Goal: Task Accomplishment & Management: Manage account settings

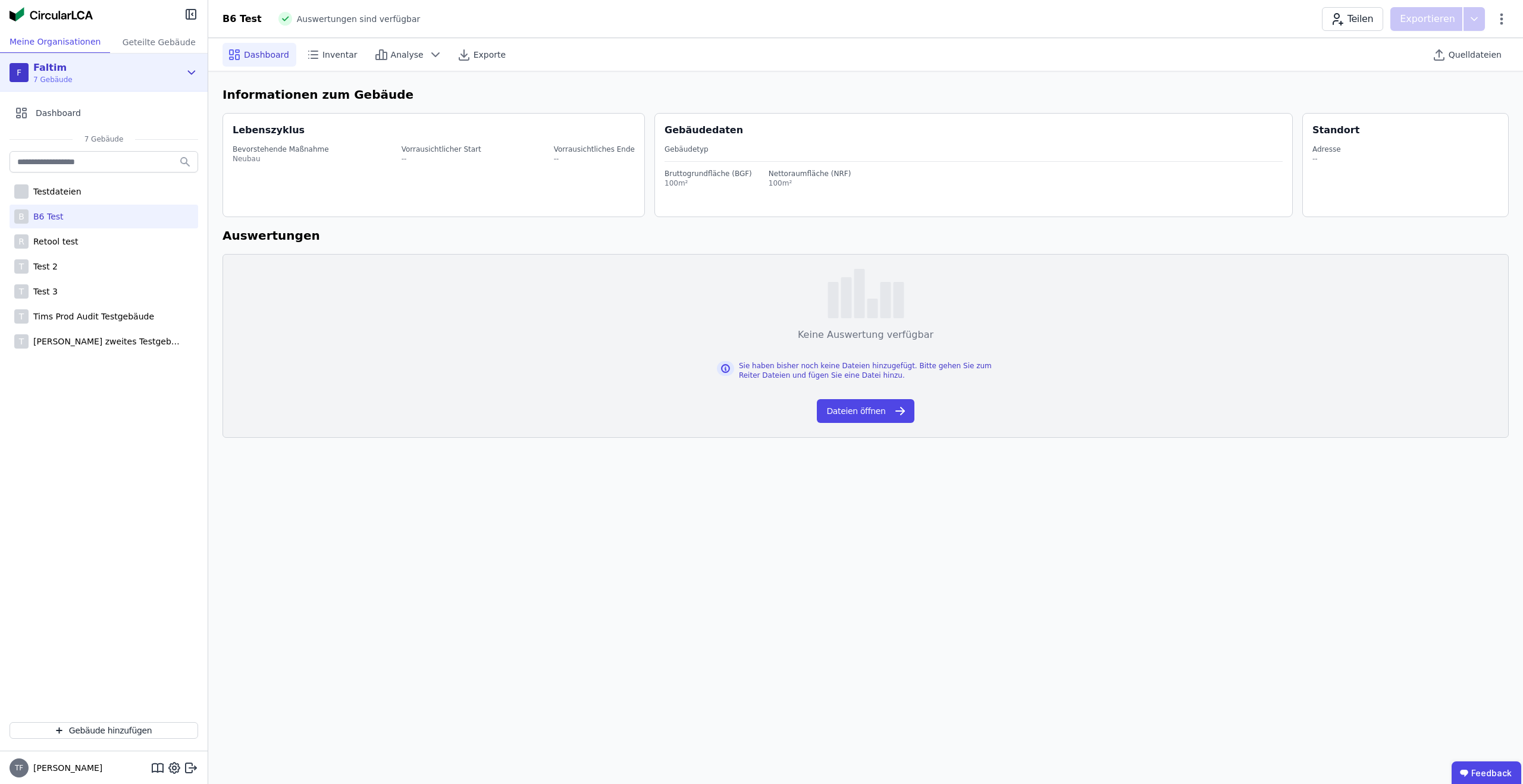
click at [144, 68] on div "F Faltim 7 Gebäude" at bounding box center [95, 72] width 171 height 24
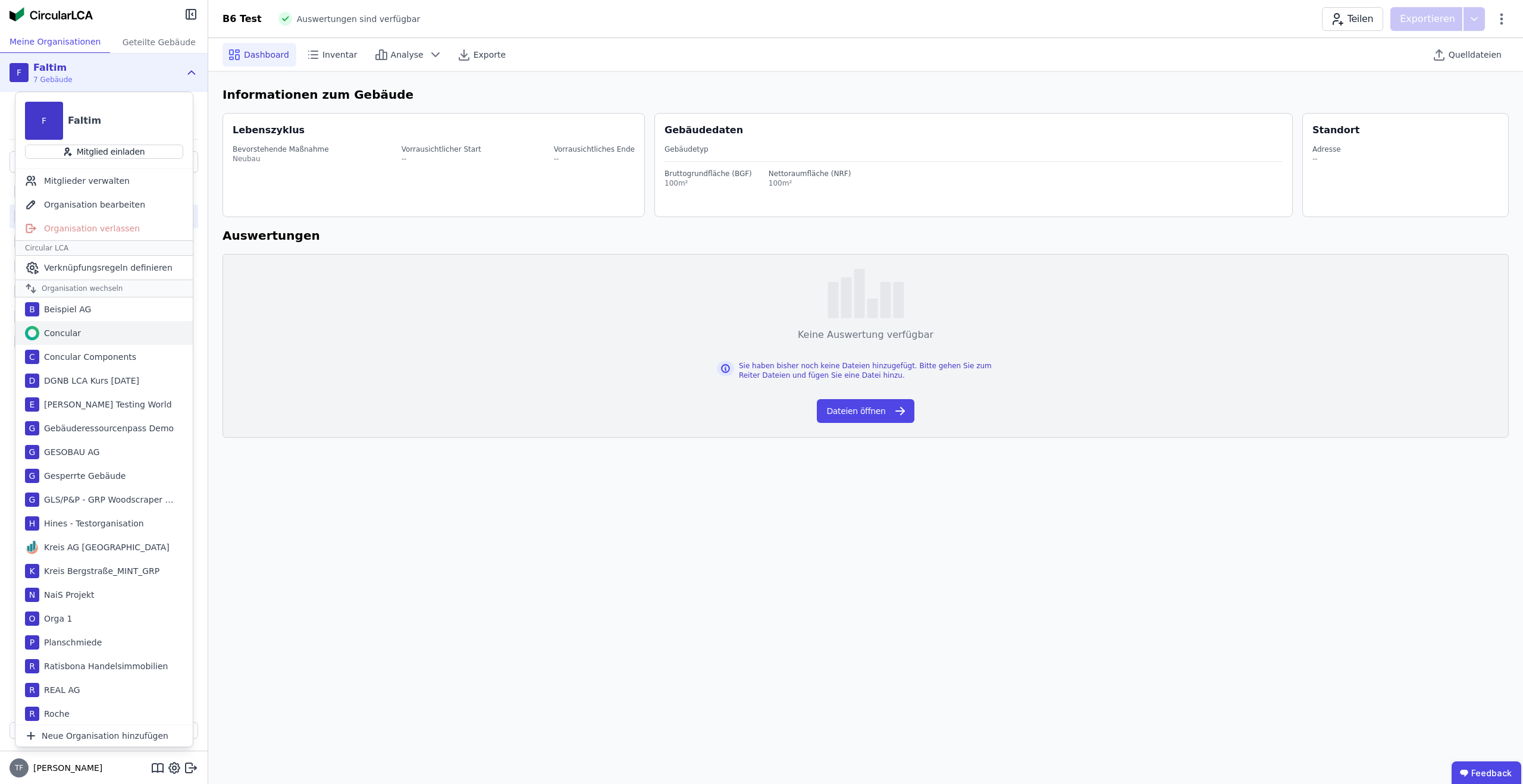
click at [82, 338] on div "Concular" at bounding box center [104, 333] width 177 height 24
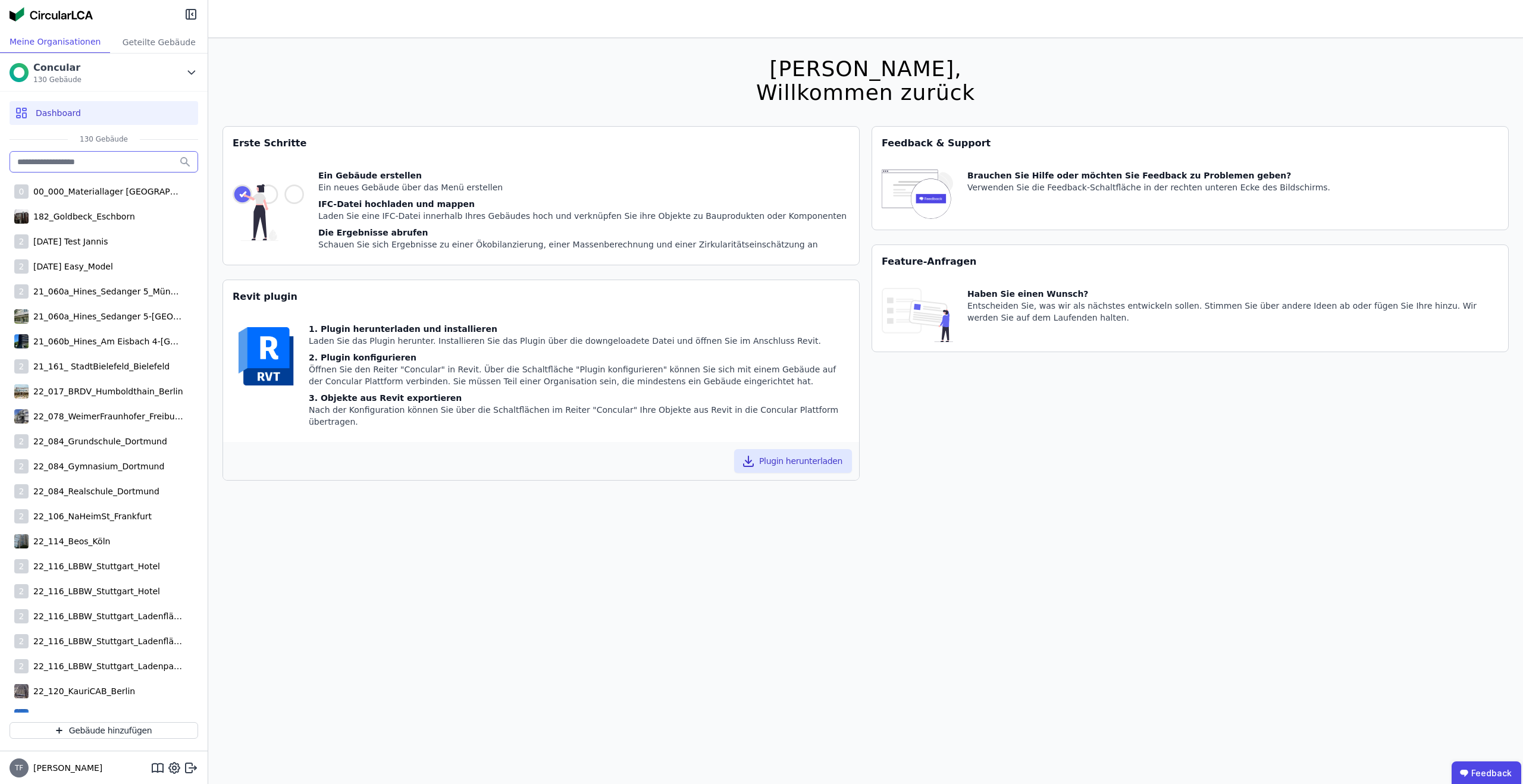
click at [84, 157] on input "text" at bounding box center [104, 162] width 188 height 21
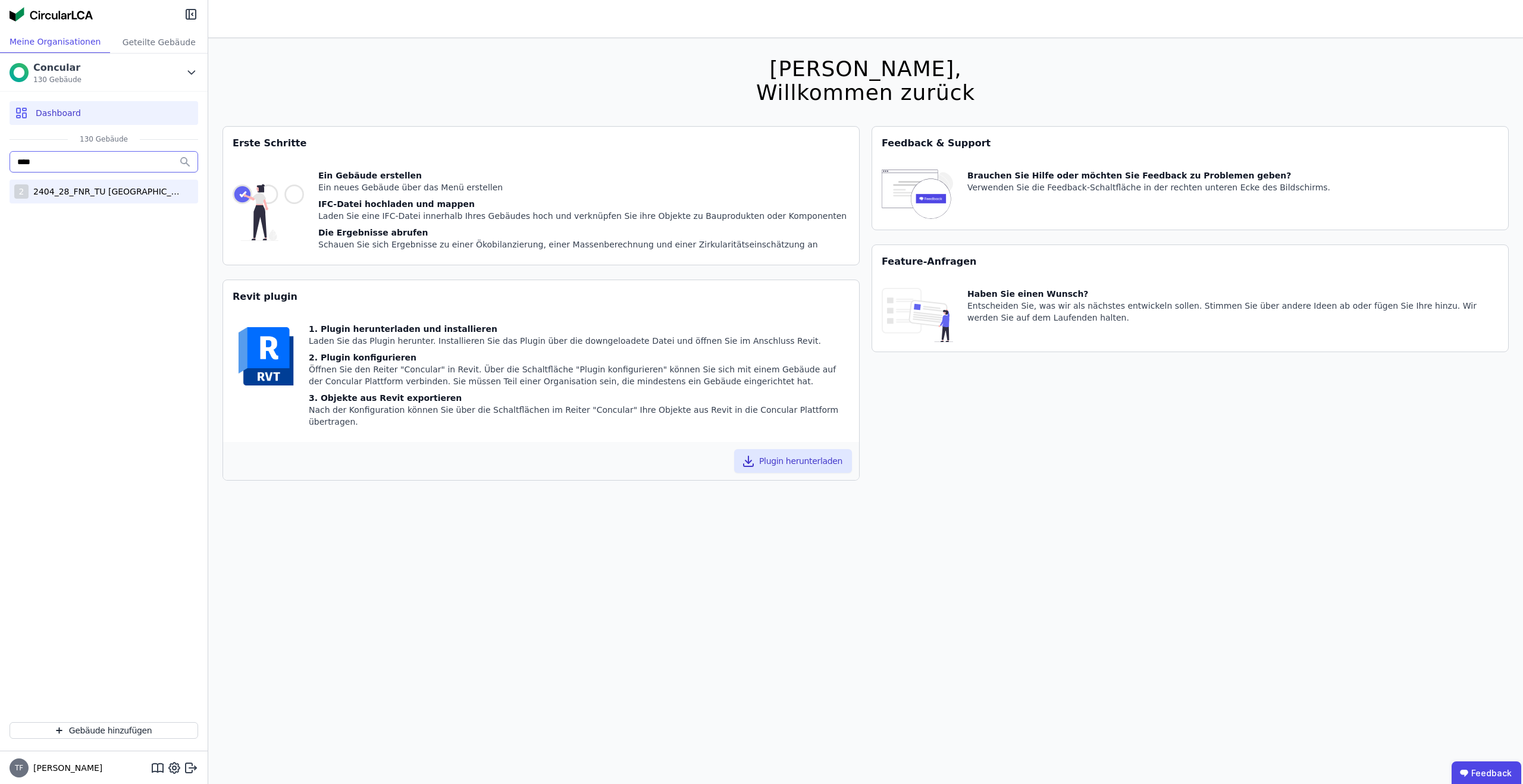
type input "****"
click at [85, 184] on div "2 2404_28_FNR_TU [GEOGRAPHIC_DATA]" at bounding box center [104, 191] width 188 height 24
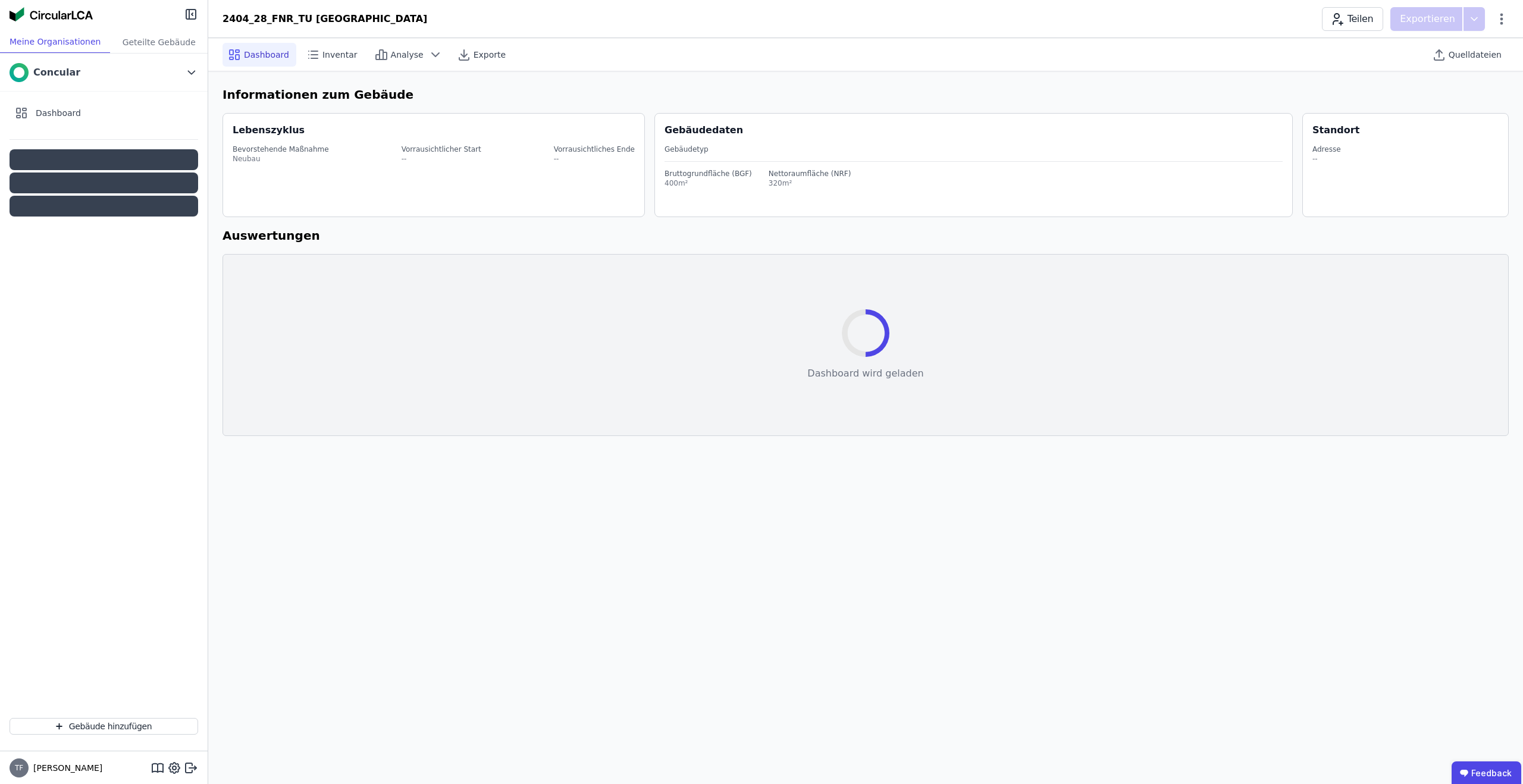
select select "*"
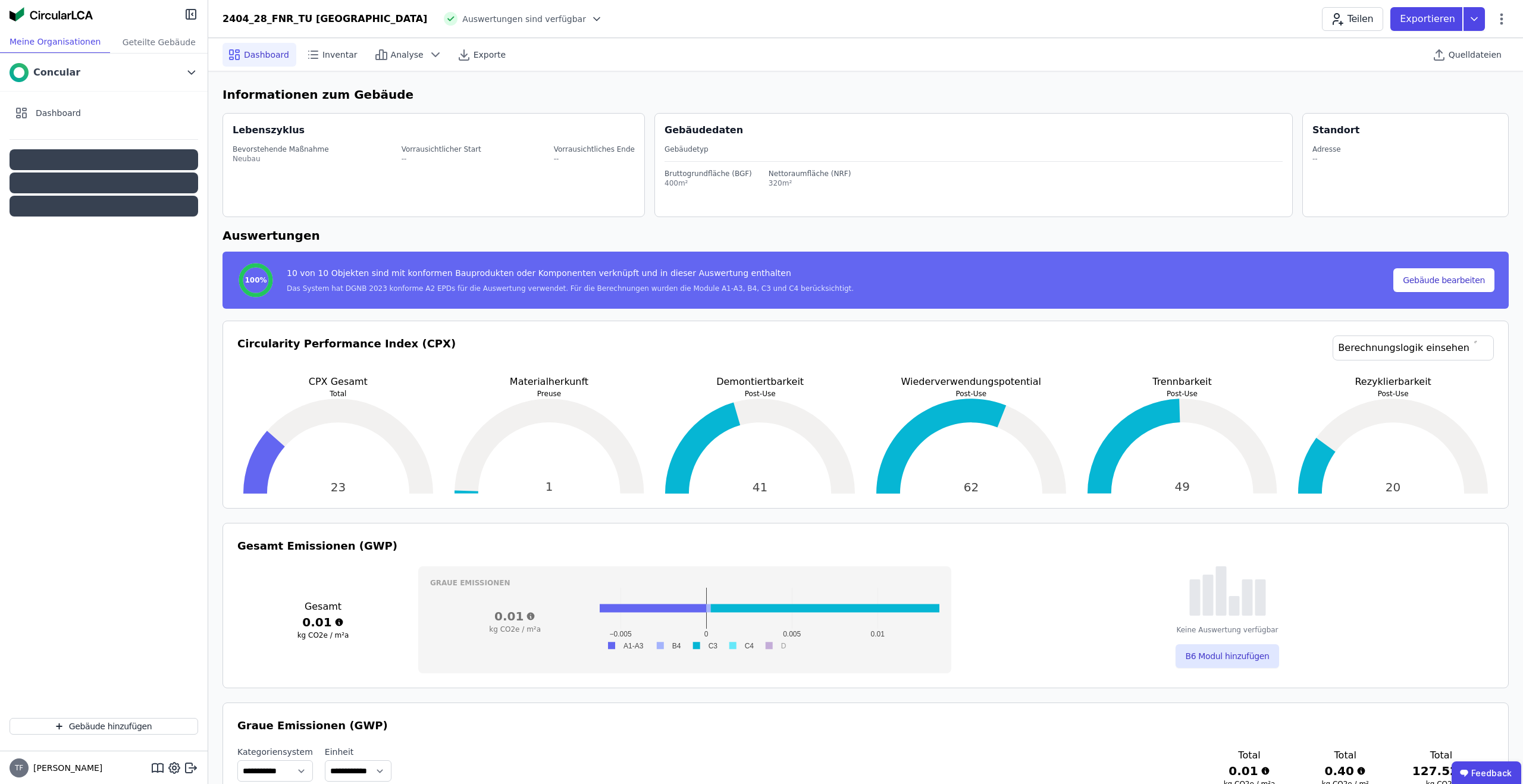
select select "*"
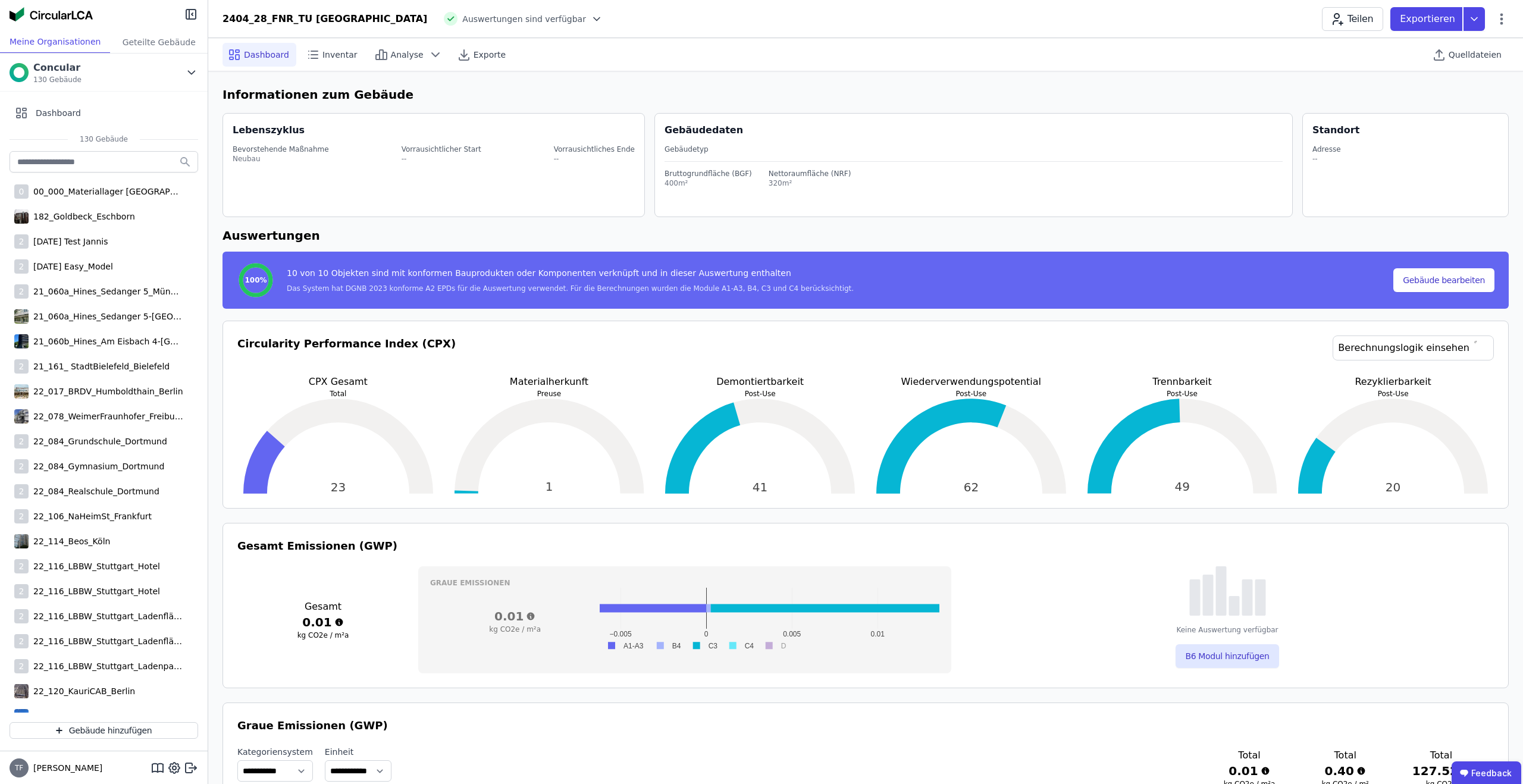
click at [1494, 14] on div "Exportieren" at bounding box center [1443, 19] width 104 height 24
click at [1502, 29] on div "Teilen Exportieren DGNB Gebäuderessourcenpass exportieren Inventar exportieren …" at bounding box center [1415, 19] width 187 height 24
click at [1506, 17] on icon at bounding box center [1502, 19] width 14 height 14
click at [1475, 42] on span "Gebäude bearbeiten" at bounding box center [1446, 47] width 85 height 12
select select "*"
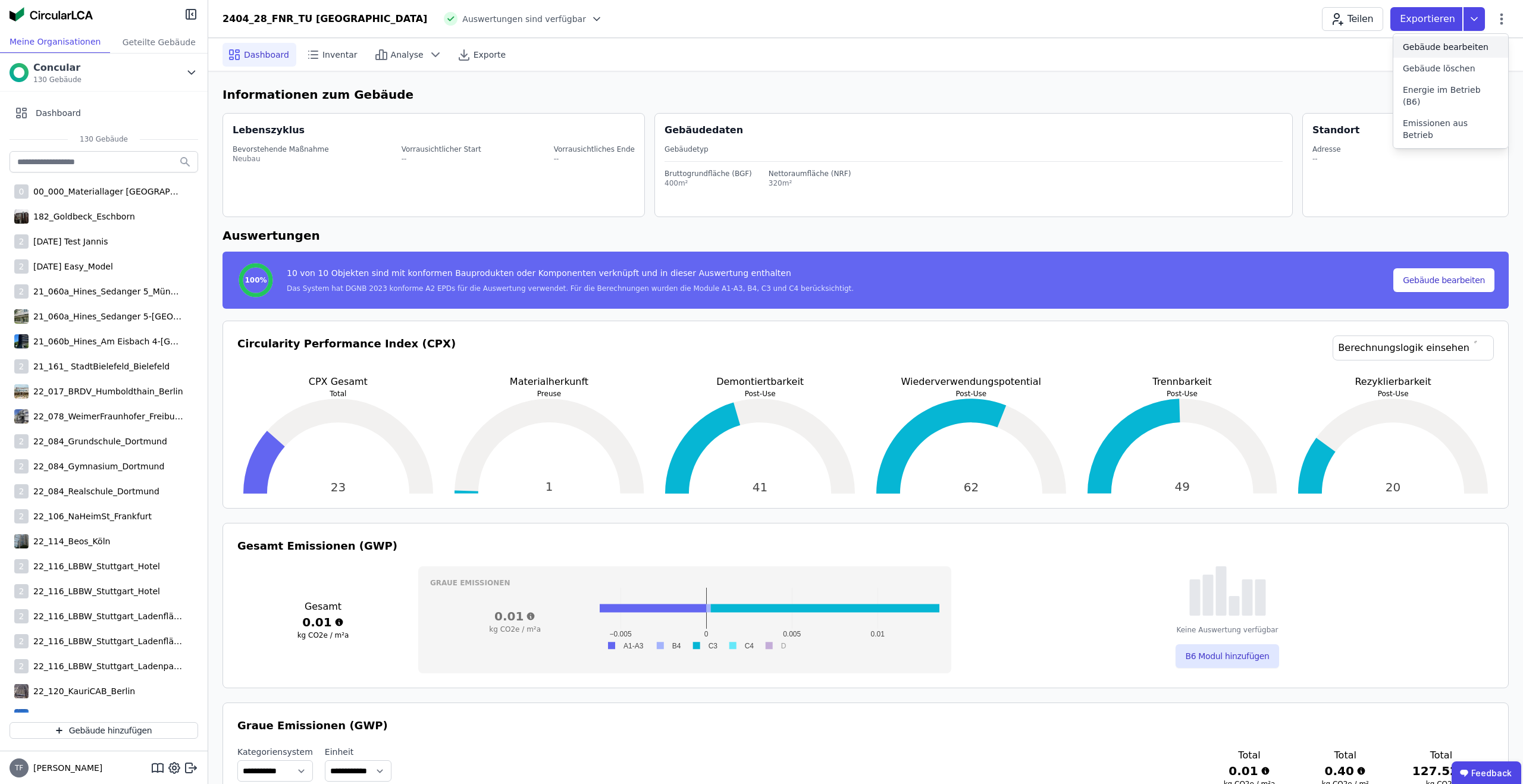
select select "**********"
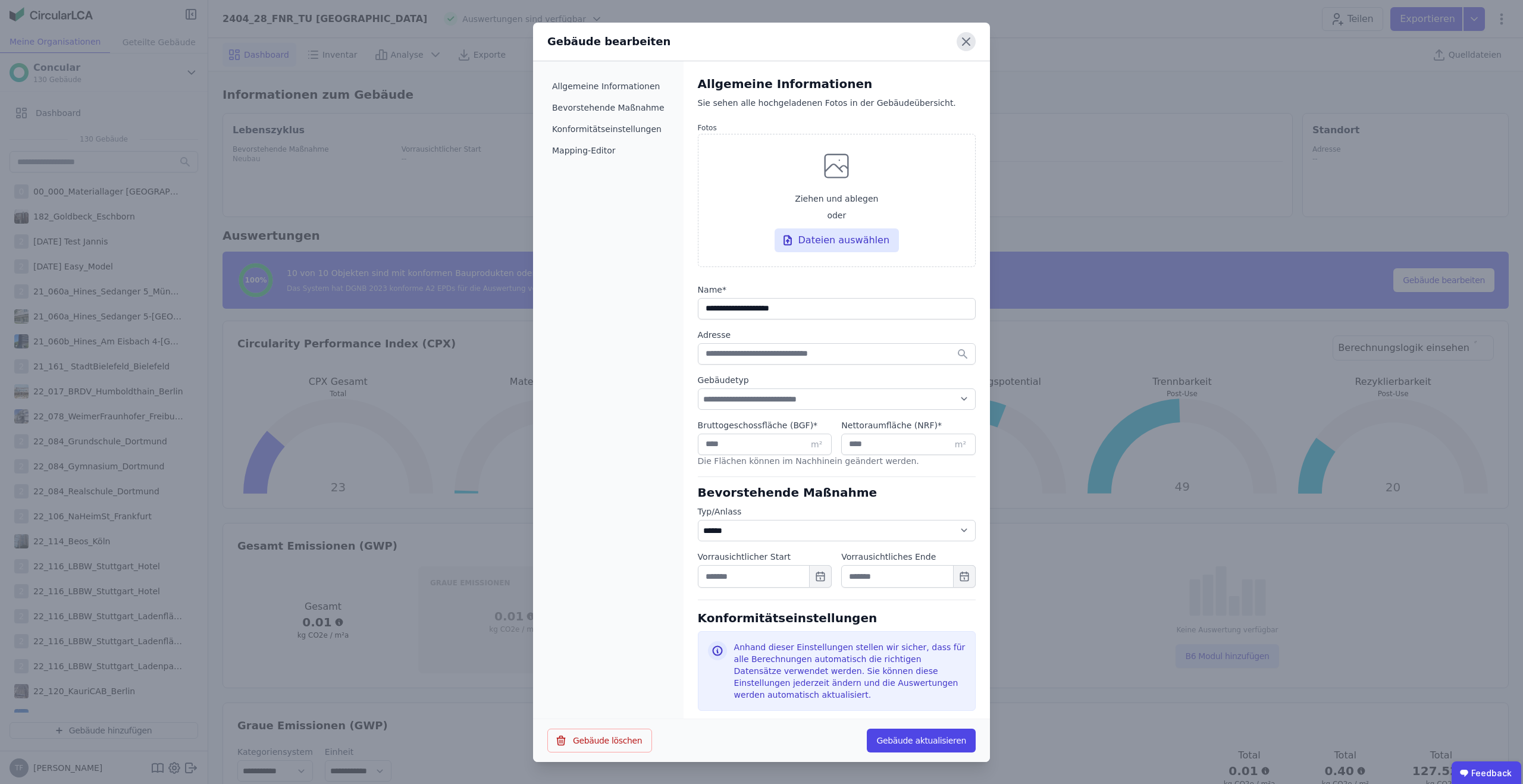
click at [968, 44] on icon at bounding box center [966, 41] width 7 height 7
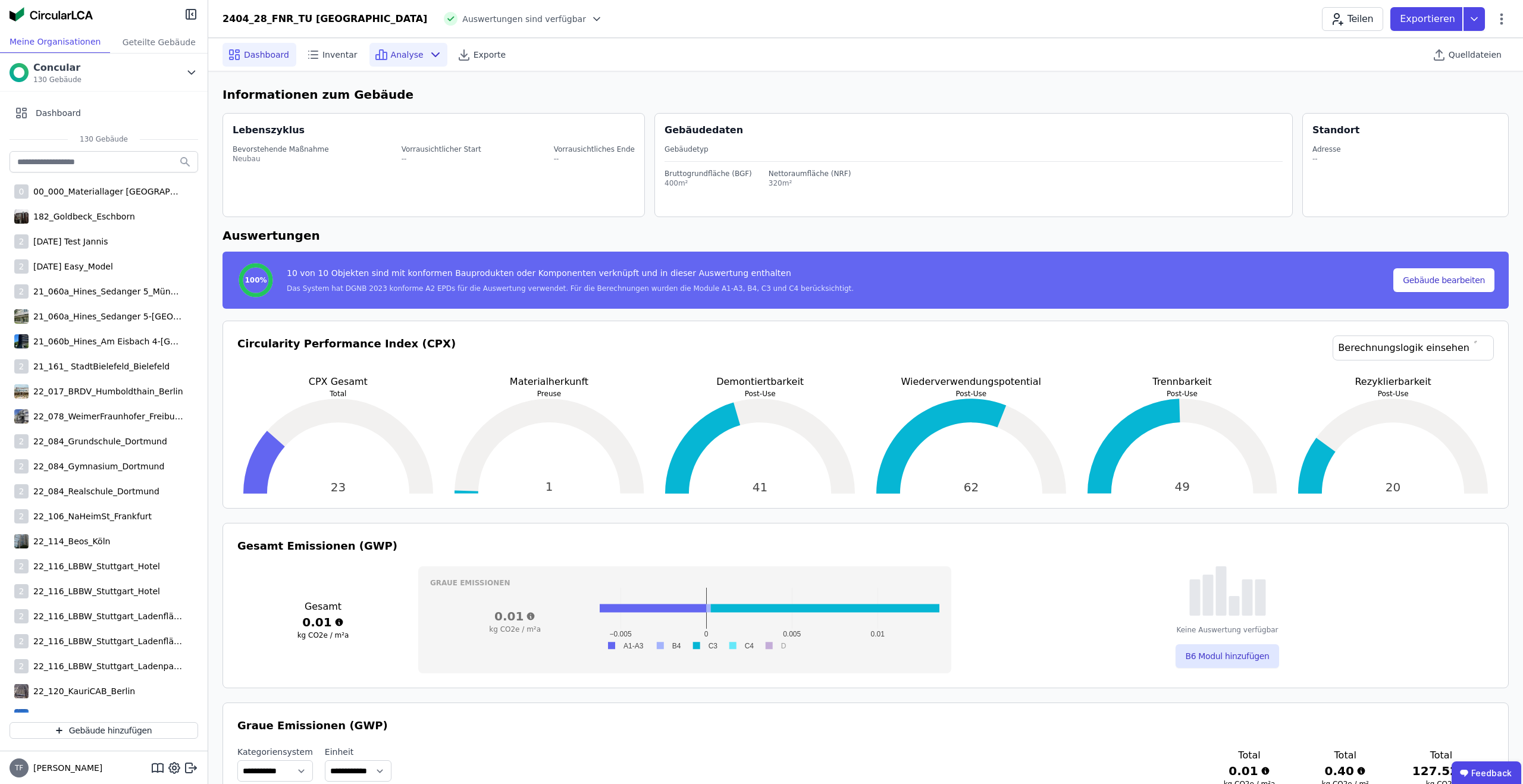
click at [398, 49] on span "Analyse" at bounding box center [407, 54] width 32 height 12
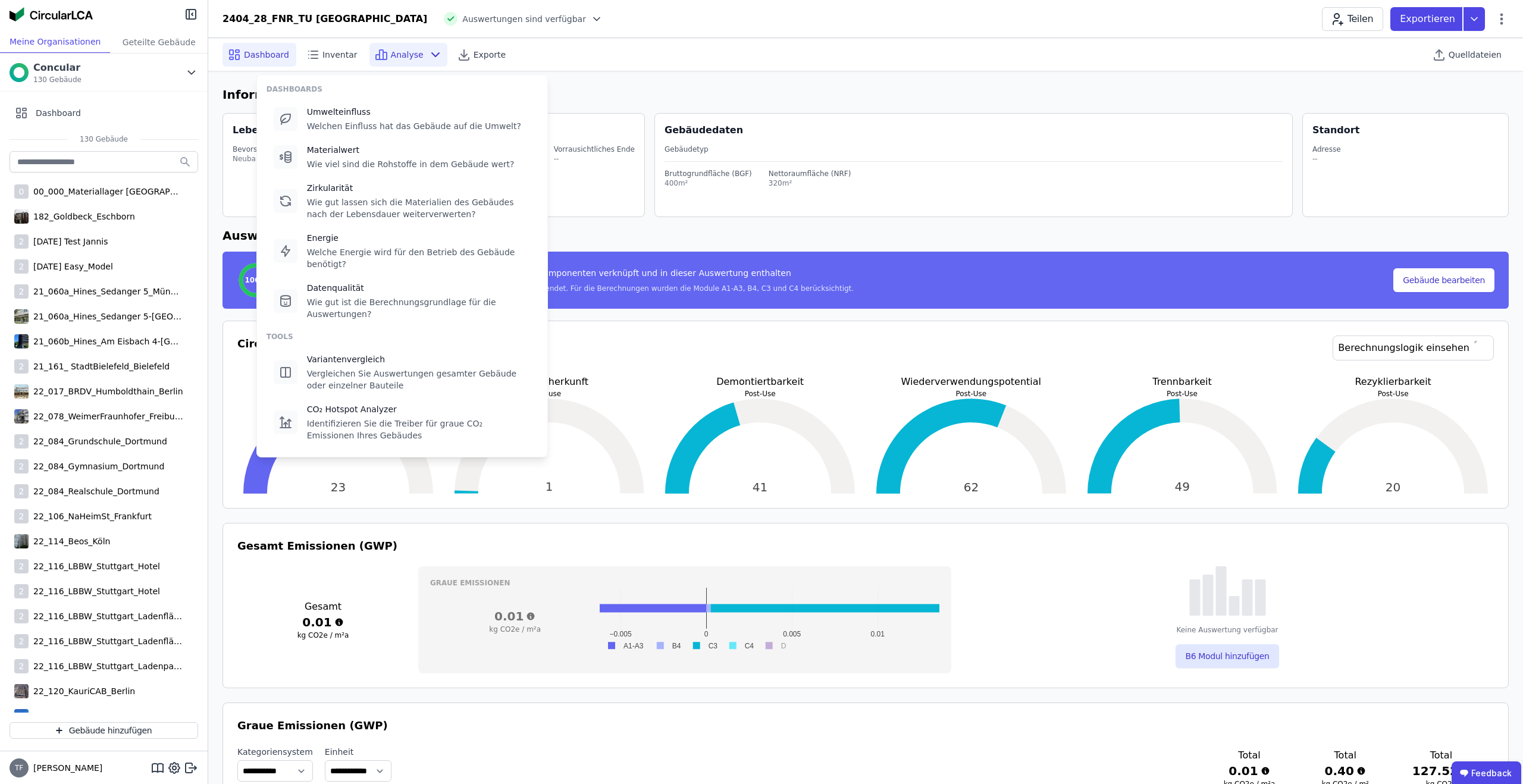
click at [578, 37] on header "2404_28_FNR_TU Berlin Auswertungen sind verfügbar Teilen Exportieren" at bounding box center [866, 19] width 1315 height 38
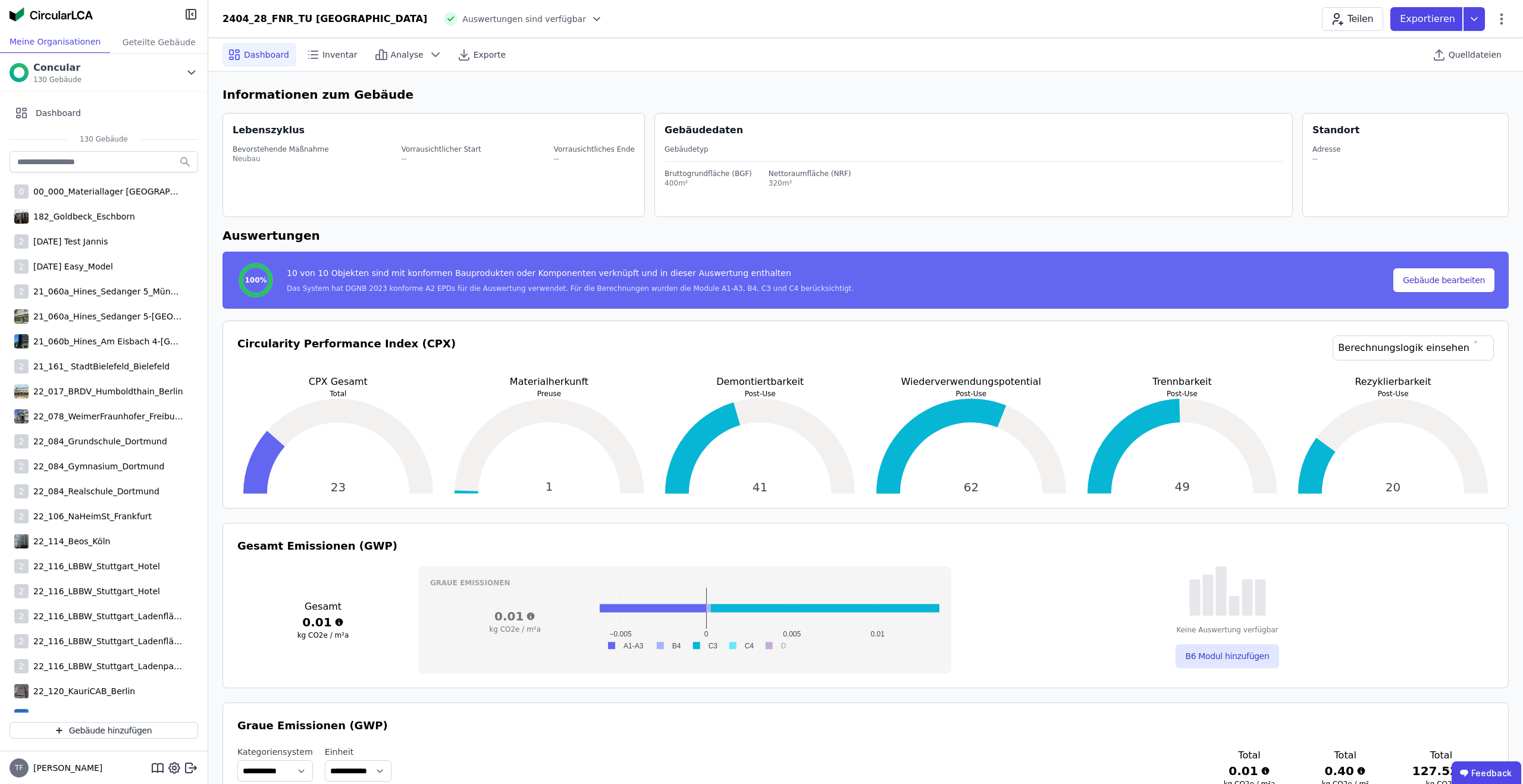
click at [1474, 68] on div "Quelldateien" at bounding box center [1468, 54] width 82 height 32
click at [1480, 53] on span "Quelldateien" at bounding box center [1475, 54] width 53 height 12
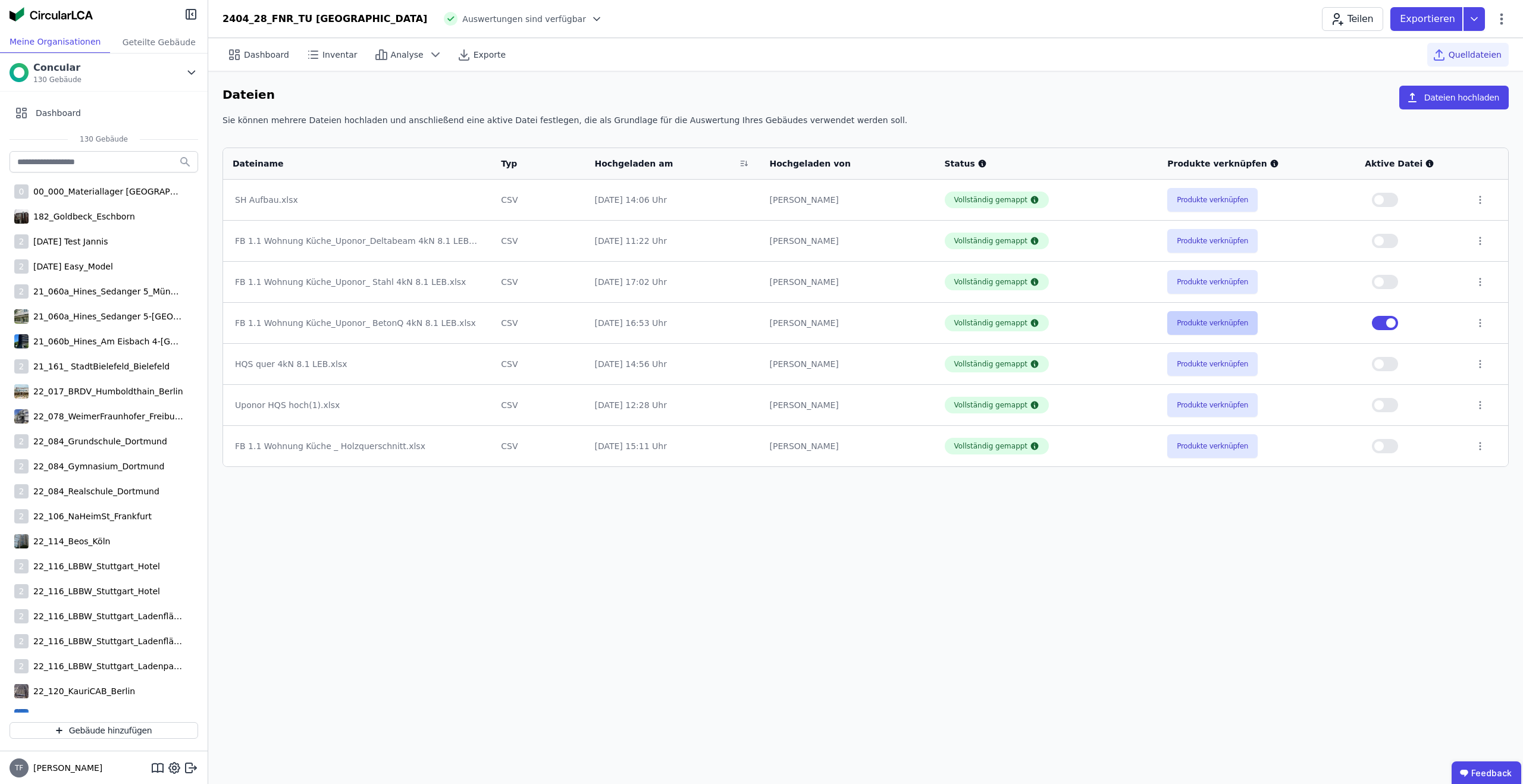
click at [1192, 329] on button "Produkte verknüpfen" at bounding box center [1212, 323] width 90 height 24
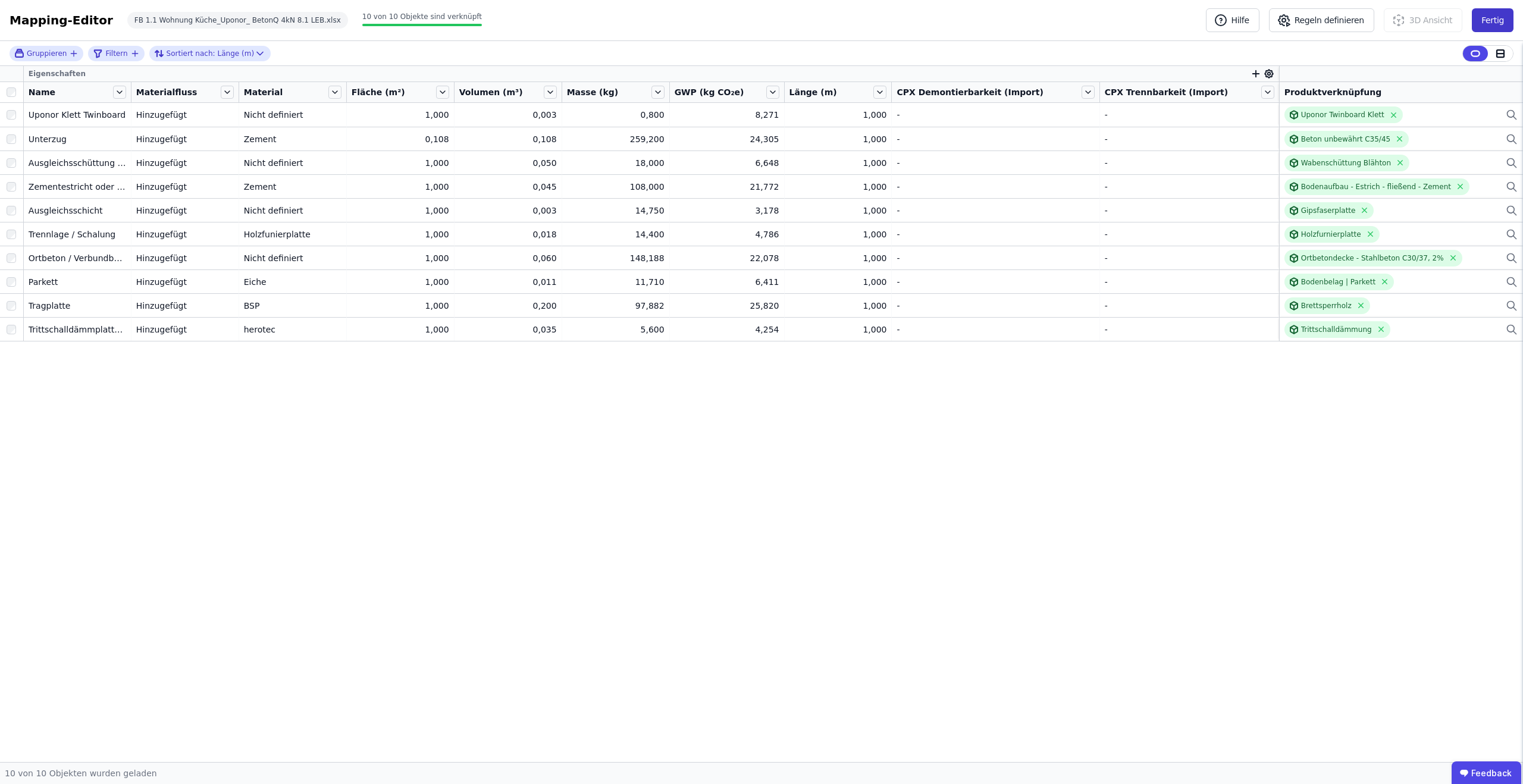
click at [1493, 16] on button "Fertig" at bounding box center [1492, 20] width 42 height 24
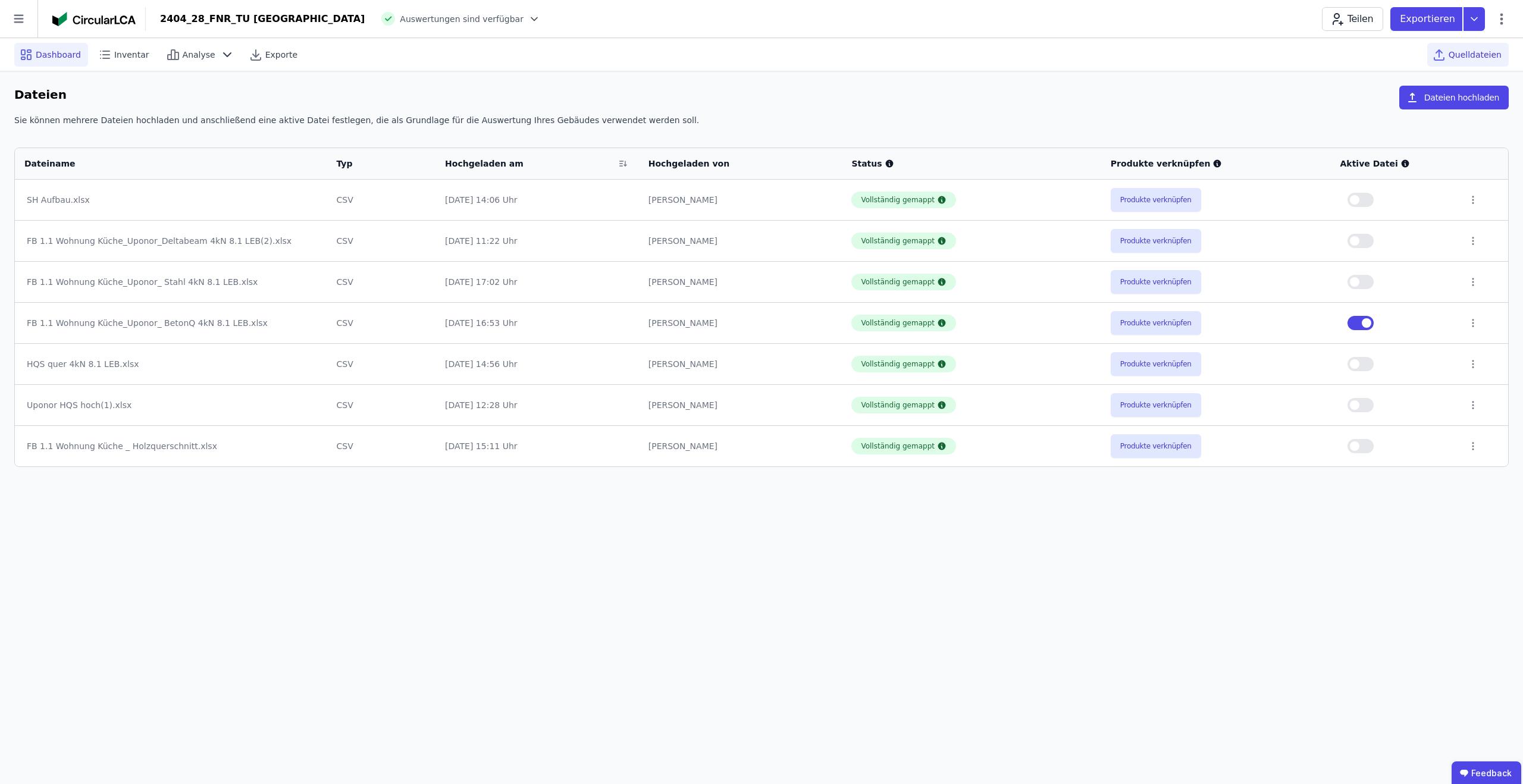
click at [25, 64] on div "Dashboard" at bounding box center [51, 55] width 74 height 24
select select "*"
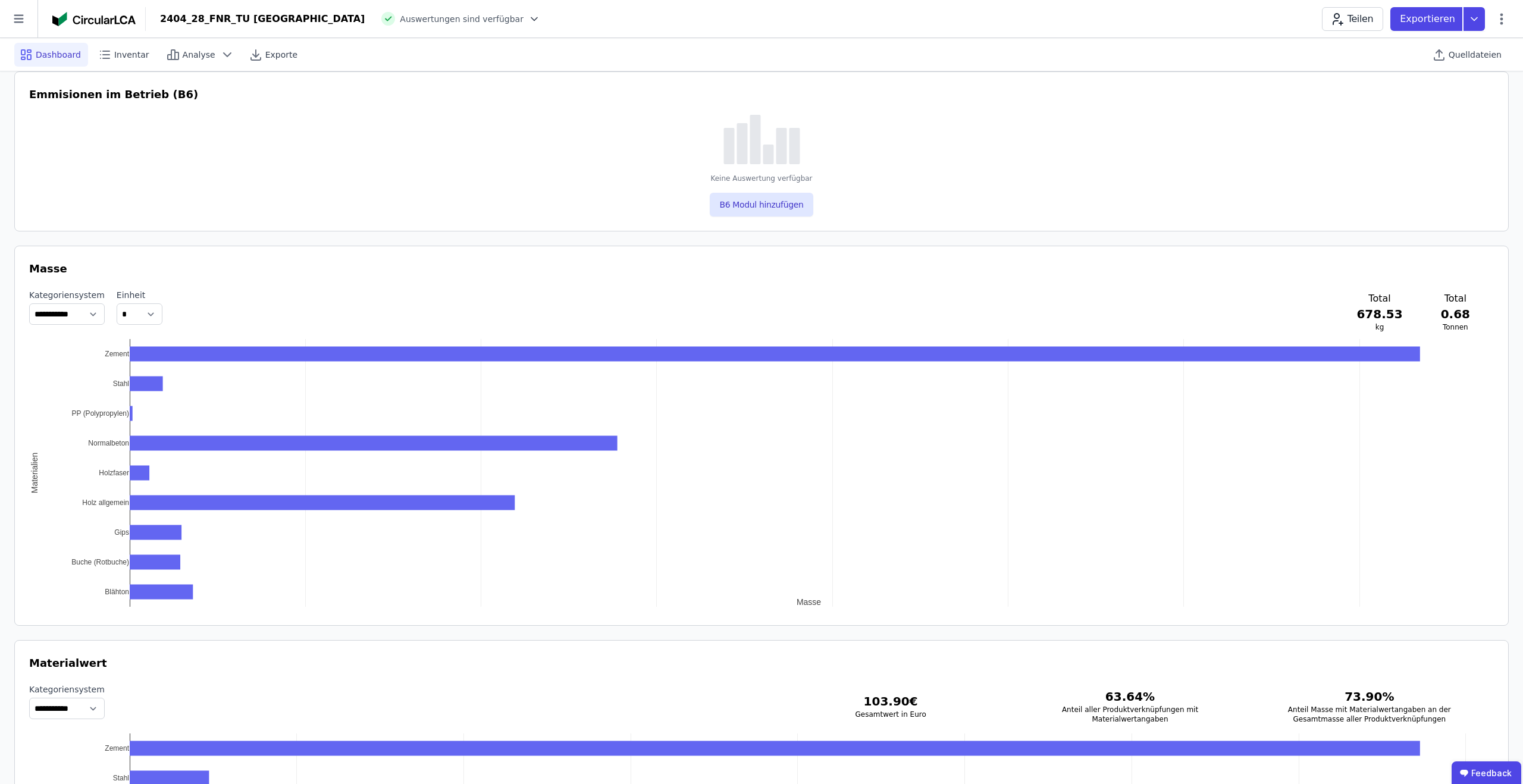
scroll to position [1043, 0]
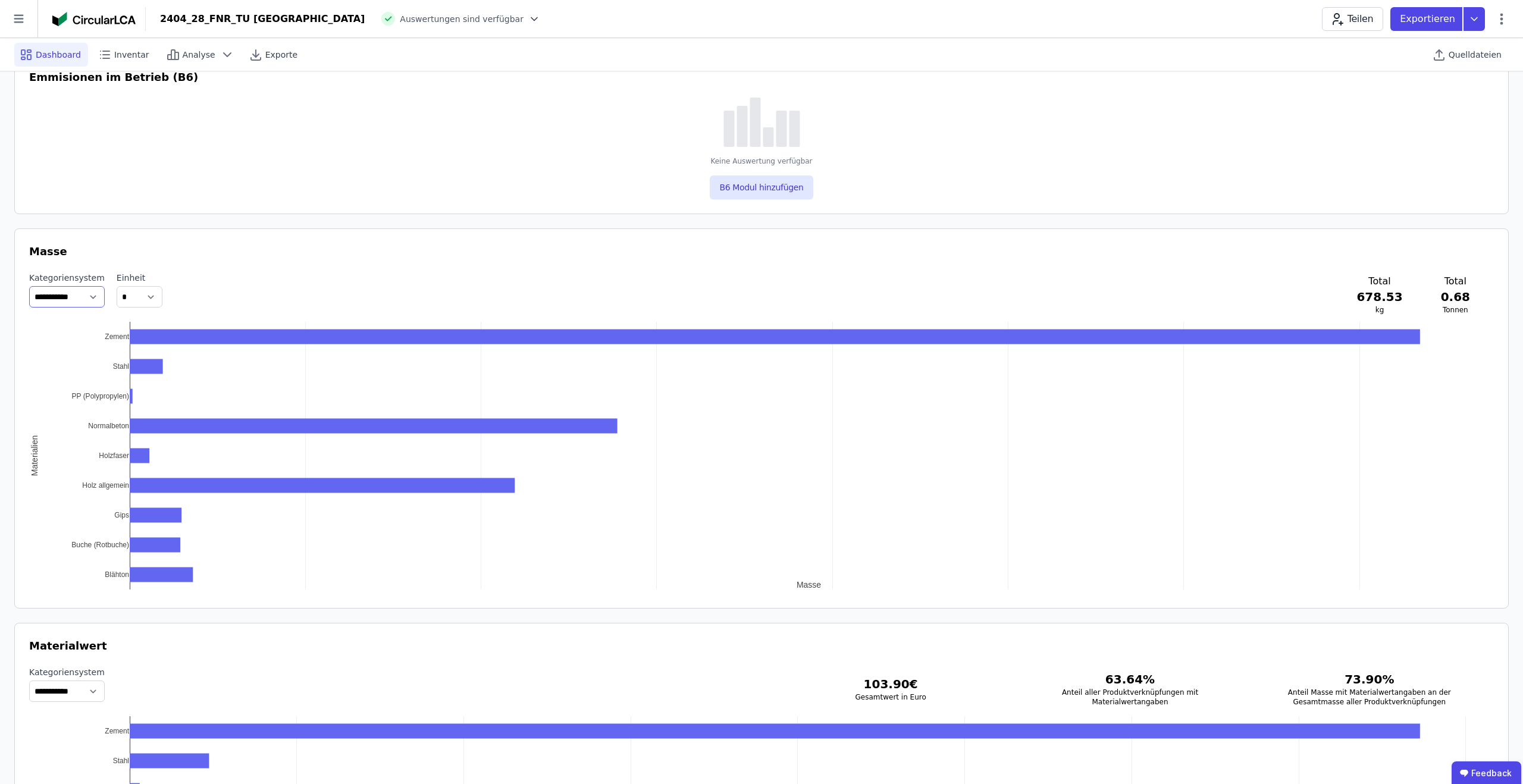
click at [87, 300] on select "**********" at bounding box center [67, 297] width 75 height 21
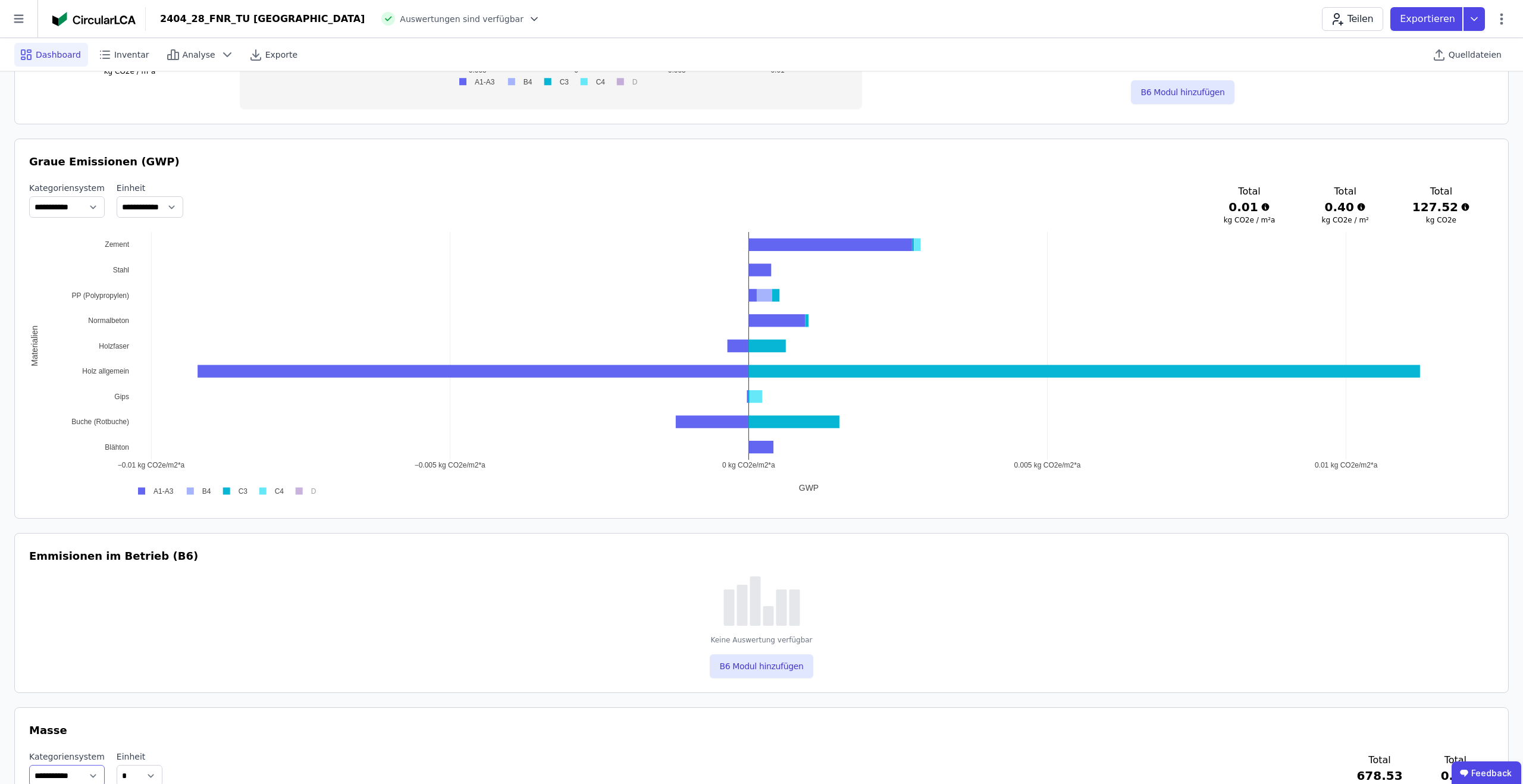
scroll to position [563, 0]
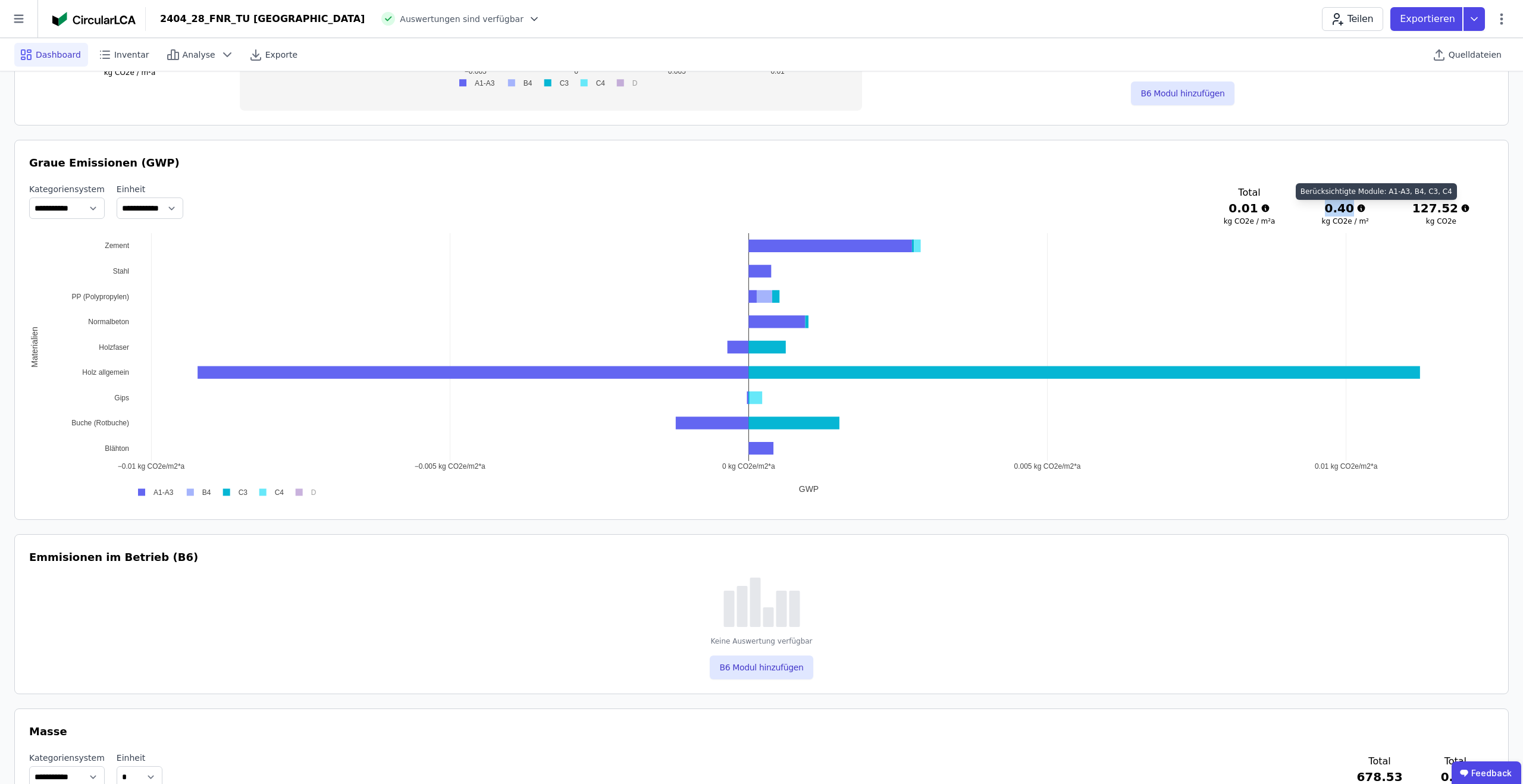
drag, startPoint x: 1333, startPoint y: 207, endPoint x: 1367, endPoint y: 208, distance: 34.0
click at [1367, 208] on div "Total 0.01 kg CO2e / m²a Total 0.40 kg CO2e / m² Total 127.52 kg CO2e" at bounding box center [1345, 206] width 250 height 45
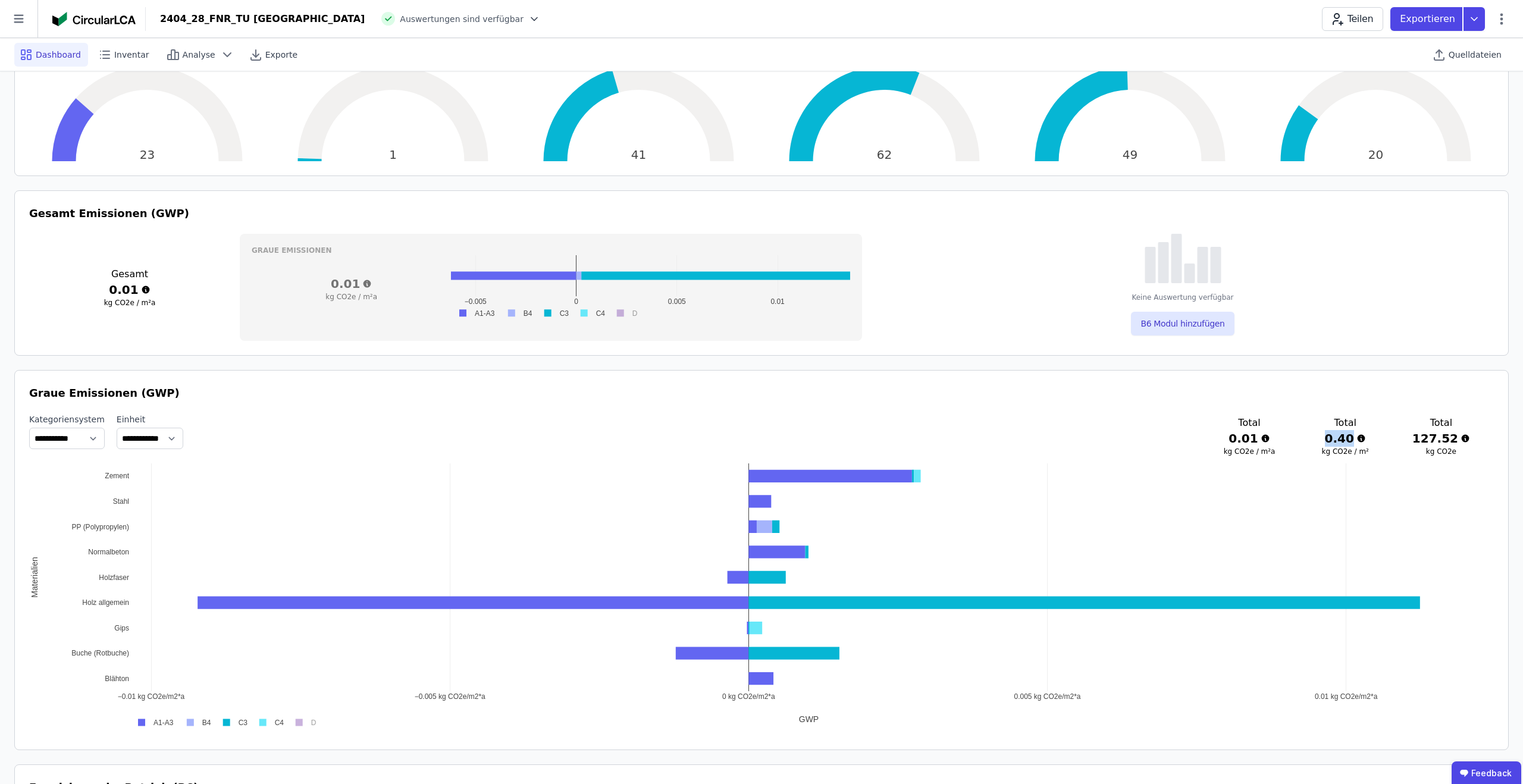
scroll to position [346, 0]
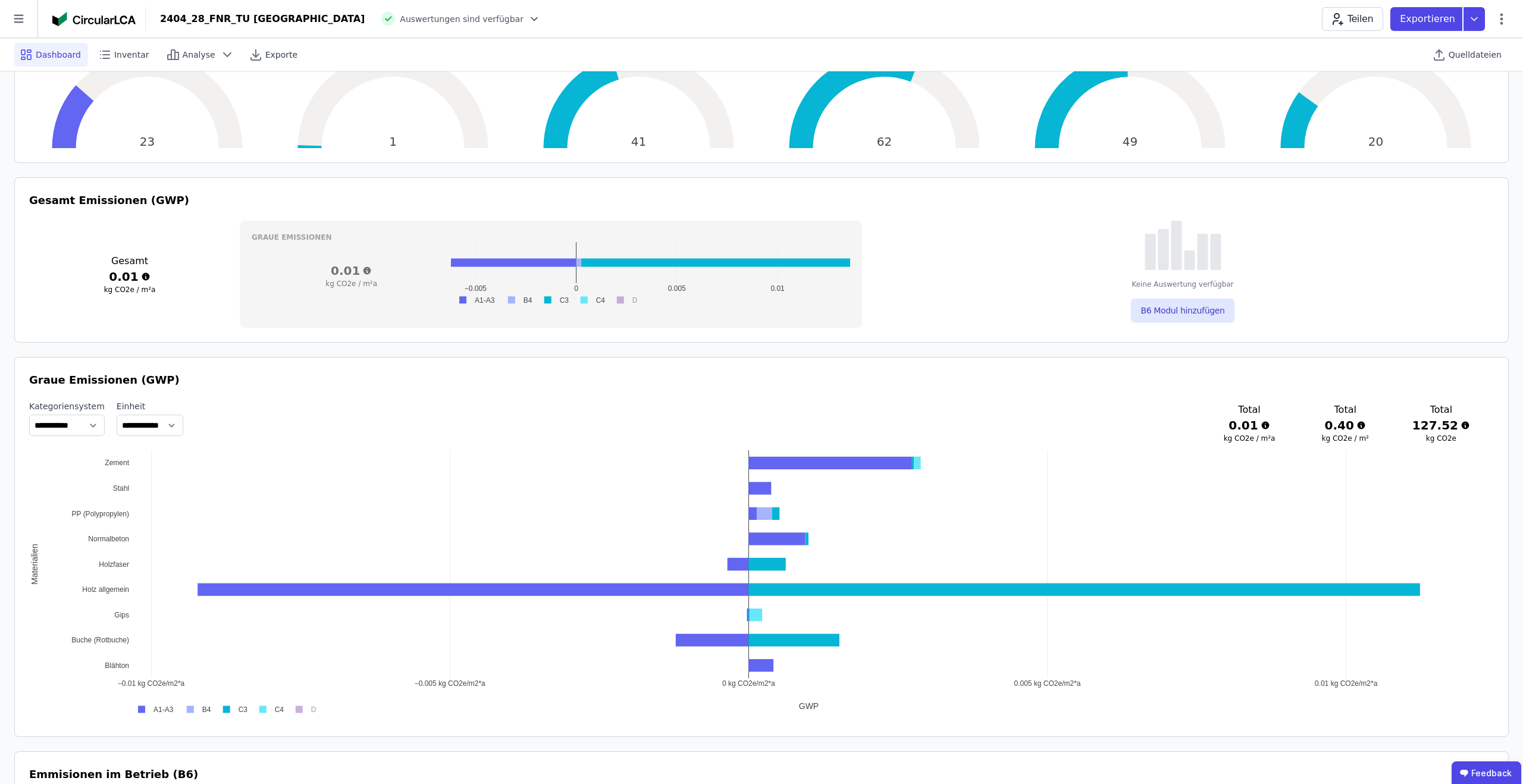
click at [1356, 419] on h3 "0.40" at bounding box center [1345, 425] width 58 height 17
drag, startPoint x: 1358, startPoint y: 427, endPoint x: 1373, endPoint y: 425, distance: 15.1
click at [1373, 426] on h3 "0.40" at bounding box center [1345, 425] width 58 height 17
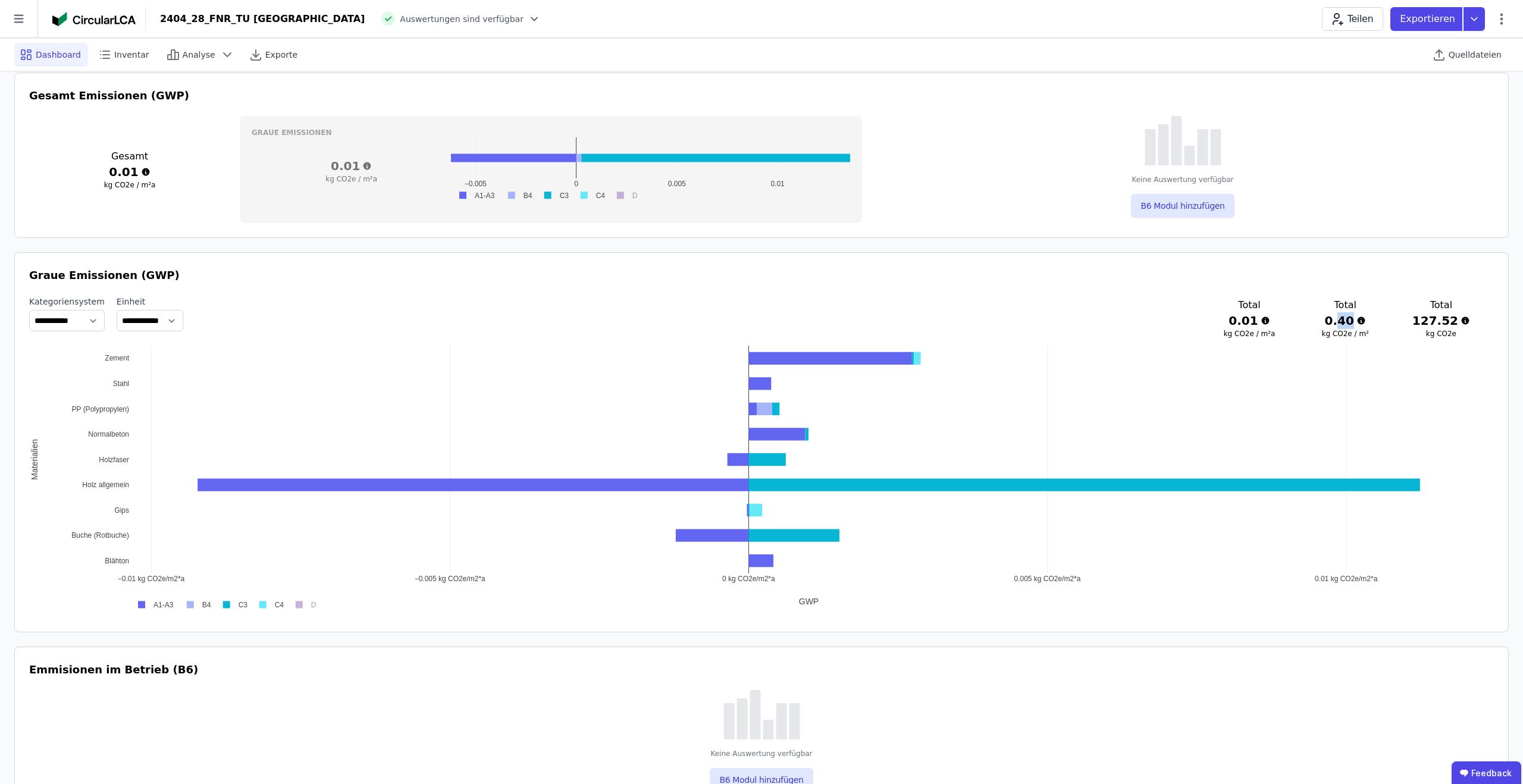
scroll to position [450, 0]
click at [1500, 24] on icon at bounding box center [1502, 19] width 14 height 14
click at [1465, 47] on span "Gebäude bearbeiten" at bounding box center [1446, 47] width 85 height 12
select select "*"
select select "**********"
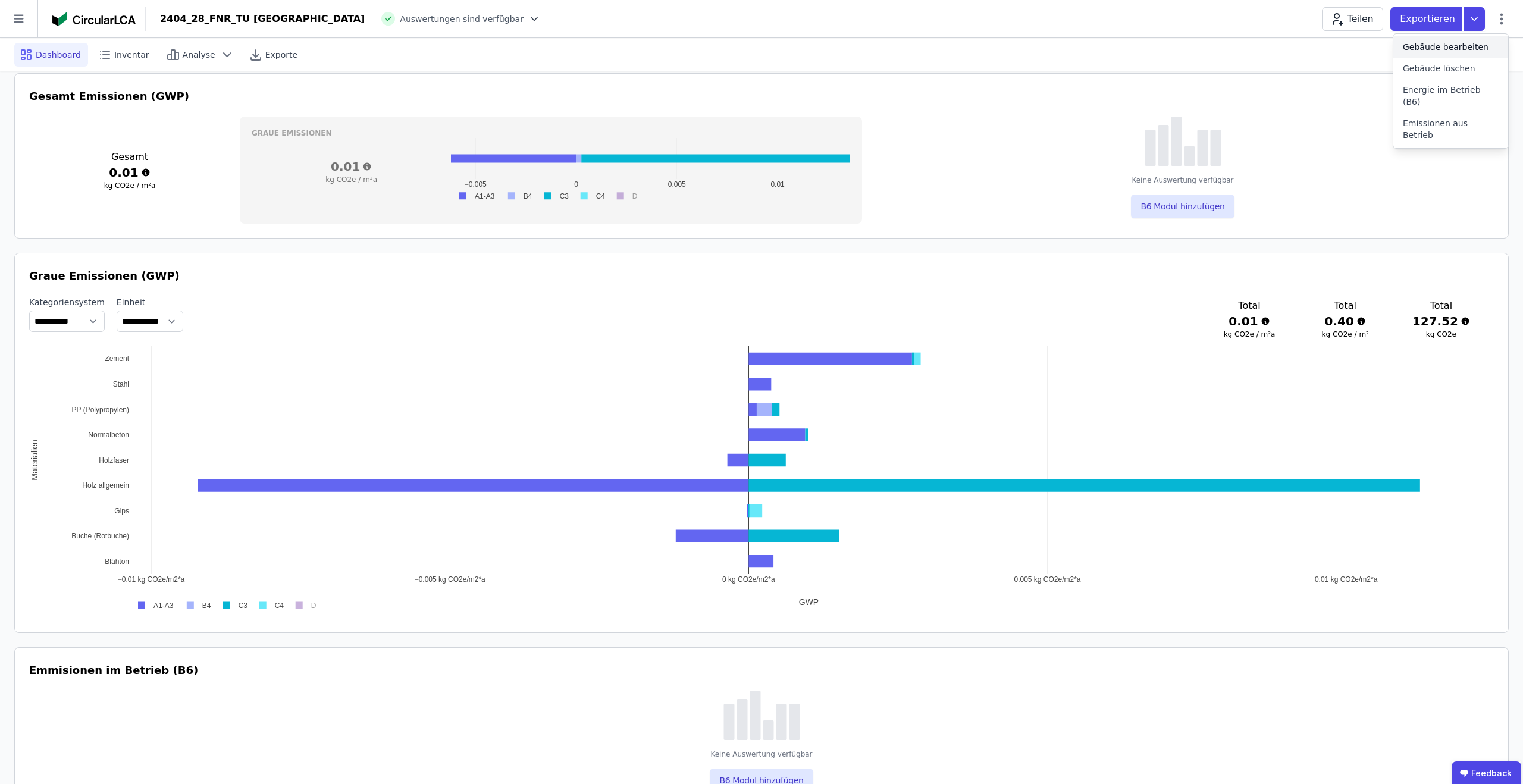
select select "**********"
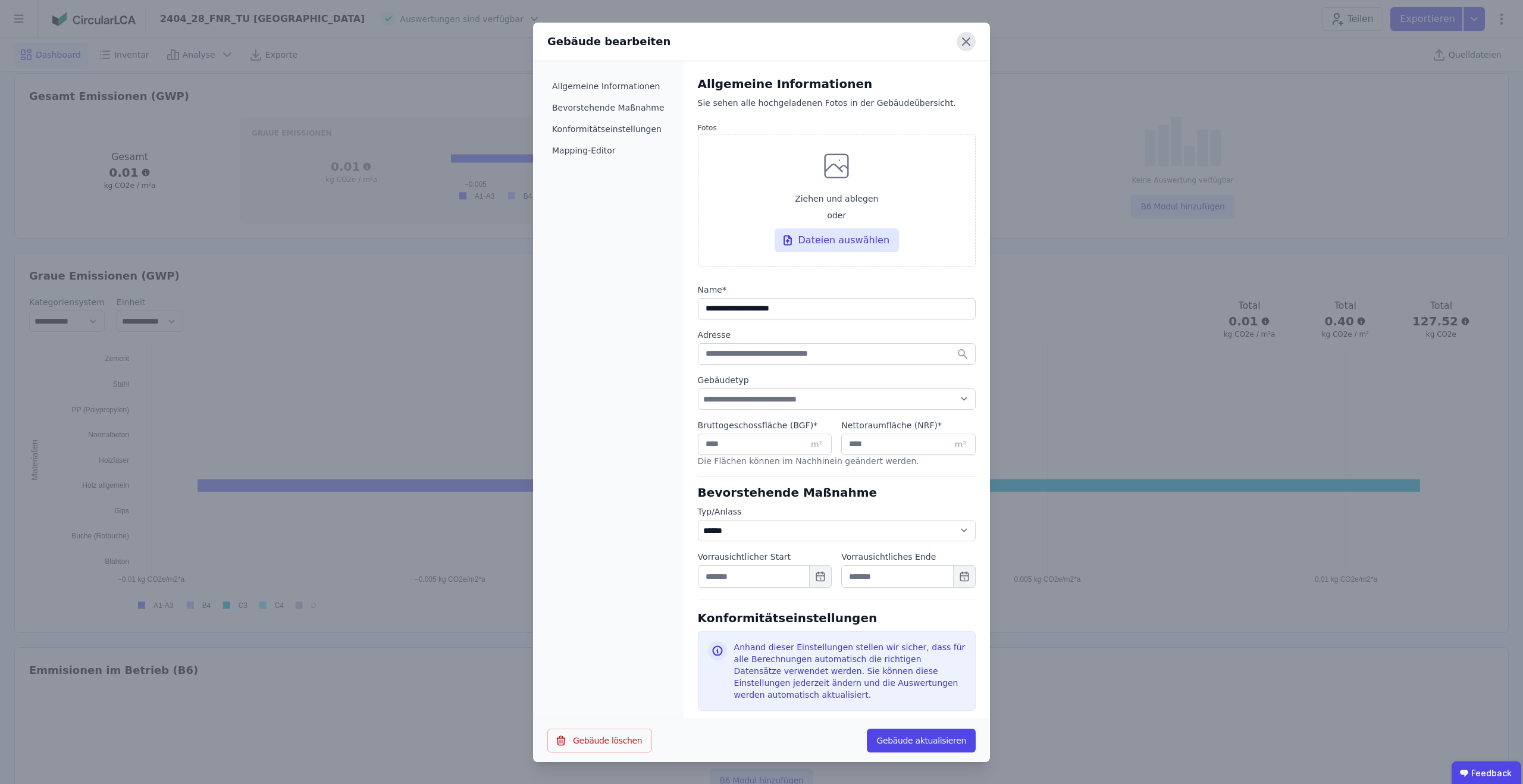
click at [963, 42] on icon at bounding box center [966, 41] width 19 height 19
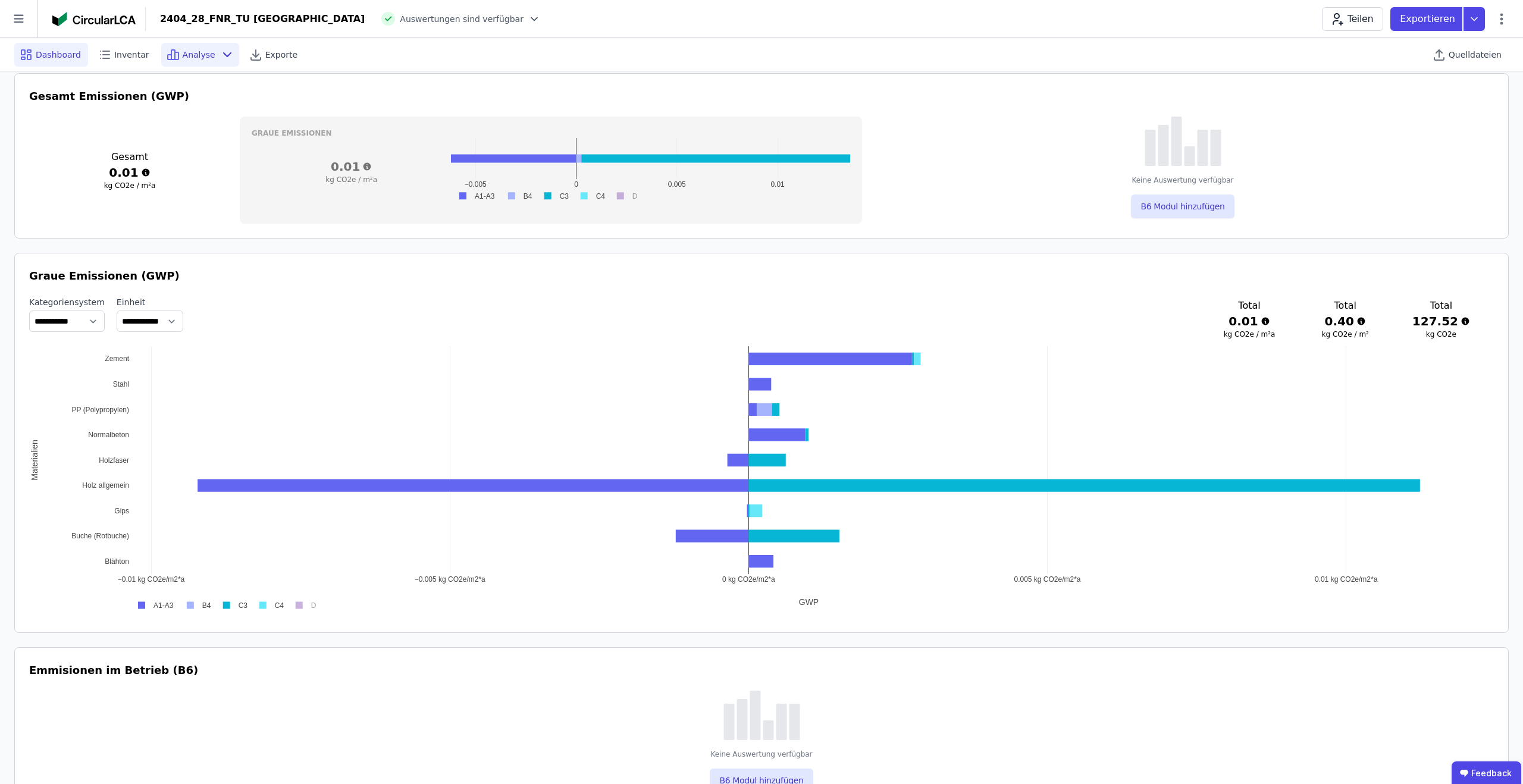
click at [187, 51] on span "Analyse" at bounding box center [199, 54] width 32 height 12
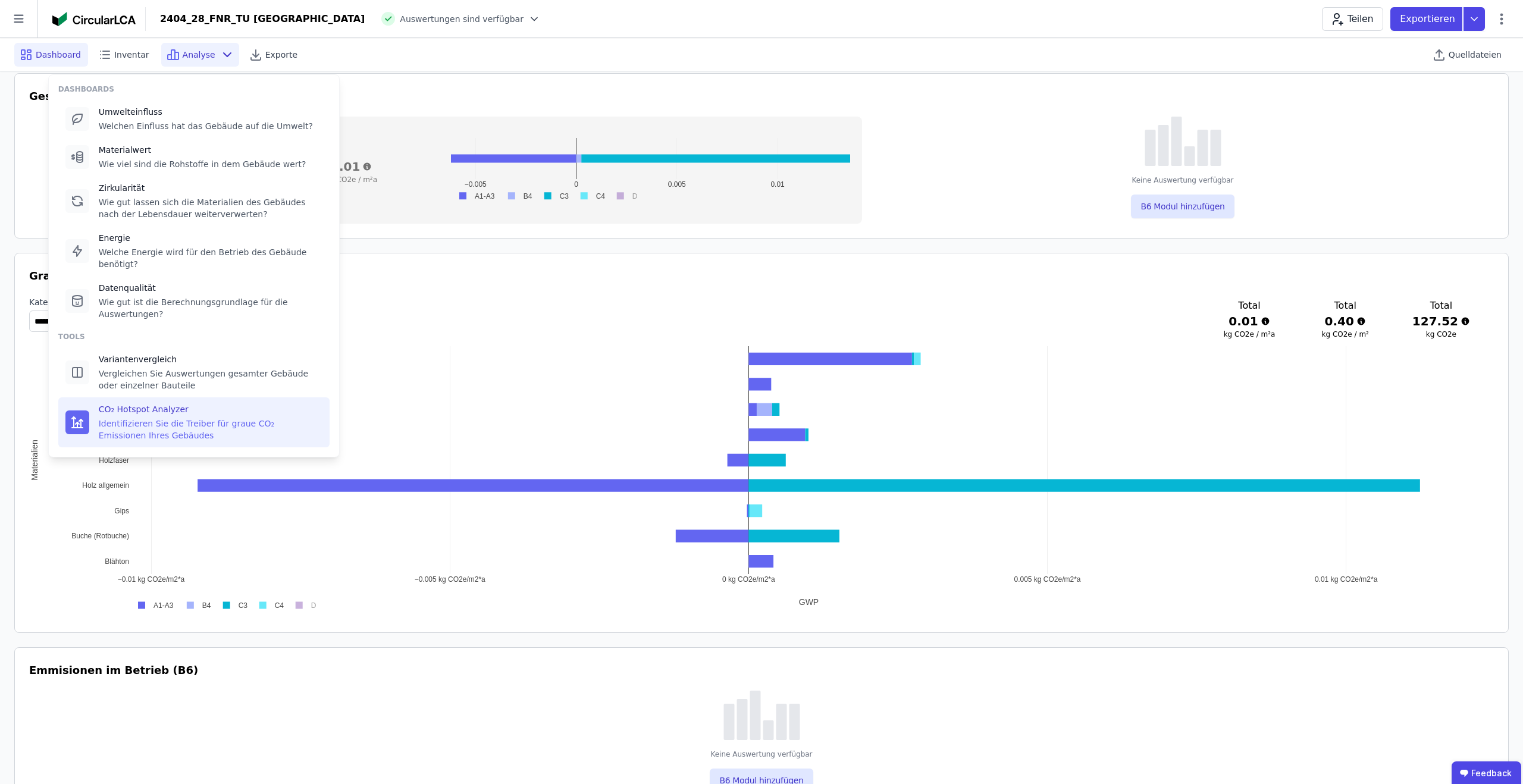
click at [212, 427] on div "Identifizieren Sie die Treiber für graue CO₂ Emissionen Ihres Gebäudes" at bounding box center [210, 429] width 224 height 24
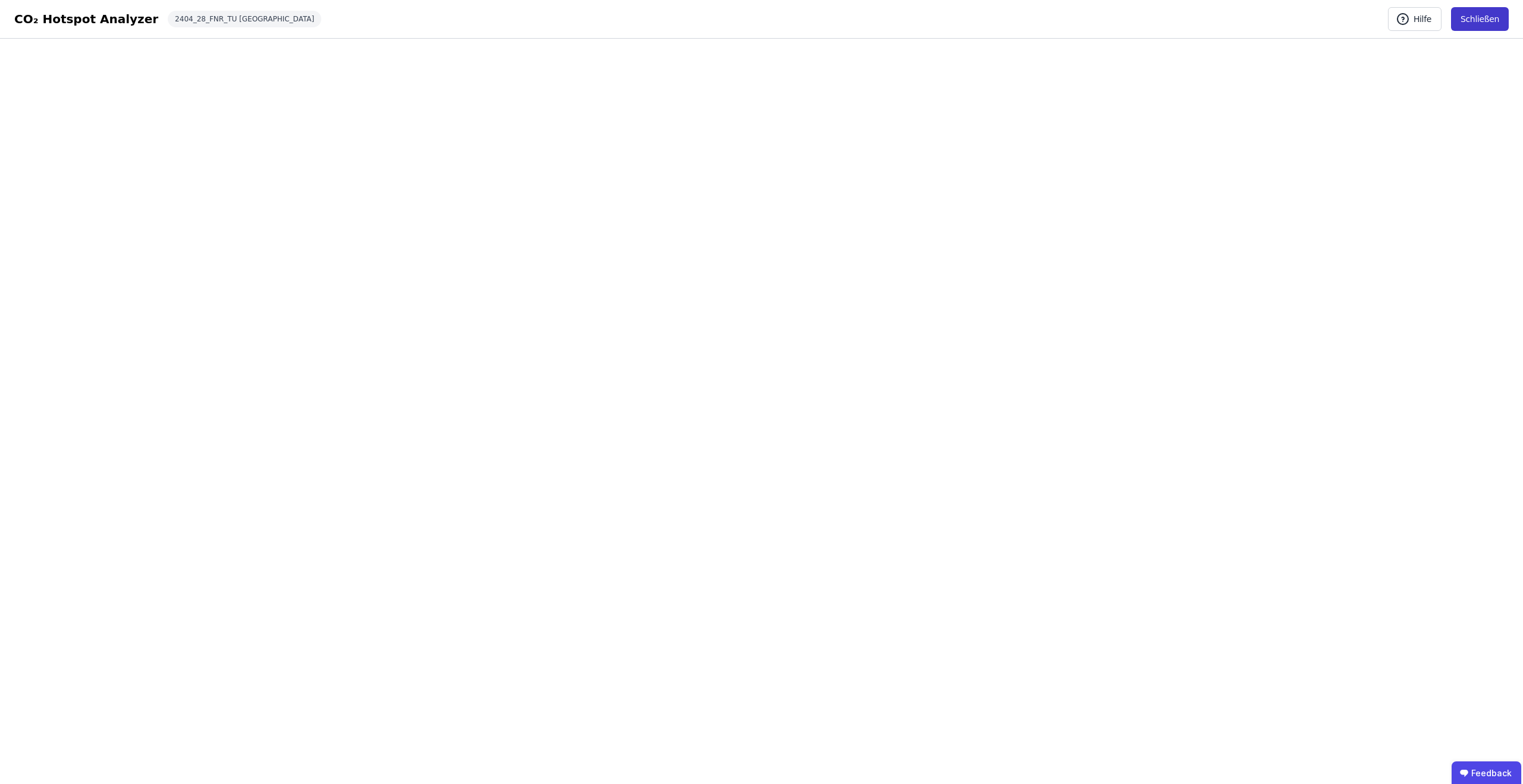
click at [1482, 17] on button "Schließen" at bounding box center [1480, 19] width 58 height 24
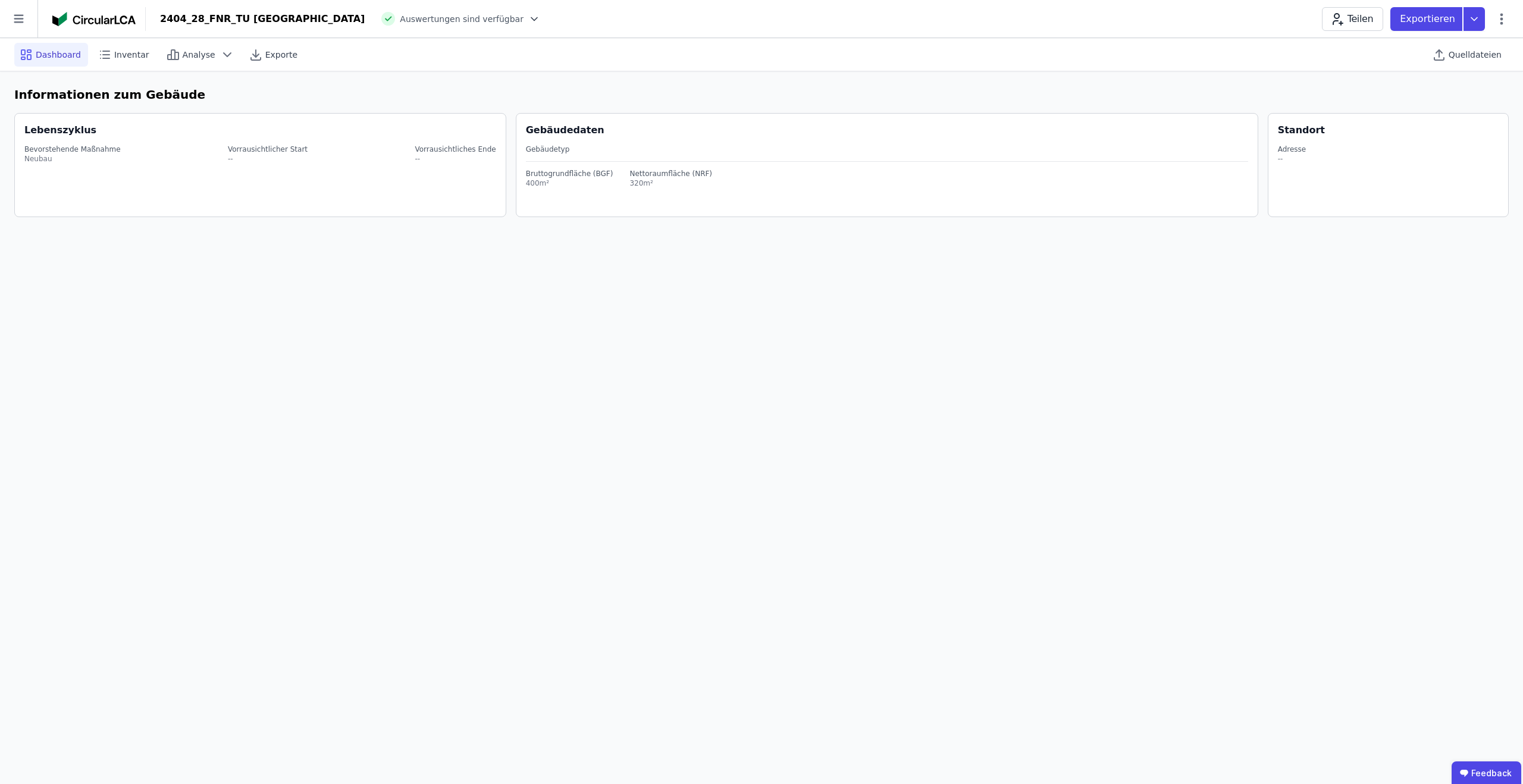
select select "*"
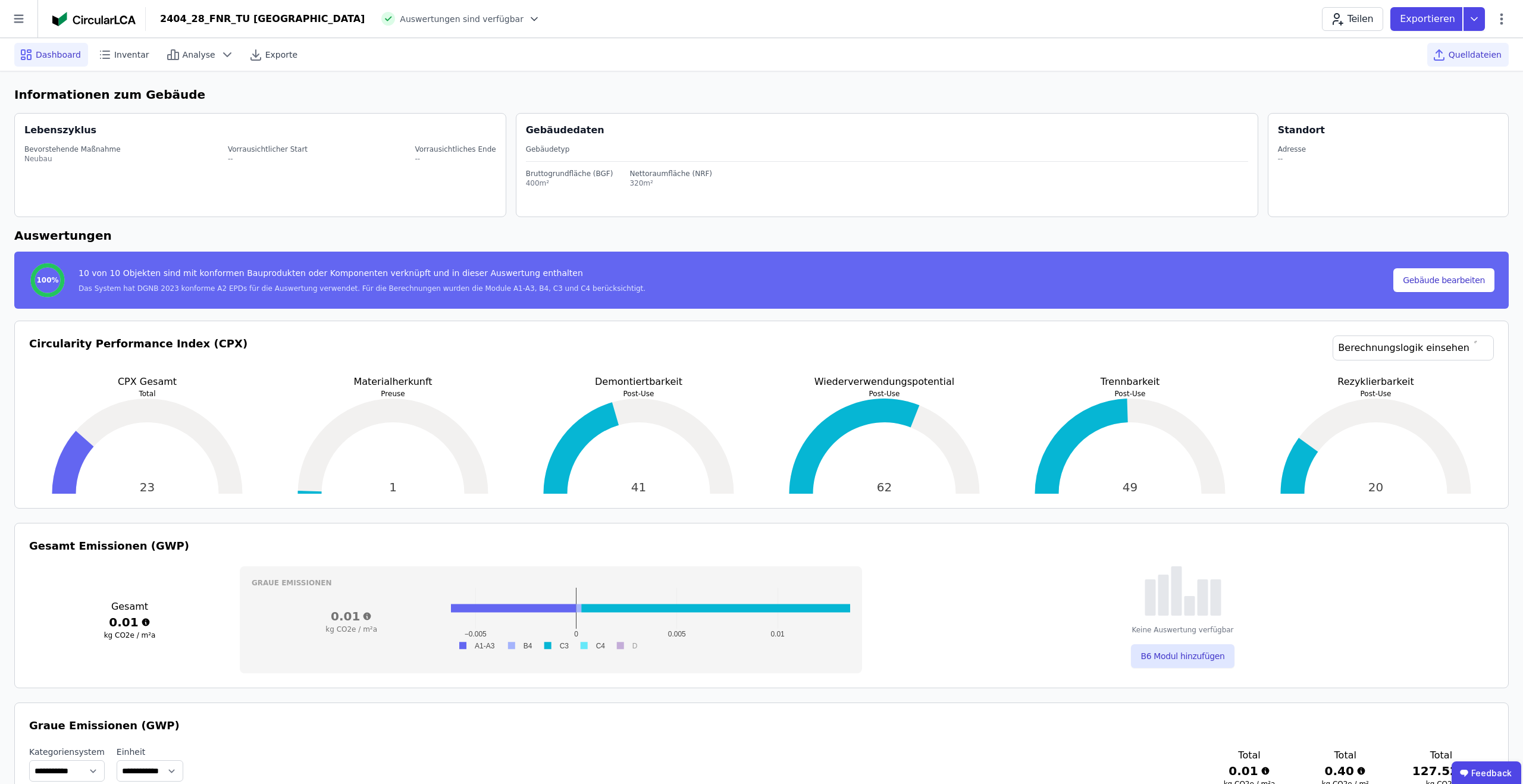
click at [1469, 59] on span "Quelldateien" at bounding box center [1475, 54] width 53 height 12
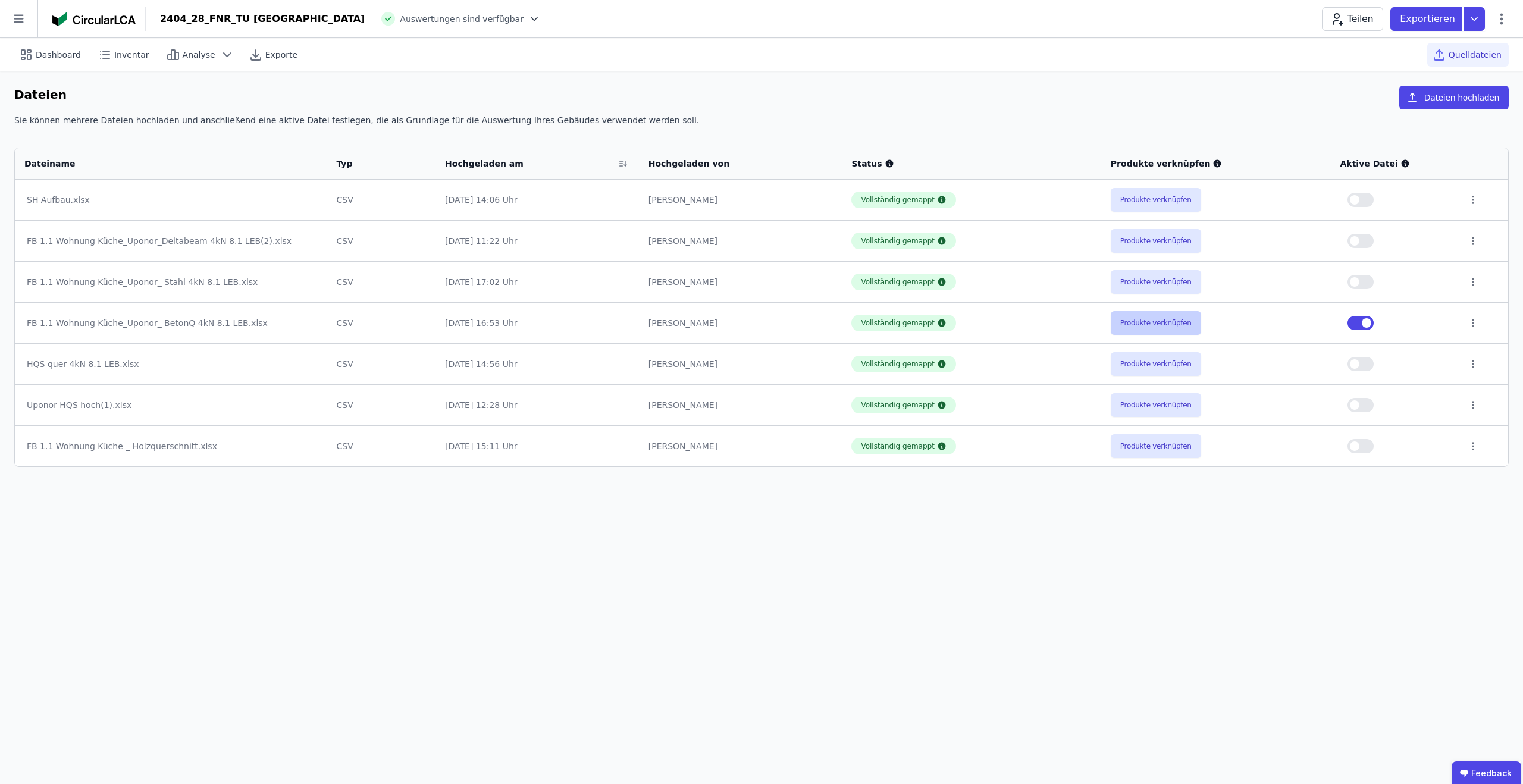
click at [1174, 329] on button "Produkte verknüpfen" at bounding box center [1156, 323] width 90 height 24
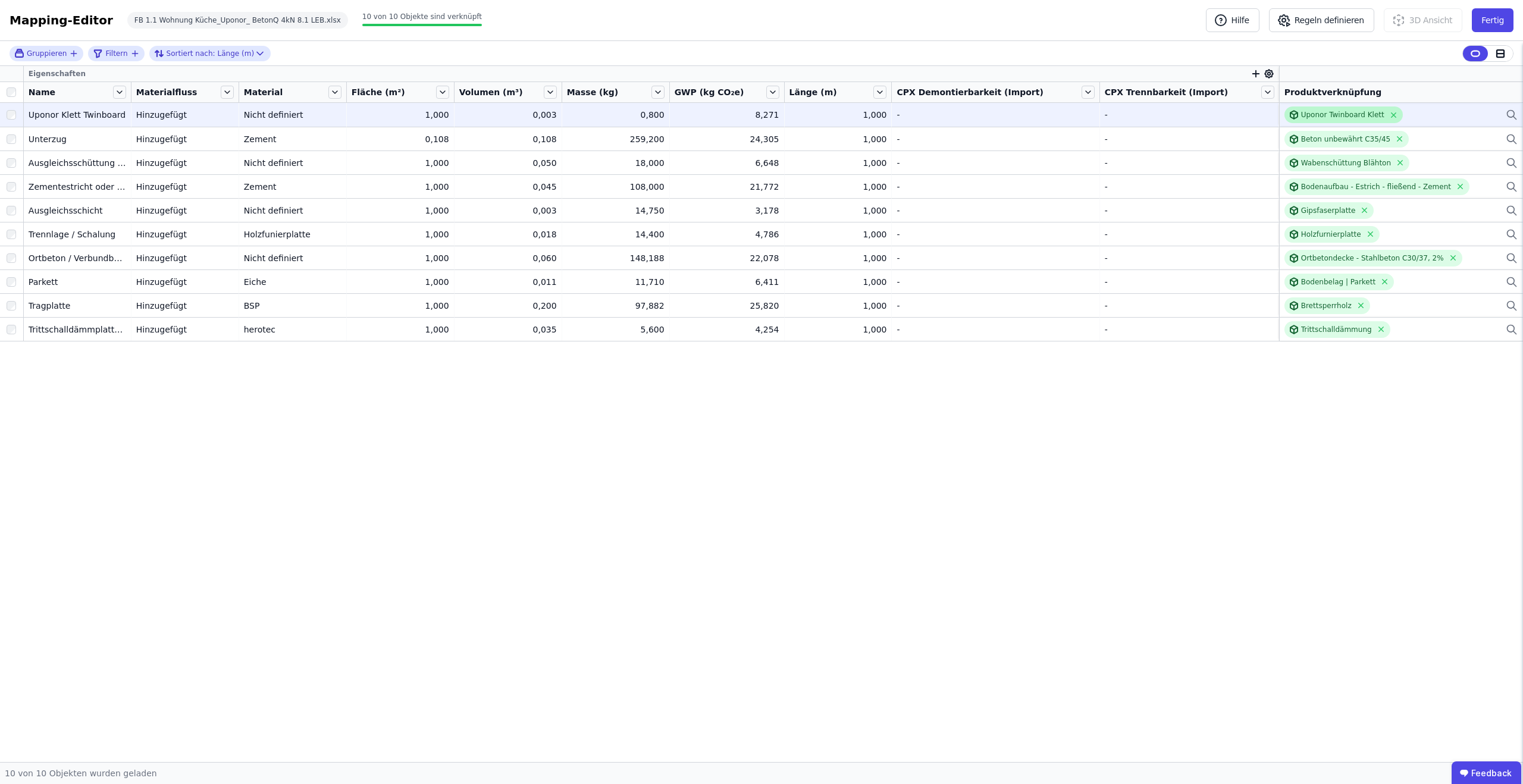
click at [1325, 118] on div "Uponor Twinboard Klett" at bounding box center [1343, 114] width 84 height 9
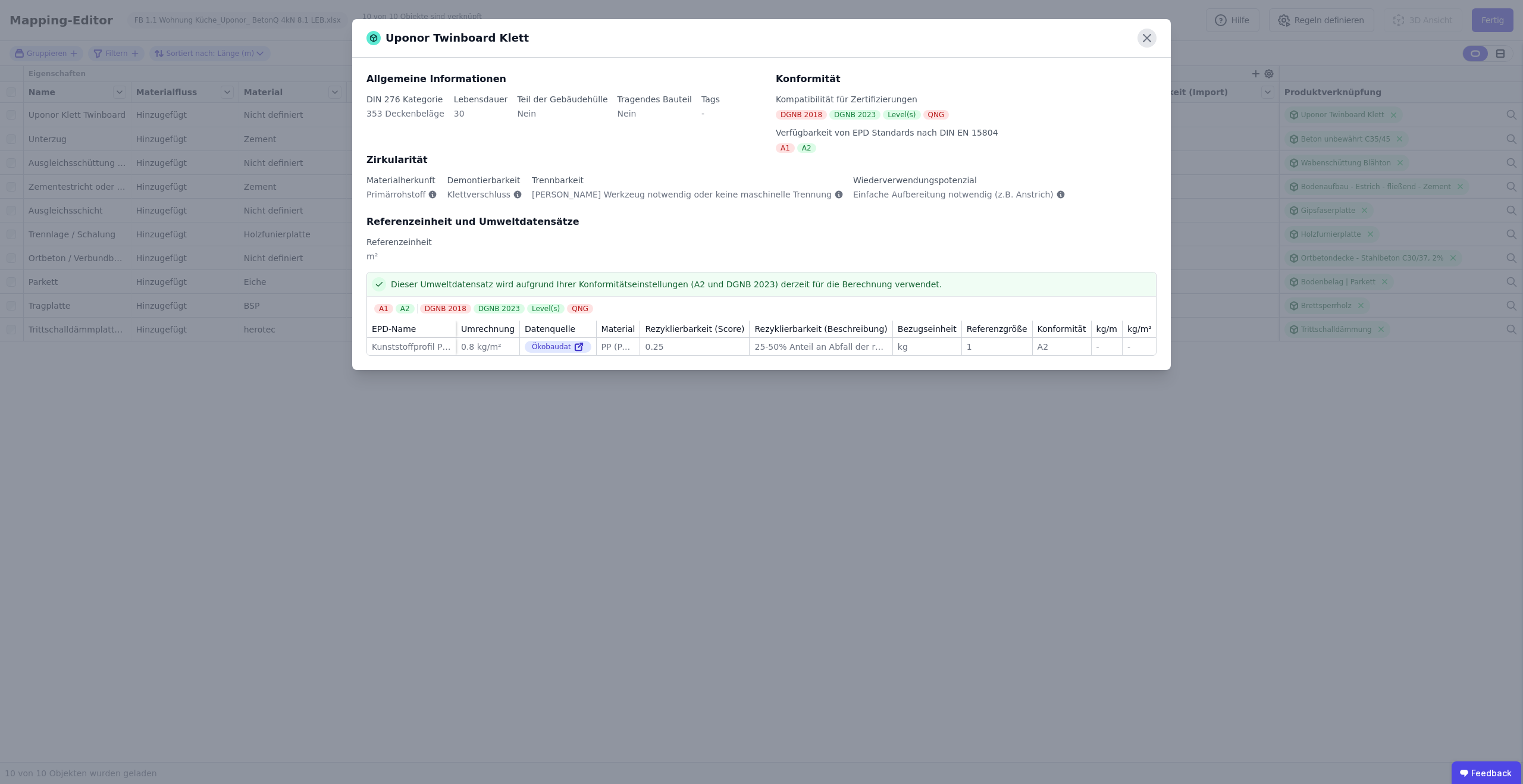
click at [1141, 39] on icon at bounding box center [1147, 38] width 19 height 19
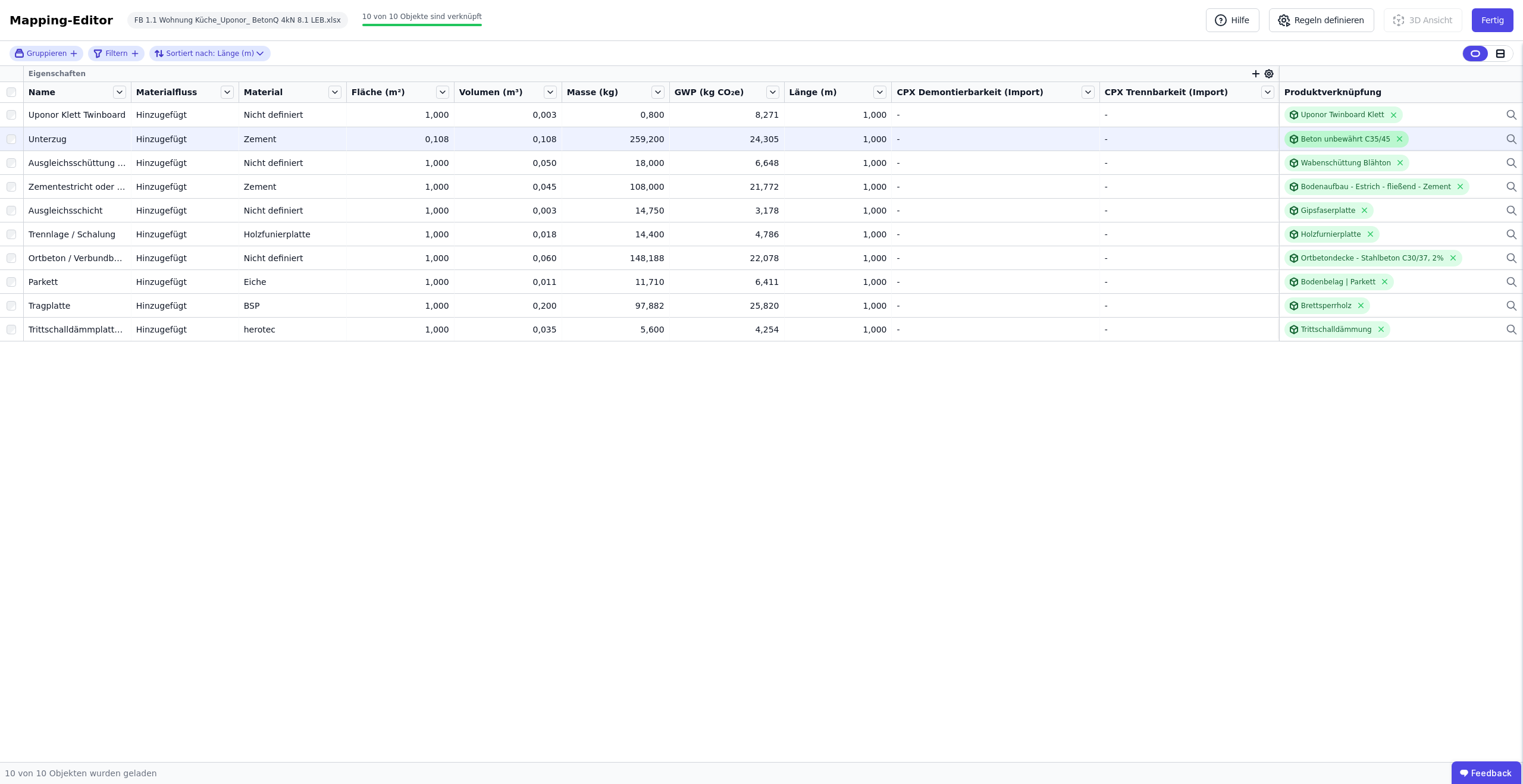
click at [1336, 137] on div "Beton unbewährt C35/45" at bounding box center [1346, 139] width 89 height 9
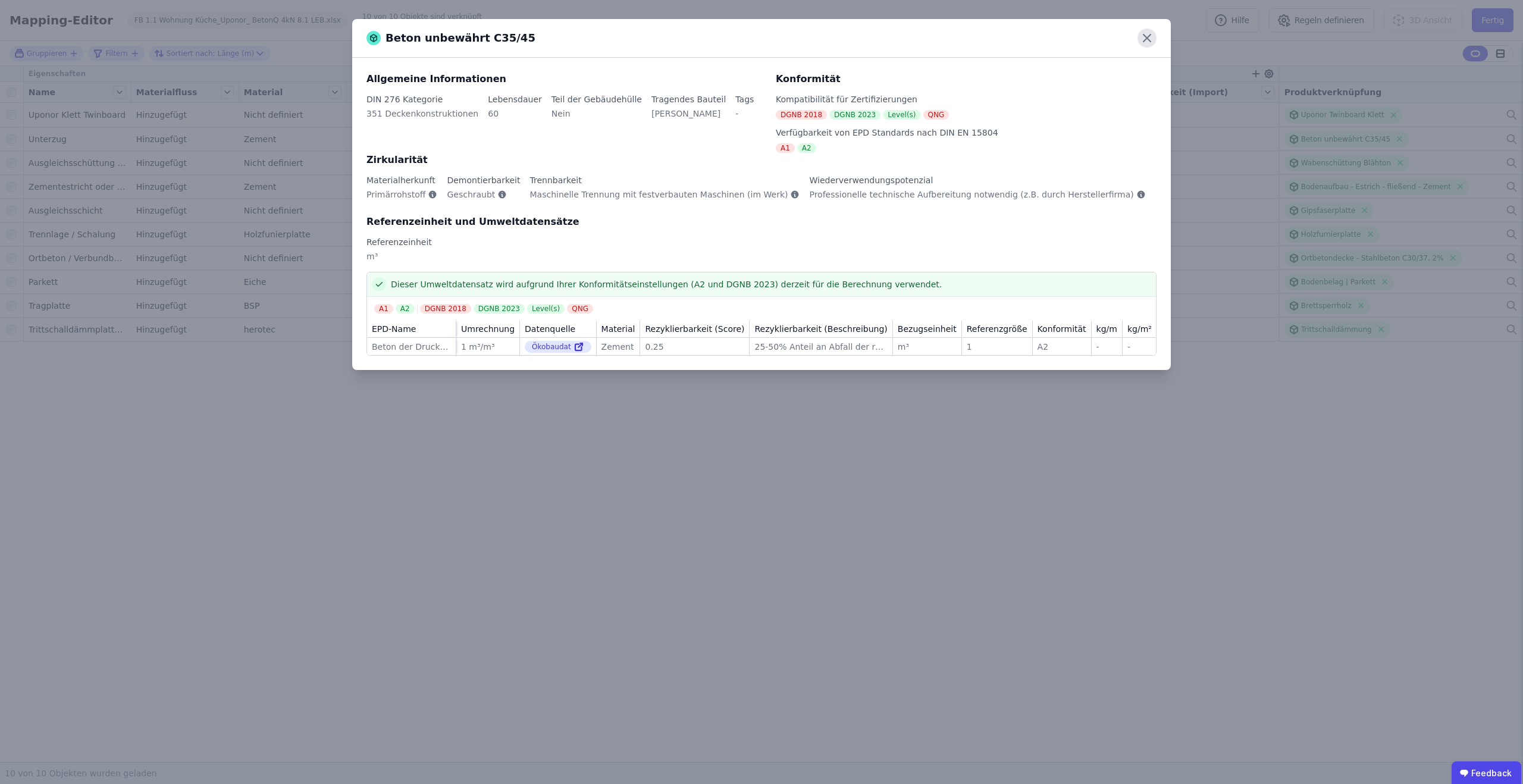
click at [1148, 34] on icon at bounding box center [1147, 38] width 19 height 19
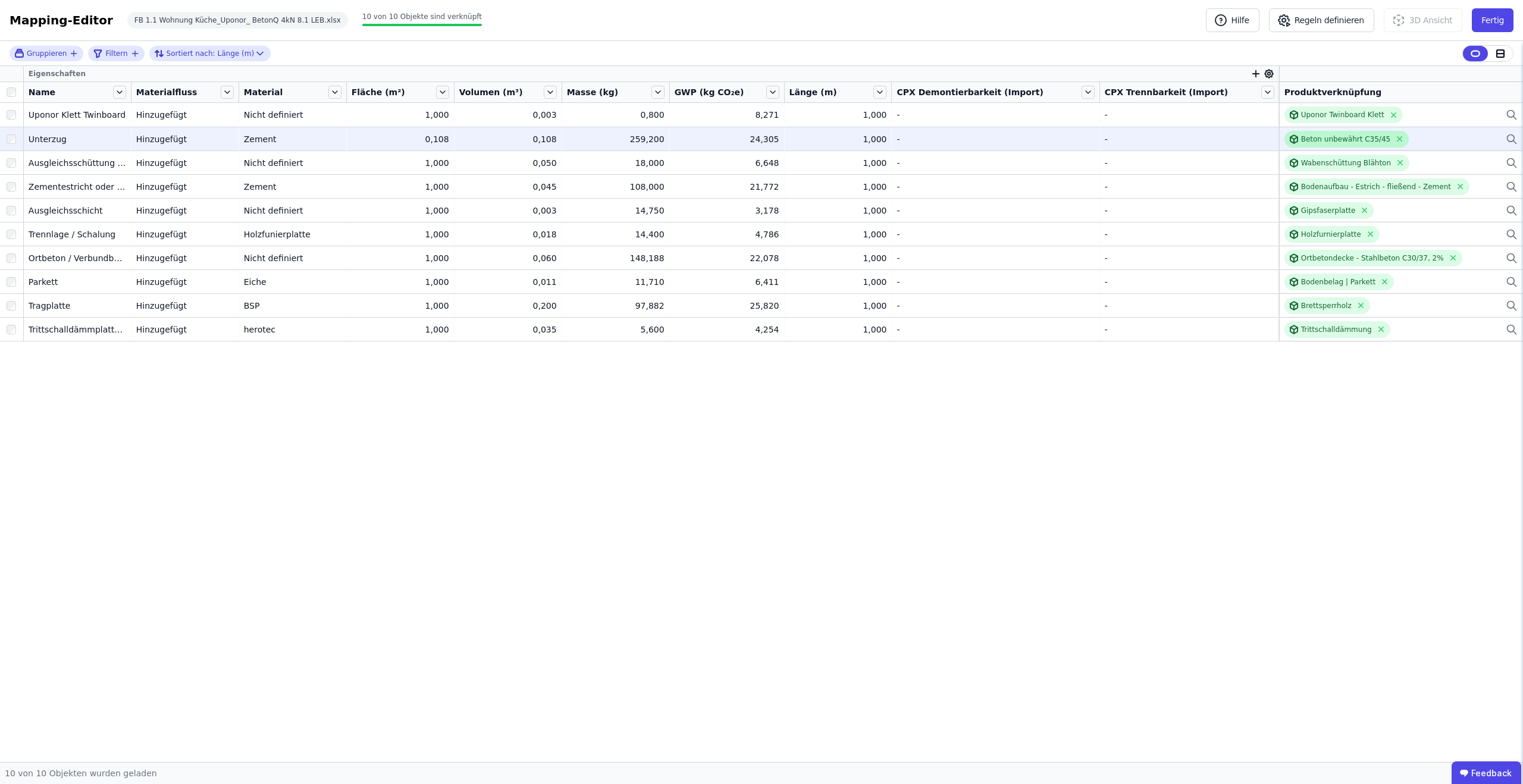
click at [1314, 135] on div "Beton unbewährt C35/45" at bounding box center [1346, 139] width 89 height 9
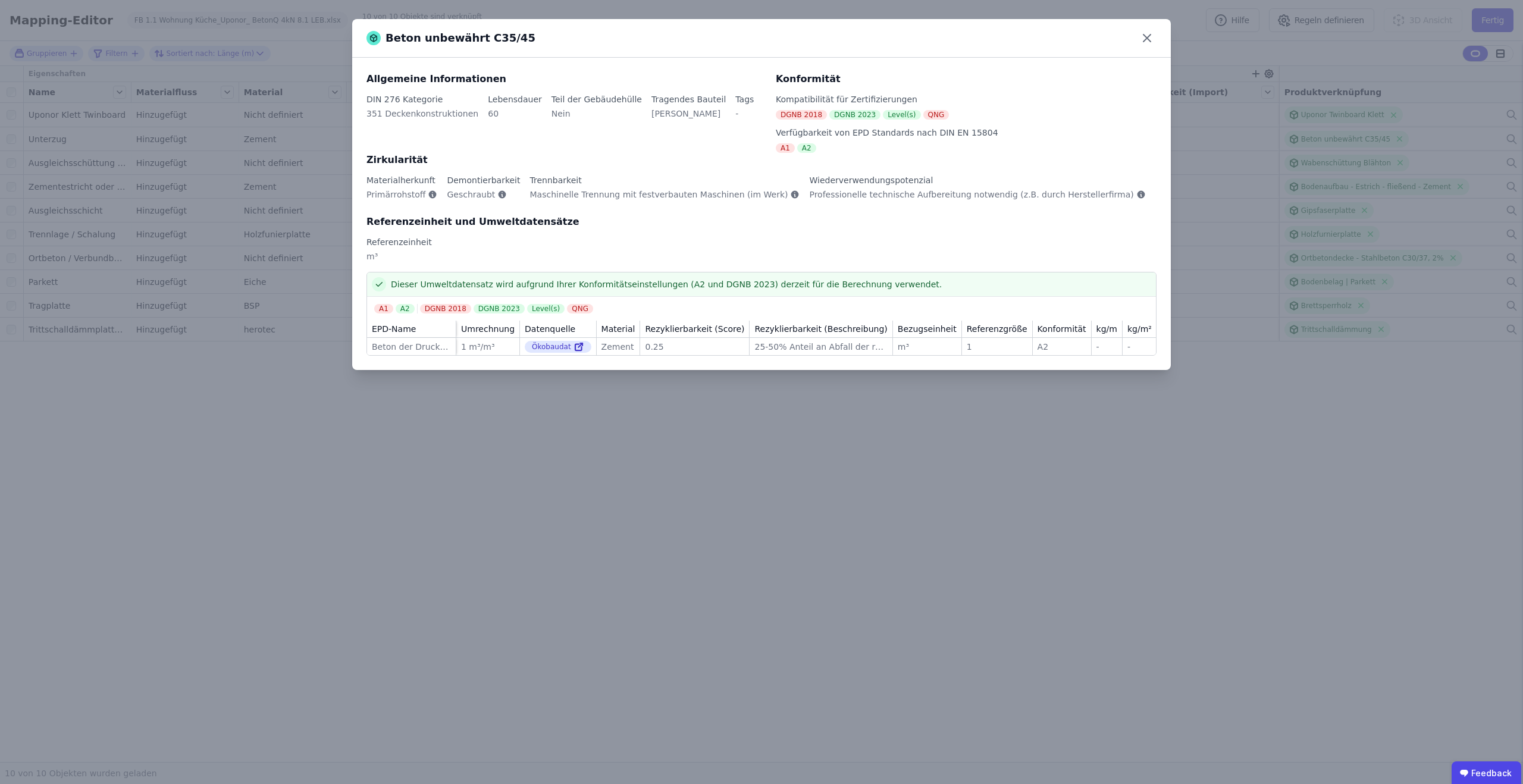
scroll to position [0, 3]
click at [572, 348] on icon at bounding box center [575, 347] width 6 height 6
click at [1151, 39] on icon at bounding box center [1147, 38] width 19 height 19
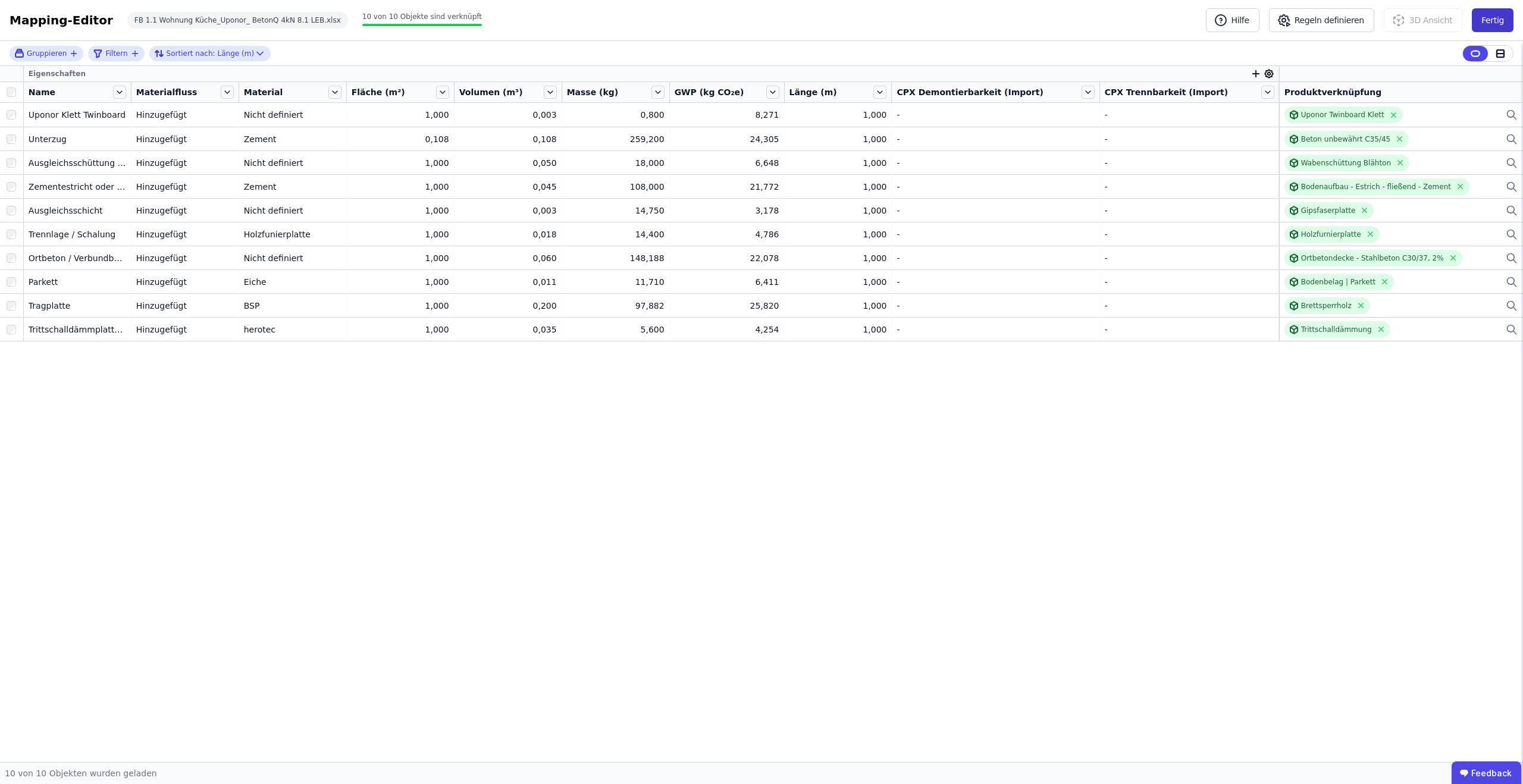
click at [1489, 26] on button "Fertig" at bounding box center [1492, 20] width 42 height 24
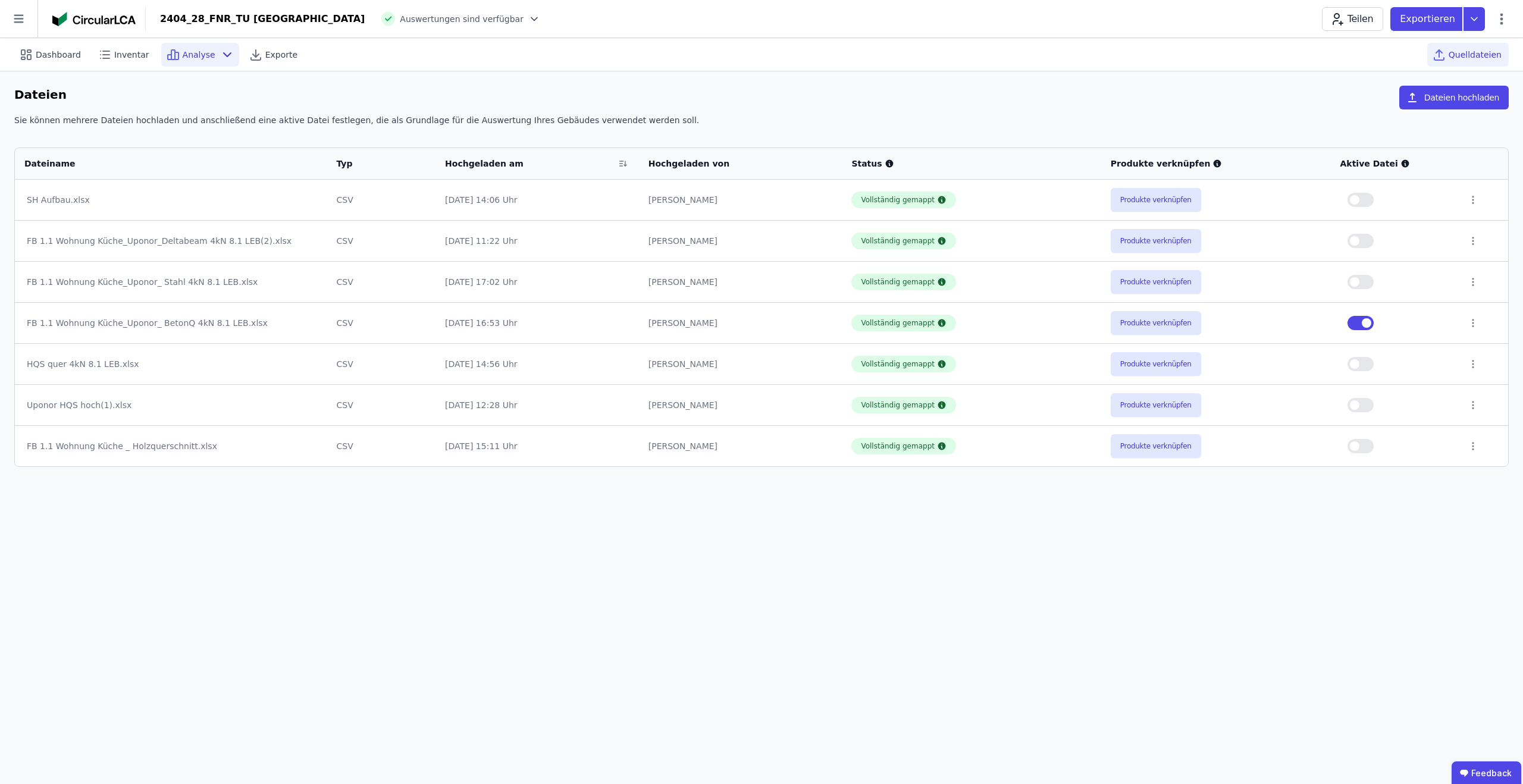
click at [188, 54] on span "Analyse" at bounding box center [199, 54] width 32 height 12
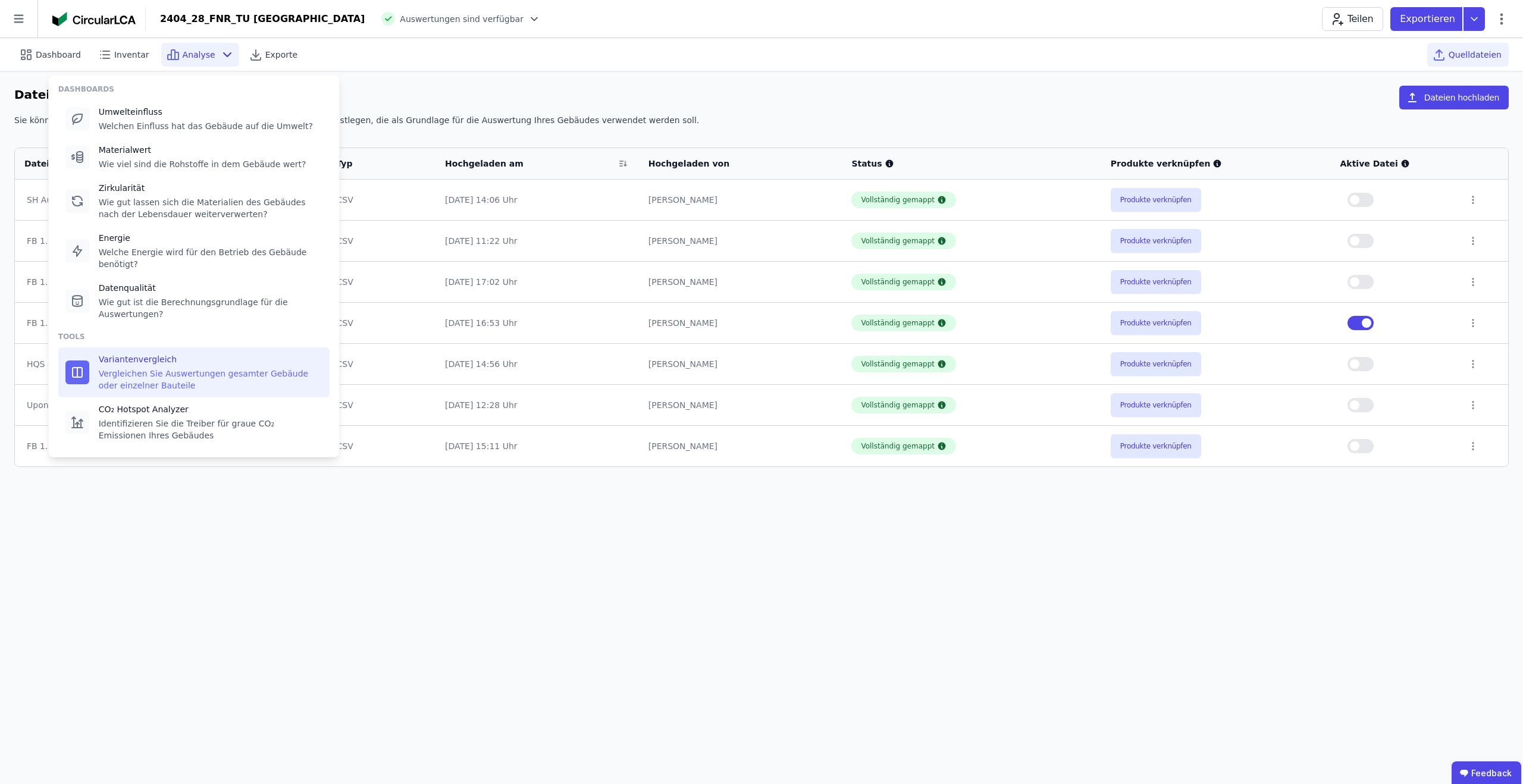
click at [160, 356] on div "Variantenvergleich" at bounding box center [210, 359] width 224 height 12
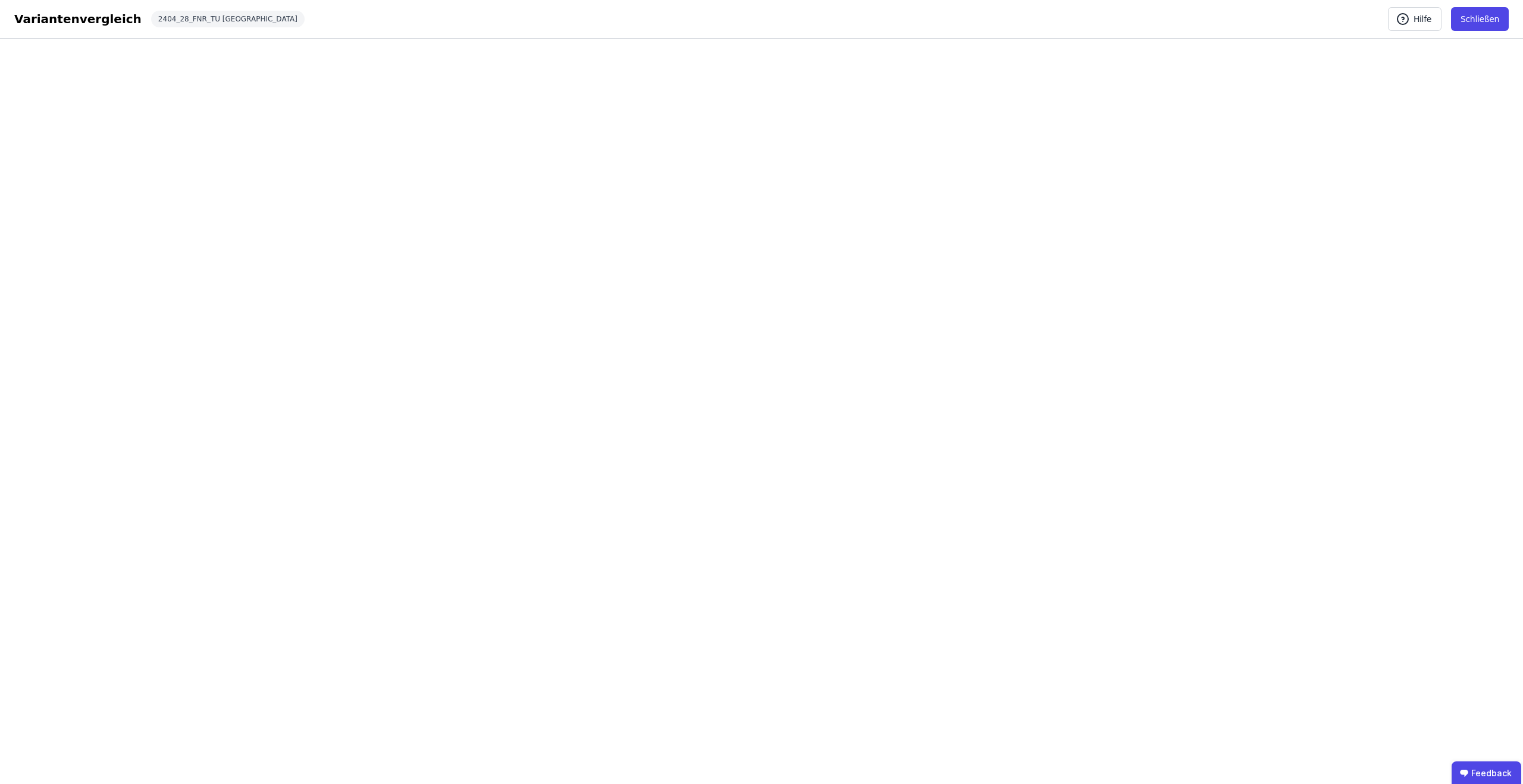
click at [1484, 16] on button "Schließen" at bounding box center [1480, 19] width 58 height 24
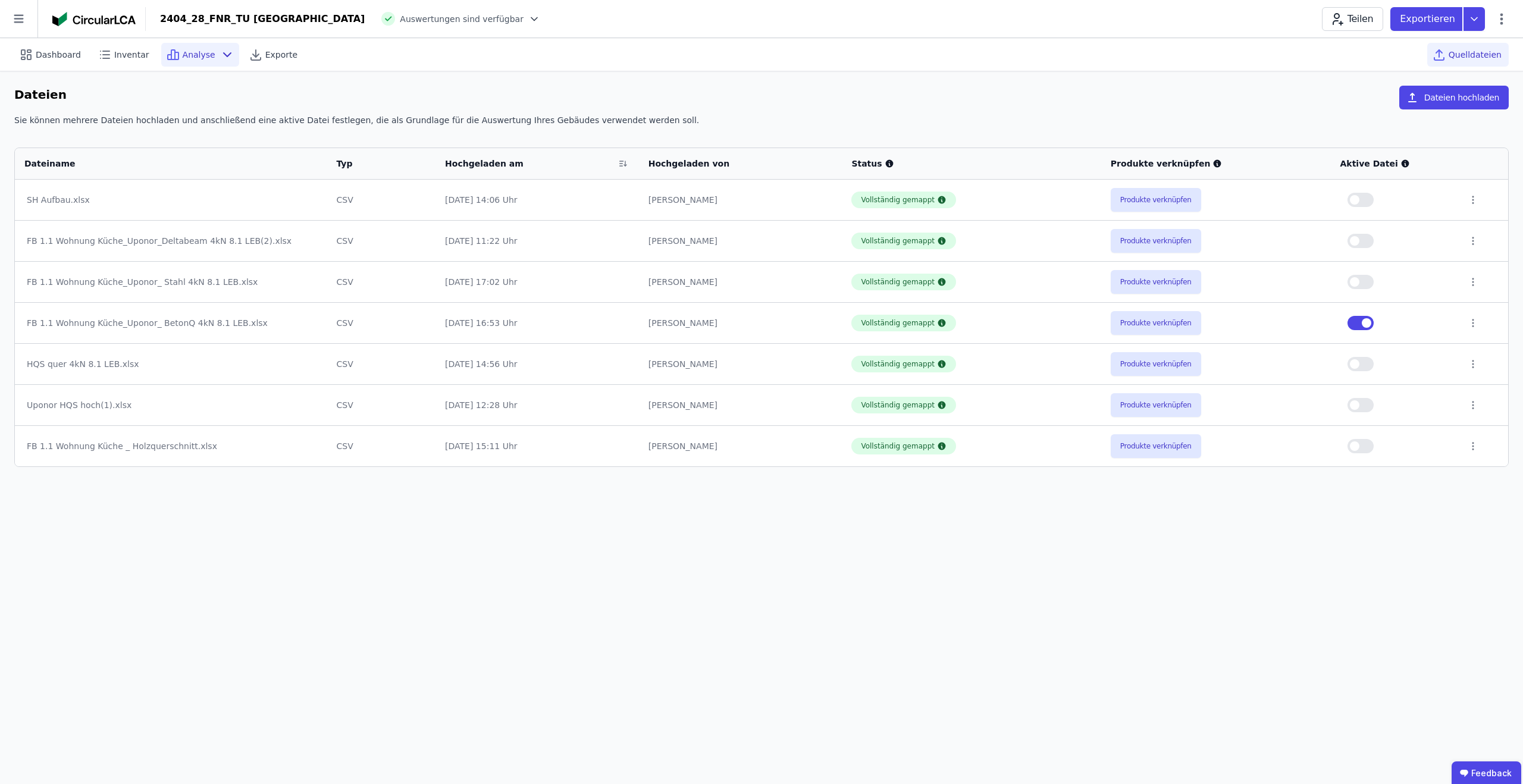
click at [167, 51] on icon at bounding box center [173, 54] width 14 height 14
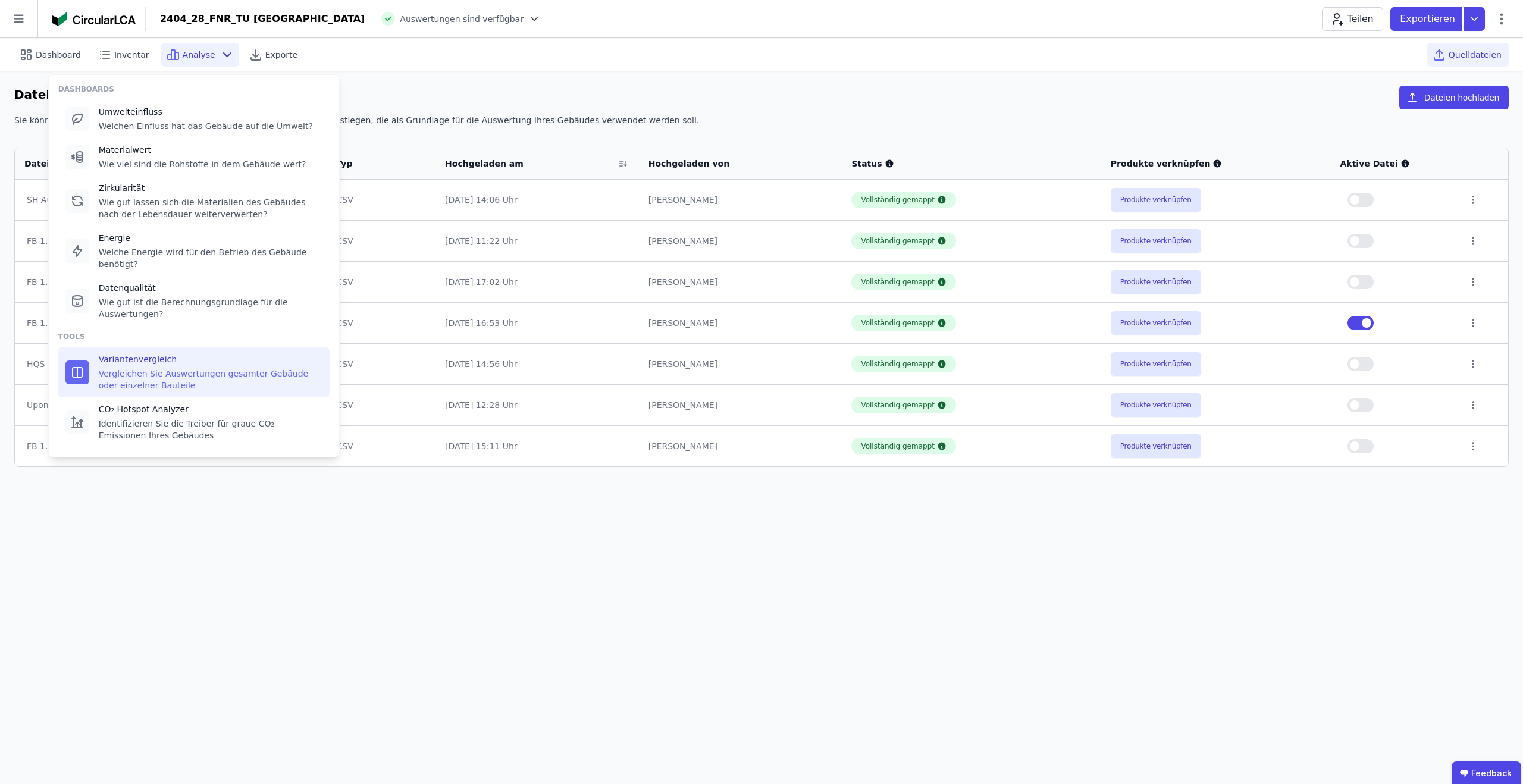
click at [169, 387] on div "Vergleichen Sie Auswertungen gesamter Gebäude oder einzelner Bauteile" at bounding box center [210, 379] width 224 height 24
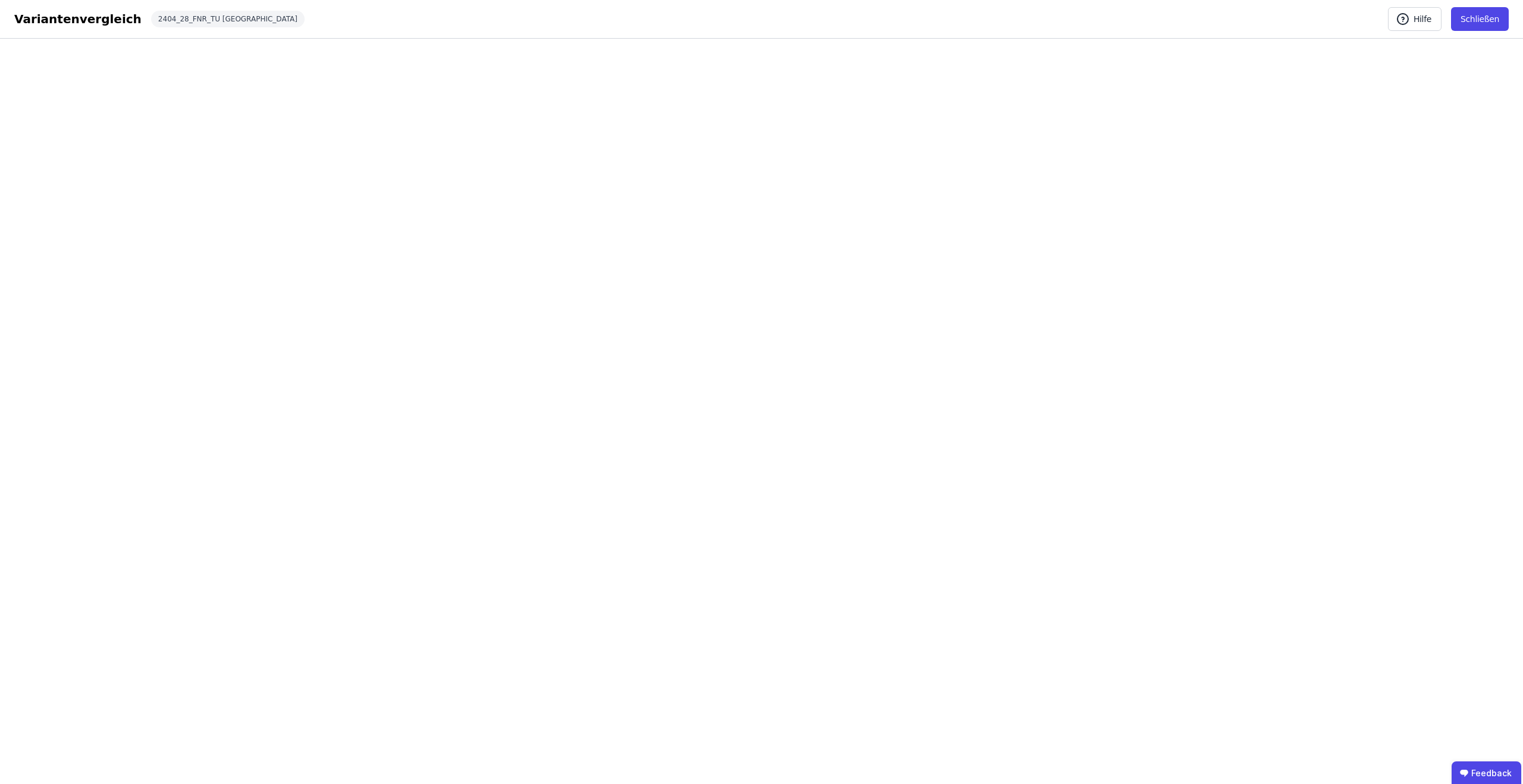
click at [1471, 18] on button "Schließen" at bounding box center [1480, 19] width 58 height 24
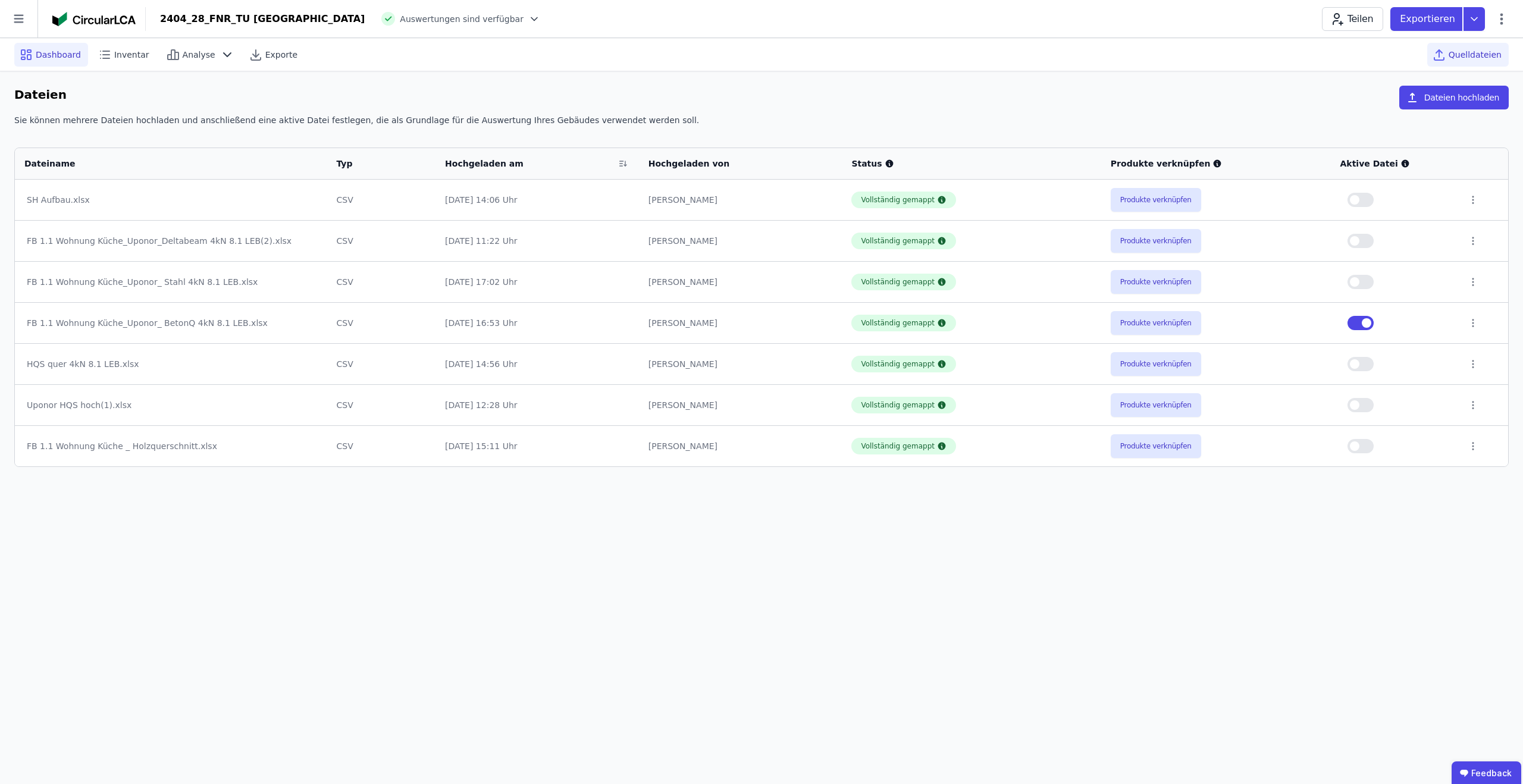
click at [33, 51] on div "Dashboard" at bounding box center [51, 55] width 74 height 24
select select "*"
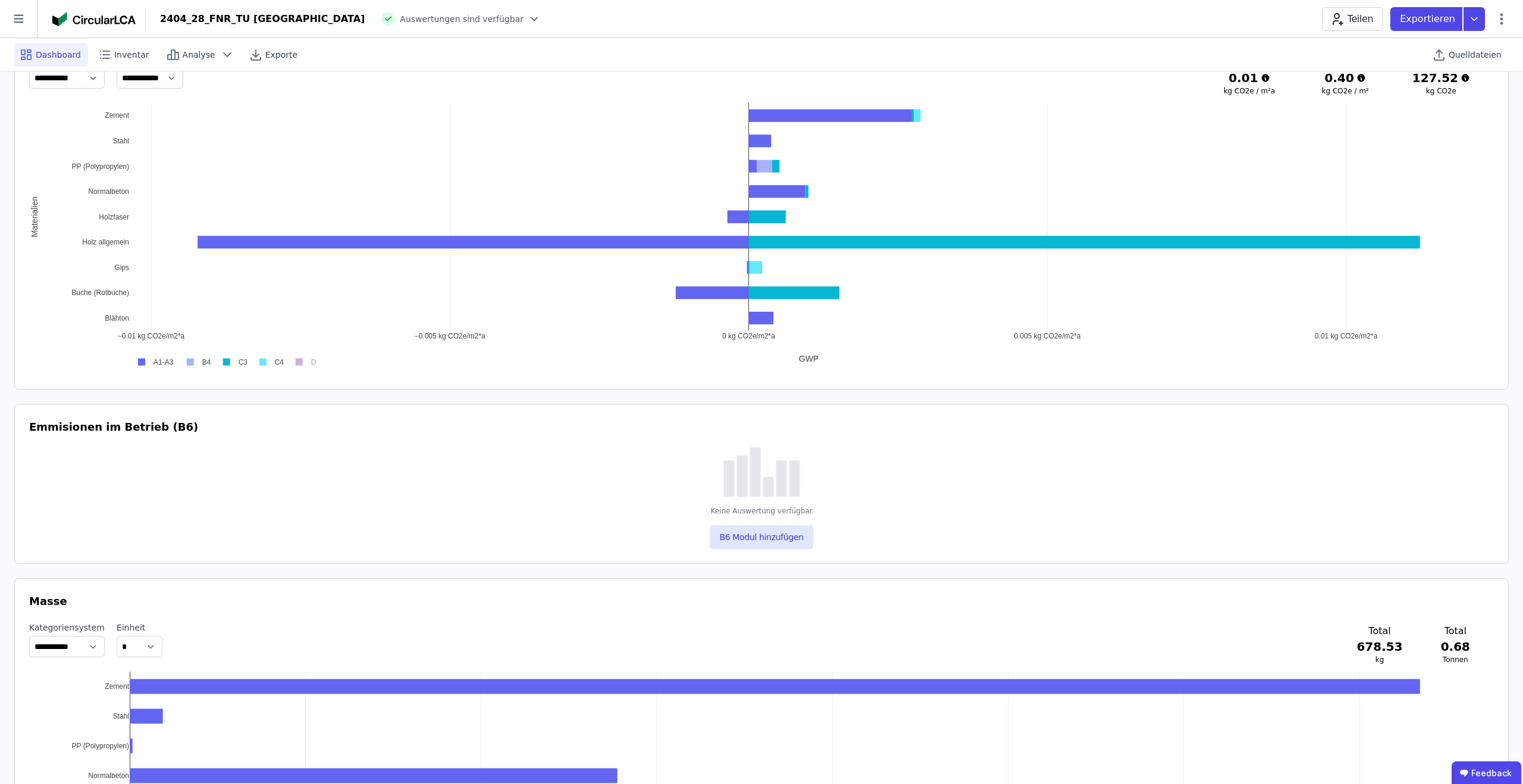
scroll to position [721, 0]
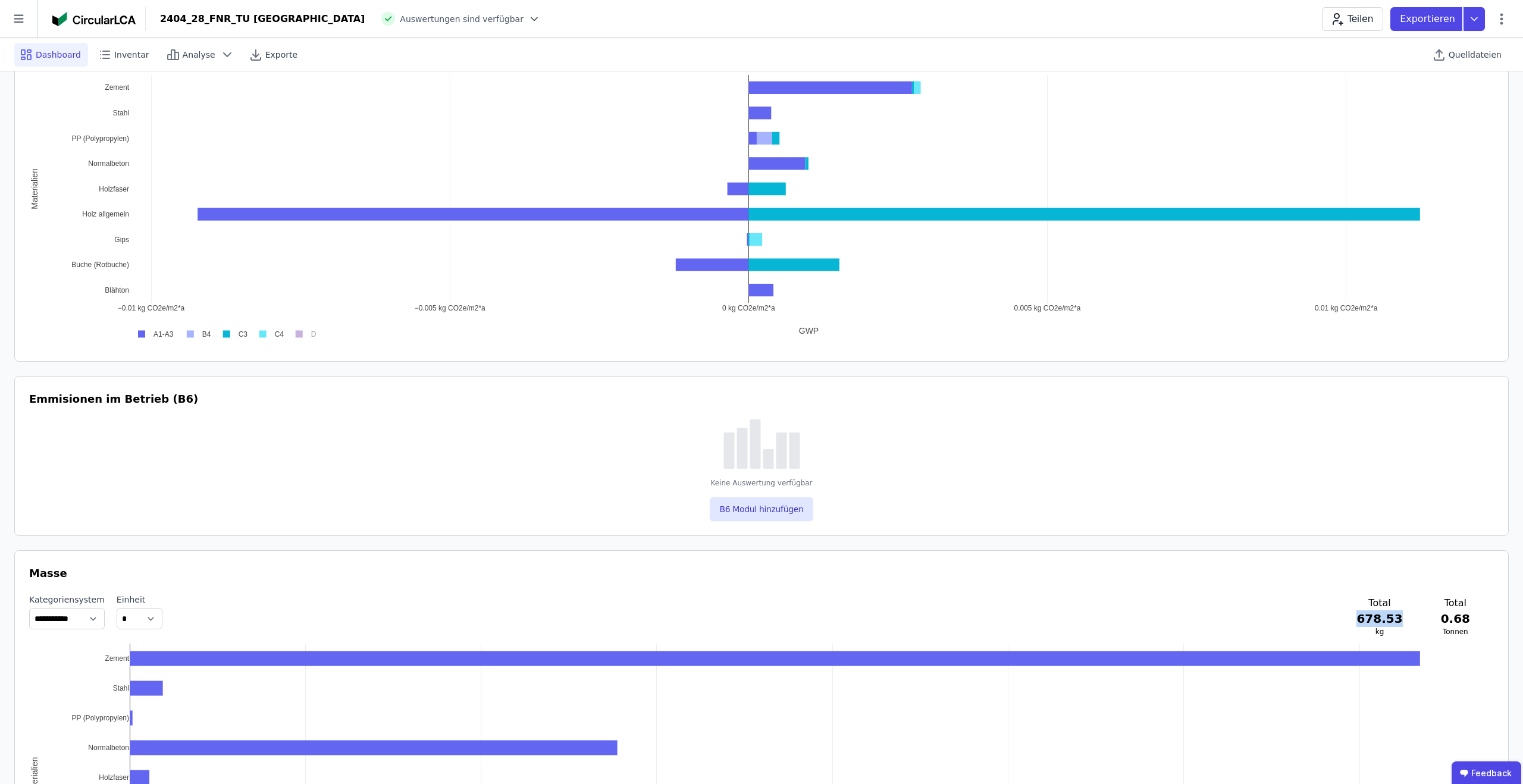
drag, startPoint x: 1368, startPoint y: 621, endPoint x: 1406, endPoint y: 619, distance: 38.1
click at [1403, 619] on h3 "678.53" at bounding box center [1379, 618] width 46 height 17
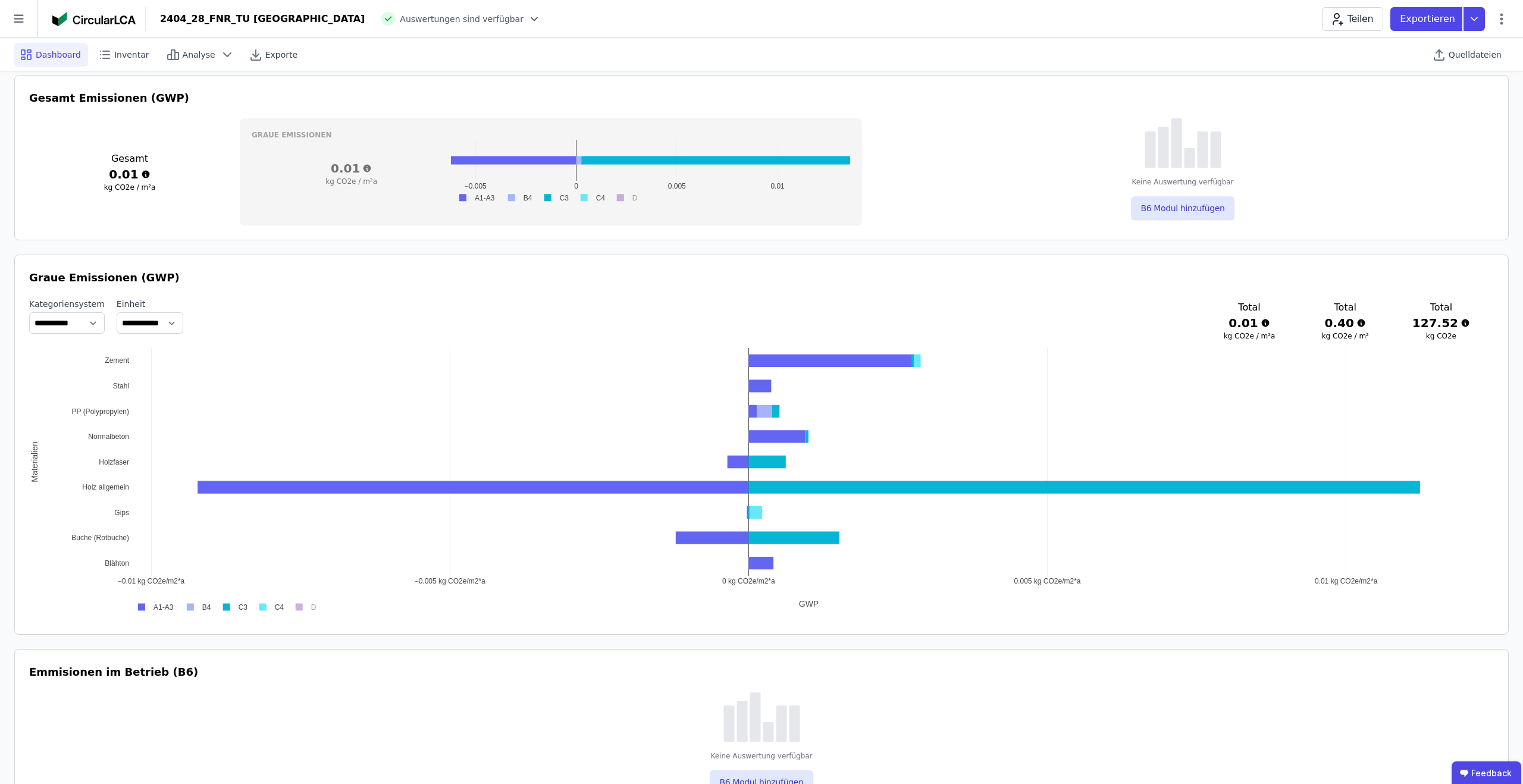
scroll to position [447, 0]
drag, startPoint x: 1423, startPoint y: 319, endPoint x: 1465, endPoint y: 321, distance: 42.0
click at [1465, 321] on h3 "127.52" at bounding box center [1441, 323] width 58 height 17
copy h3 "127.52"
drag, startPoint x: 195, startPoint y: 50, endPoint x: 207, endPoint y: 56, distance: 13.4
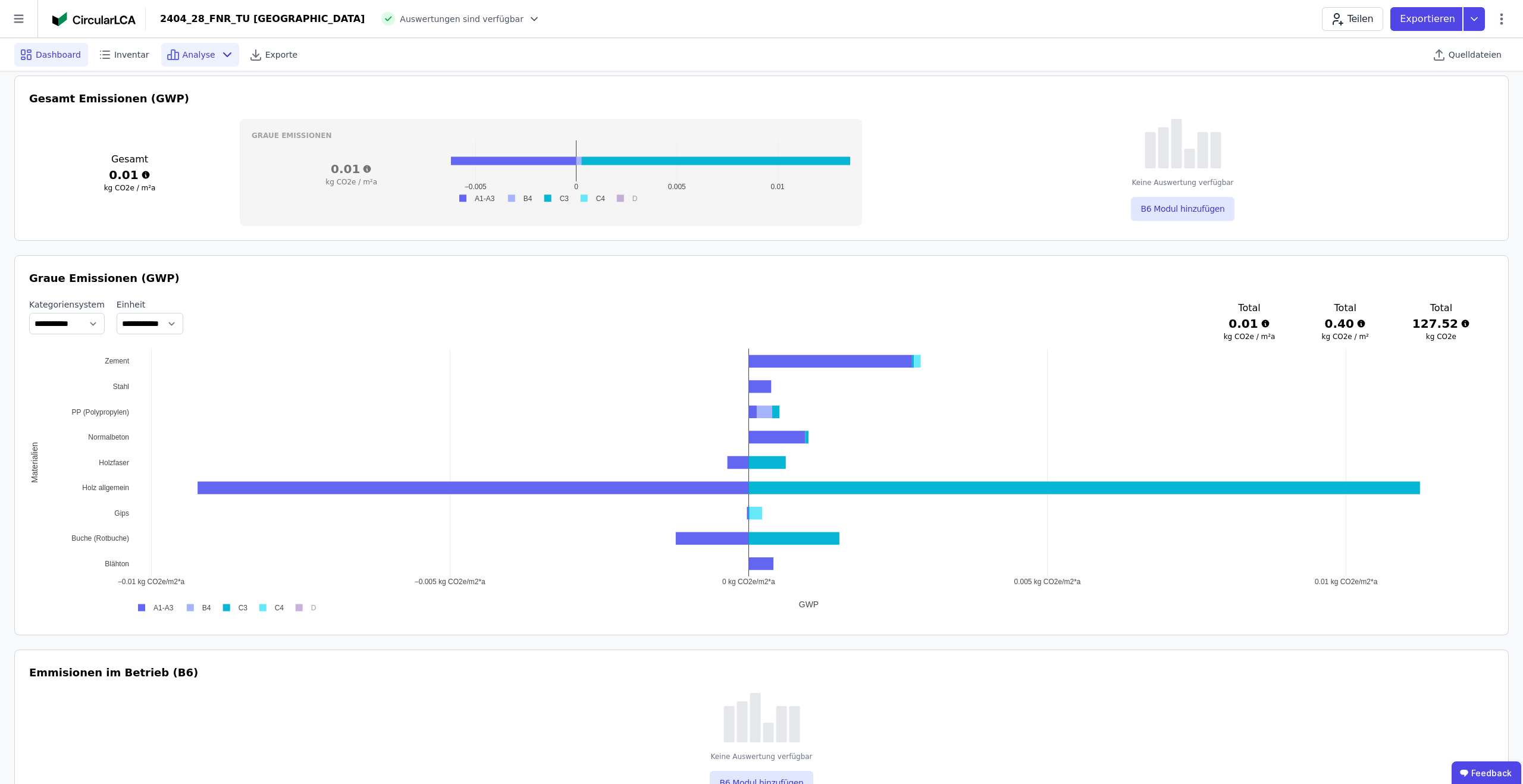
click at [195, 50] on span "Analyse" at bounding box center [199, 54] width 32 height 12
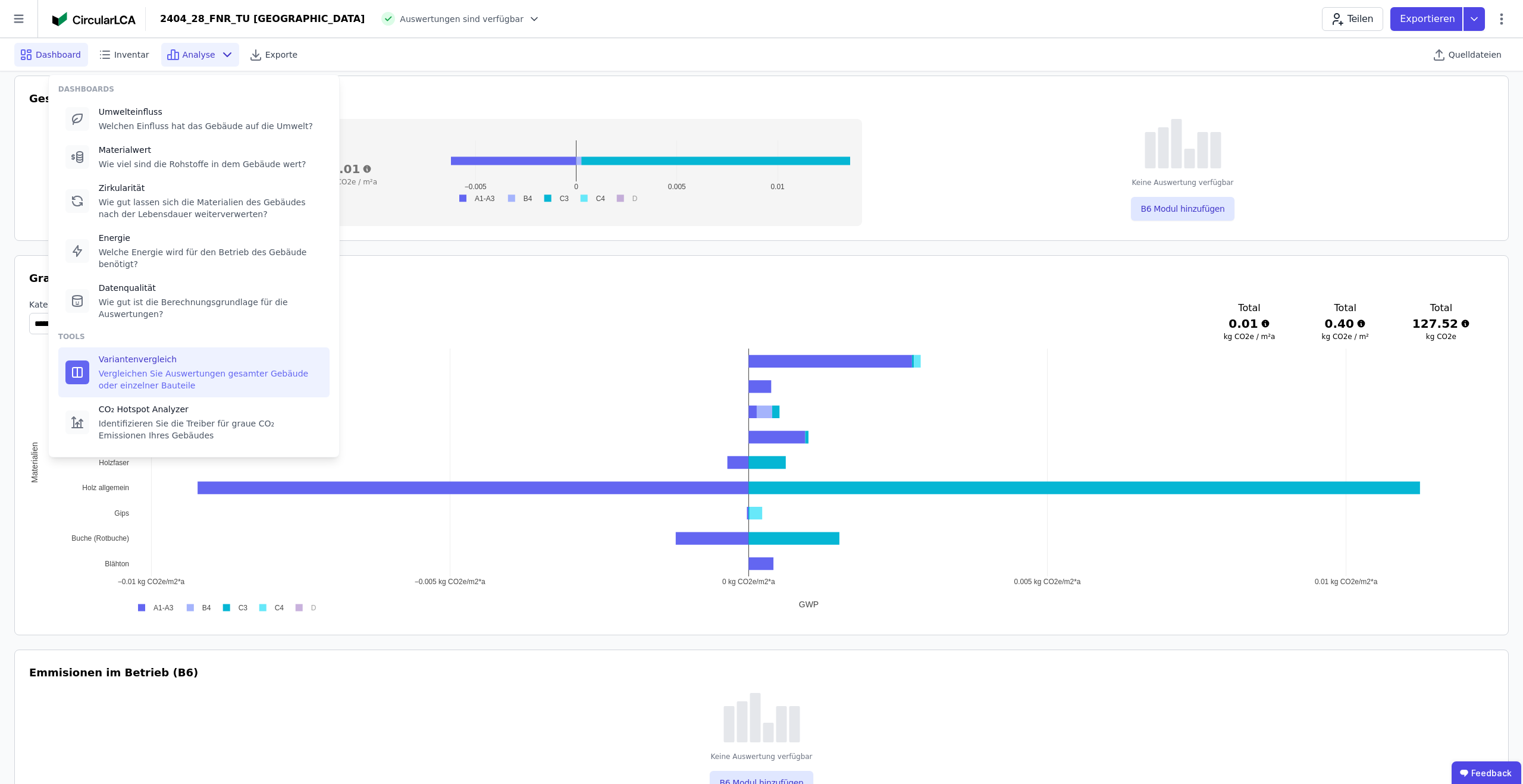
click at [157, 365] on div "Variantenvergleich Vergleichen Sie Auswertungen gesamter Gebäude oder einzelner…" at bounding box center [210, 372] width 224 height 38
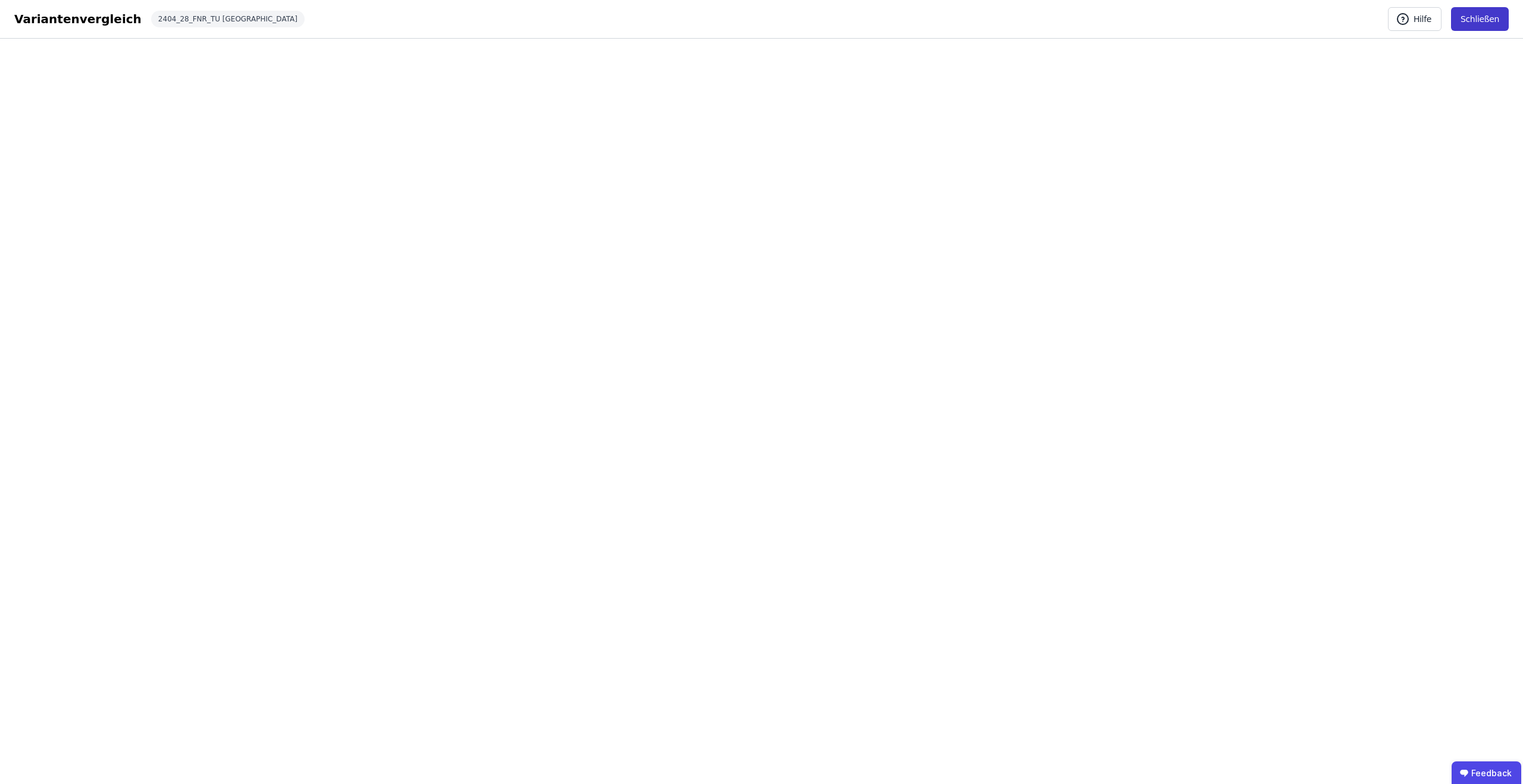
click at [1471, 12] on button "Schließen" at bounding box center [1480, 19] width 58 height 24
select select "*"
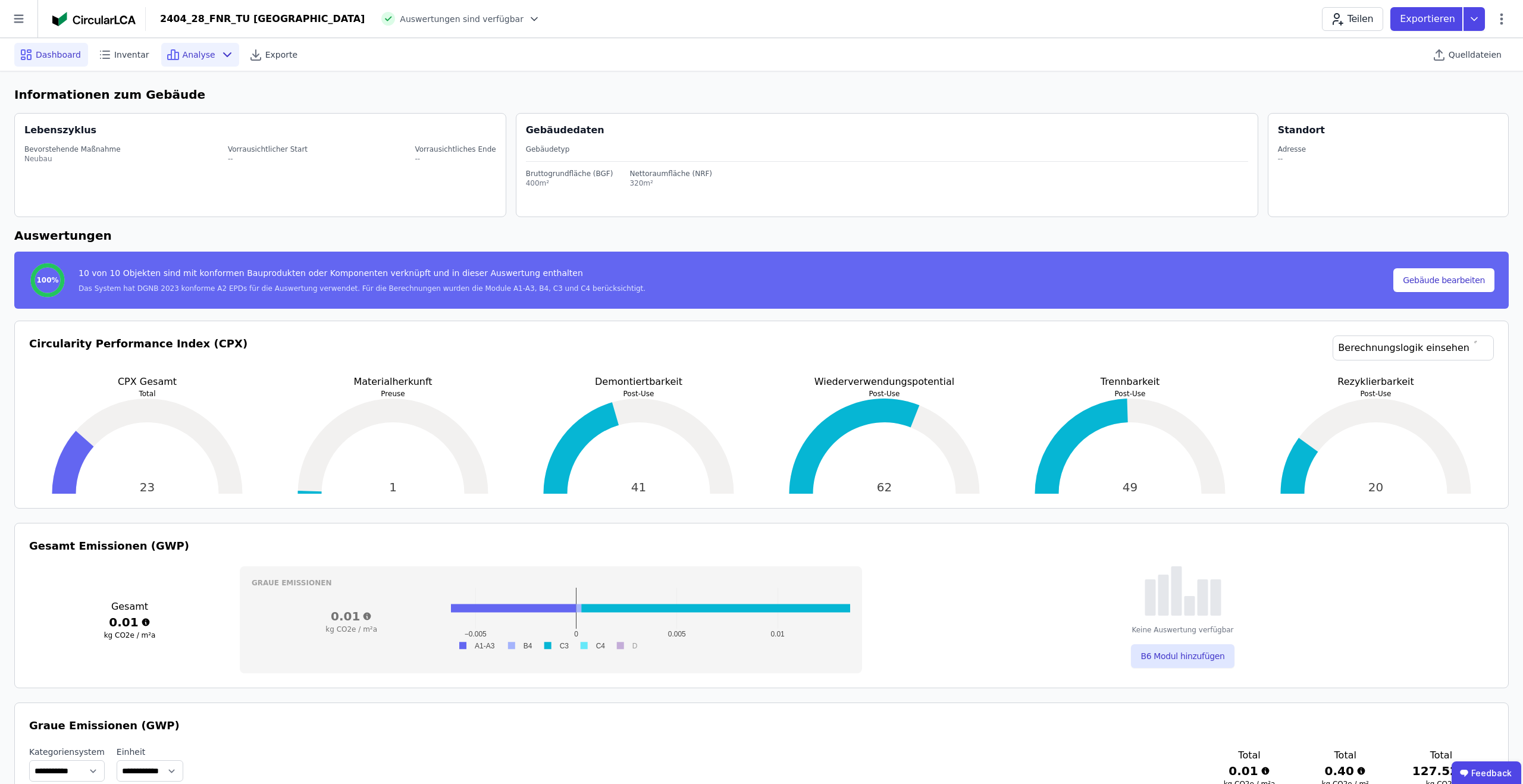
click at [166, 49] on icon at bounding box center [173, 54] width 14 height 14
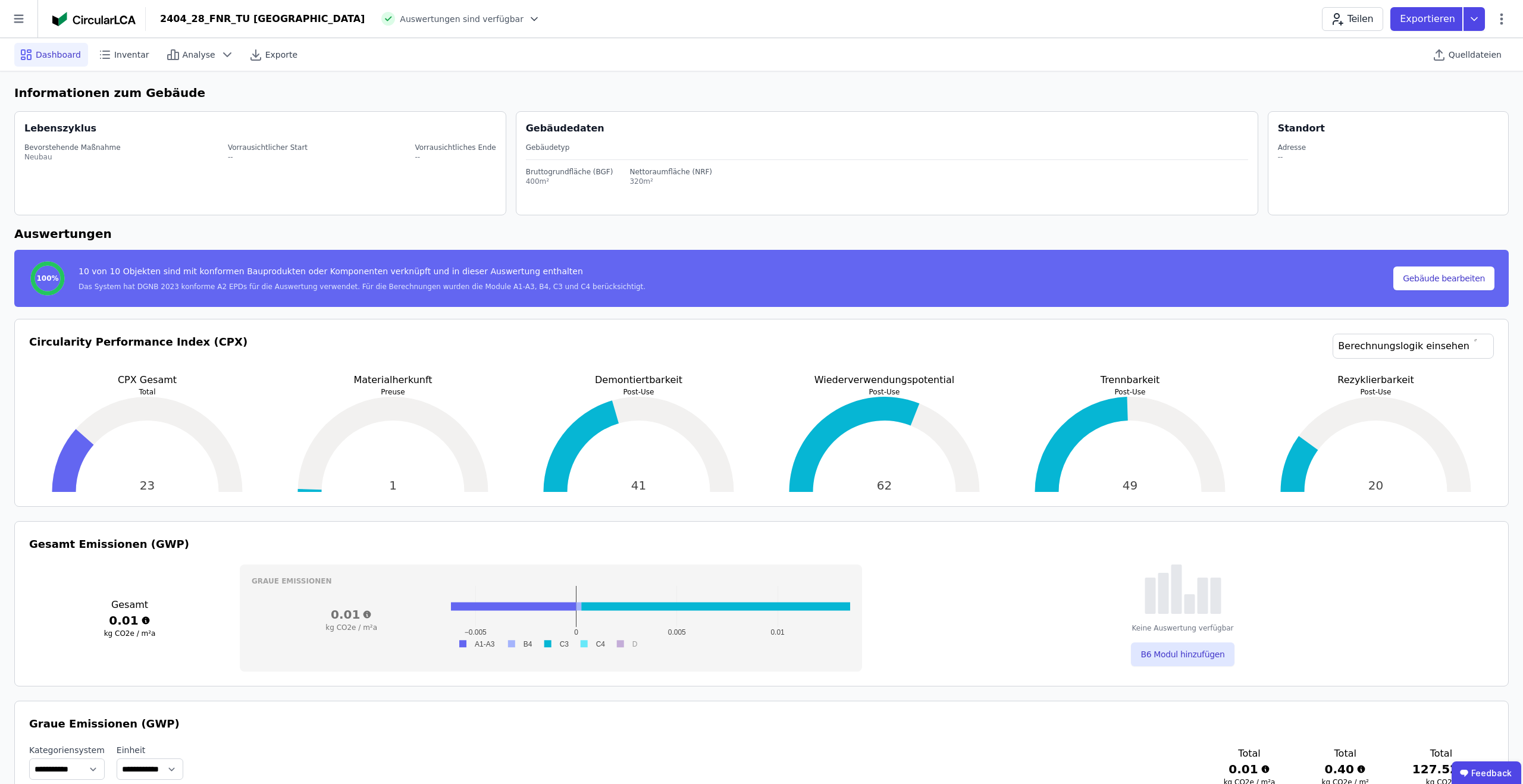
click at [142, 422] on div "23" at bounding box center [147, 444] width 236 height 95
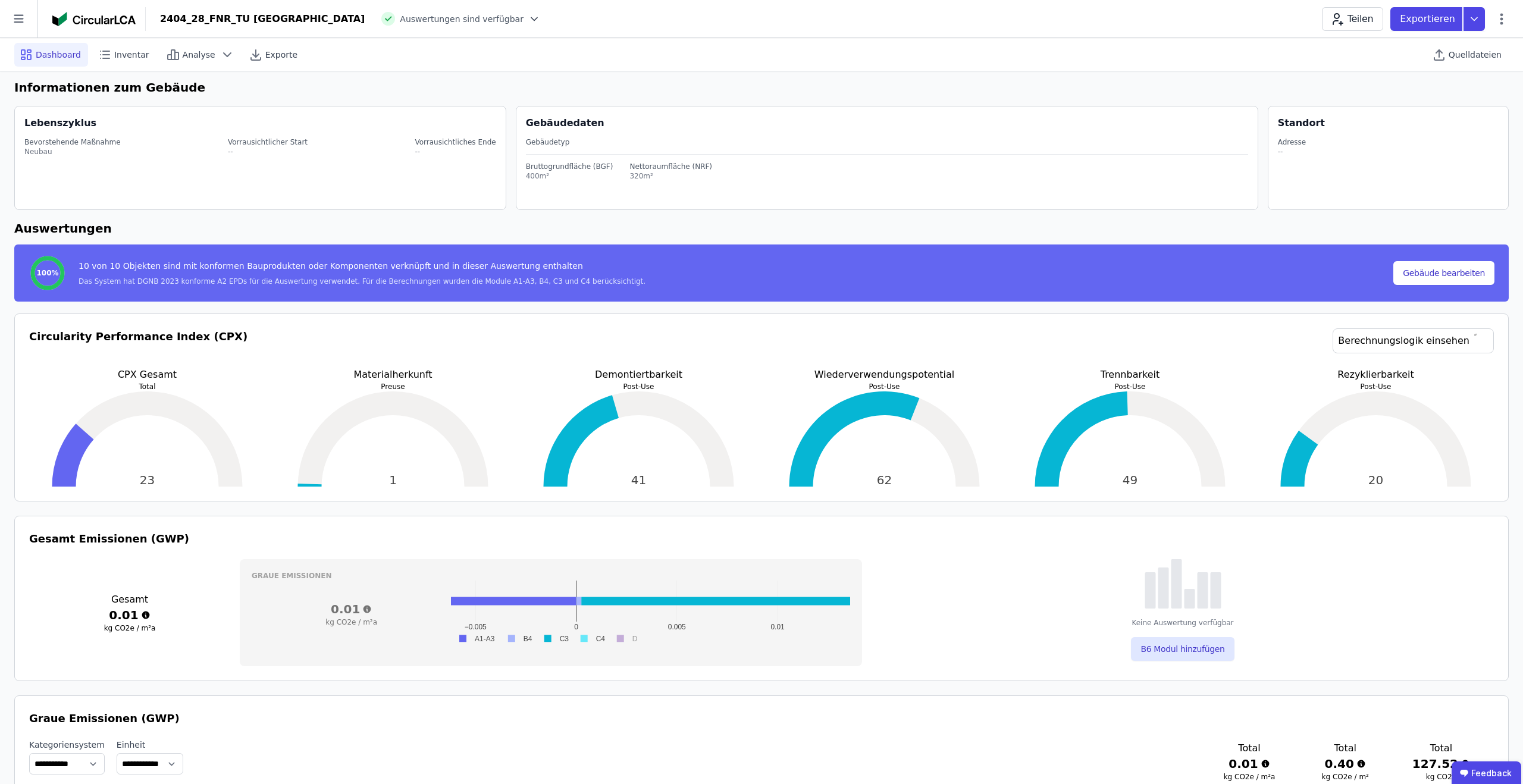
scroll to position [6, 0]
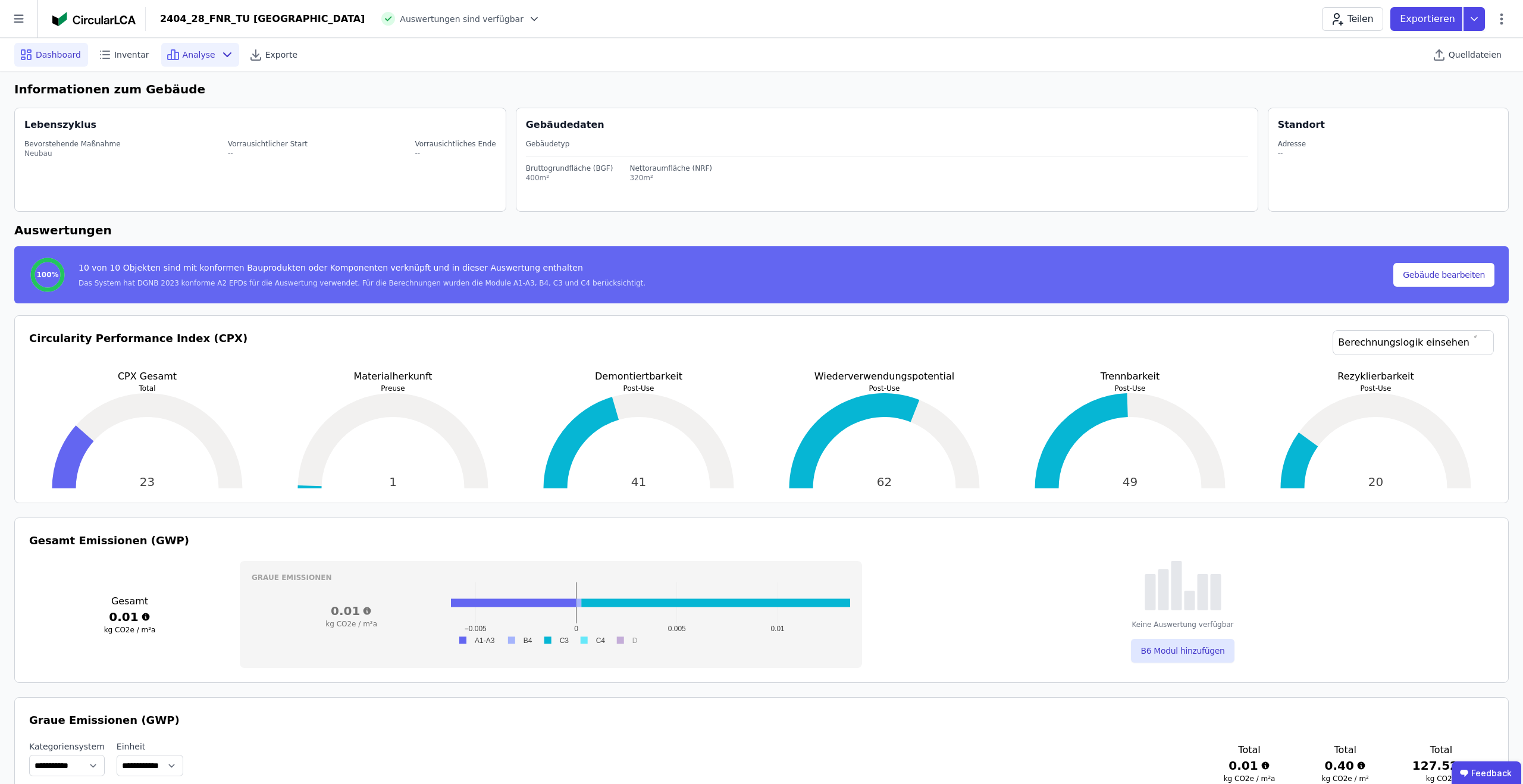
click at [188, 51] on span "Analyse" at bounding box center [199, 54] width 32 height 12
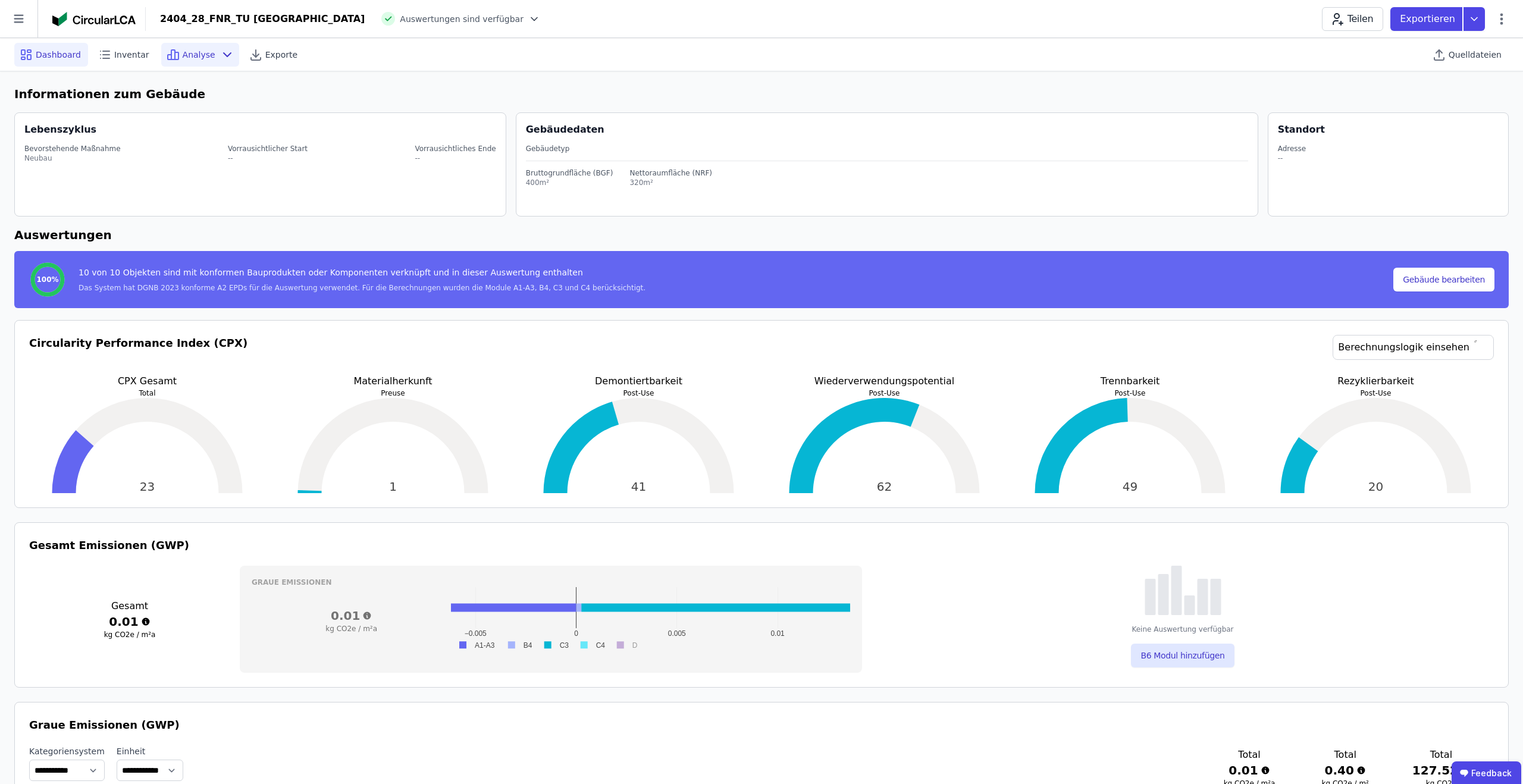
scroll to position [2, 0]
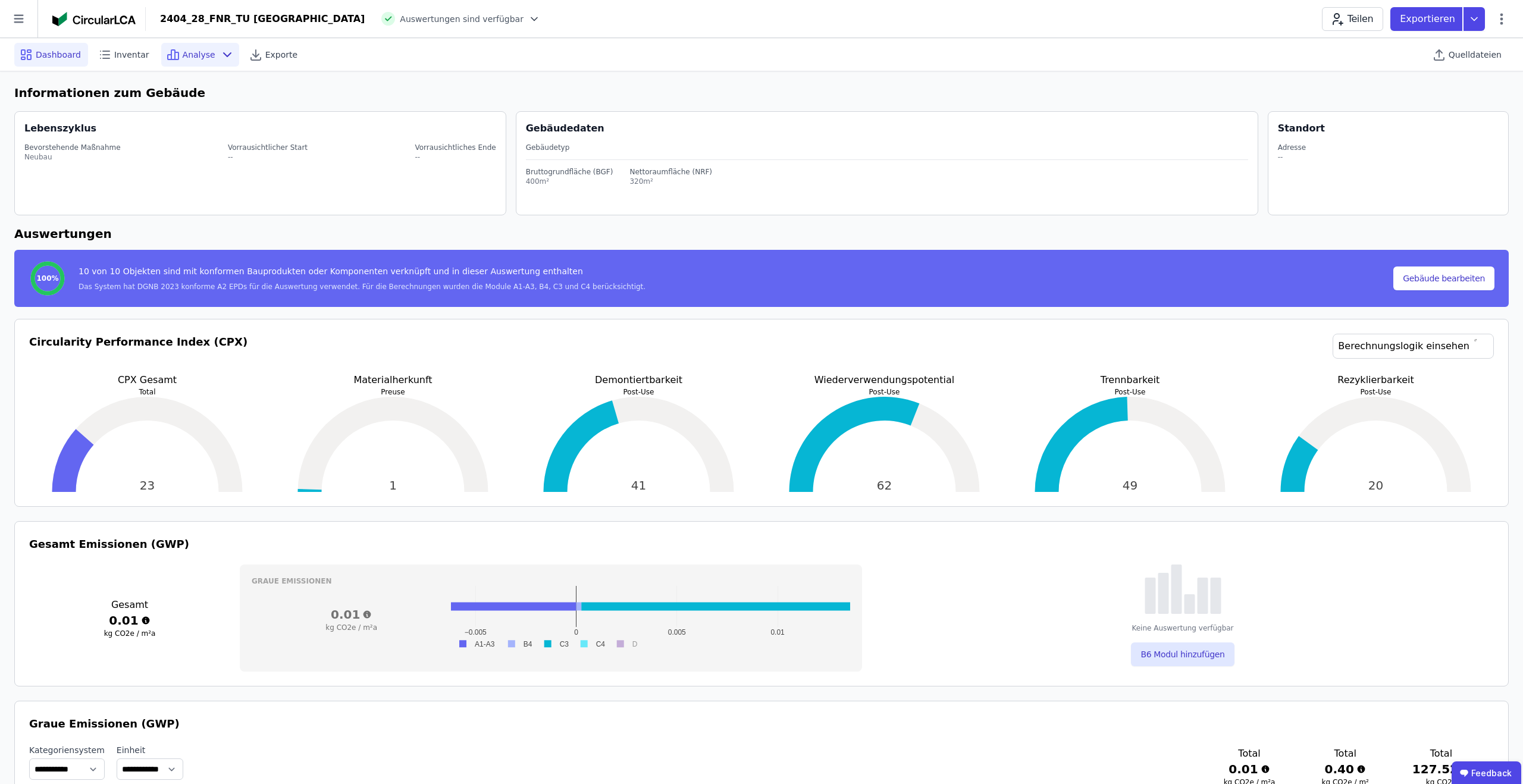
click at [203, 49] on span "Analyse" at bounding box center [199, 54] width 32 height 12
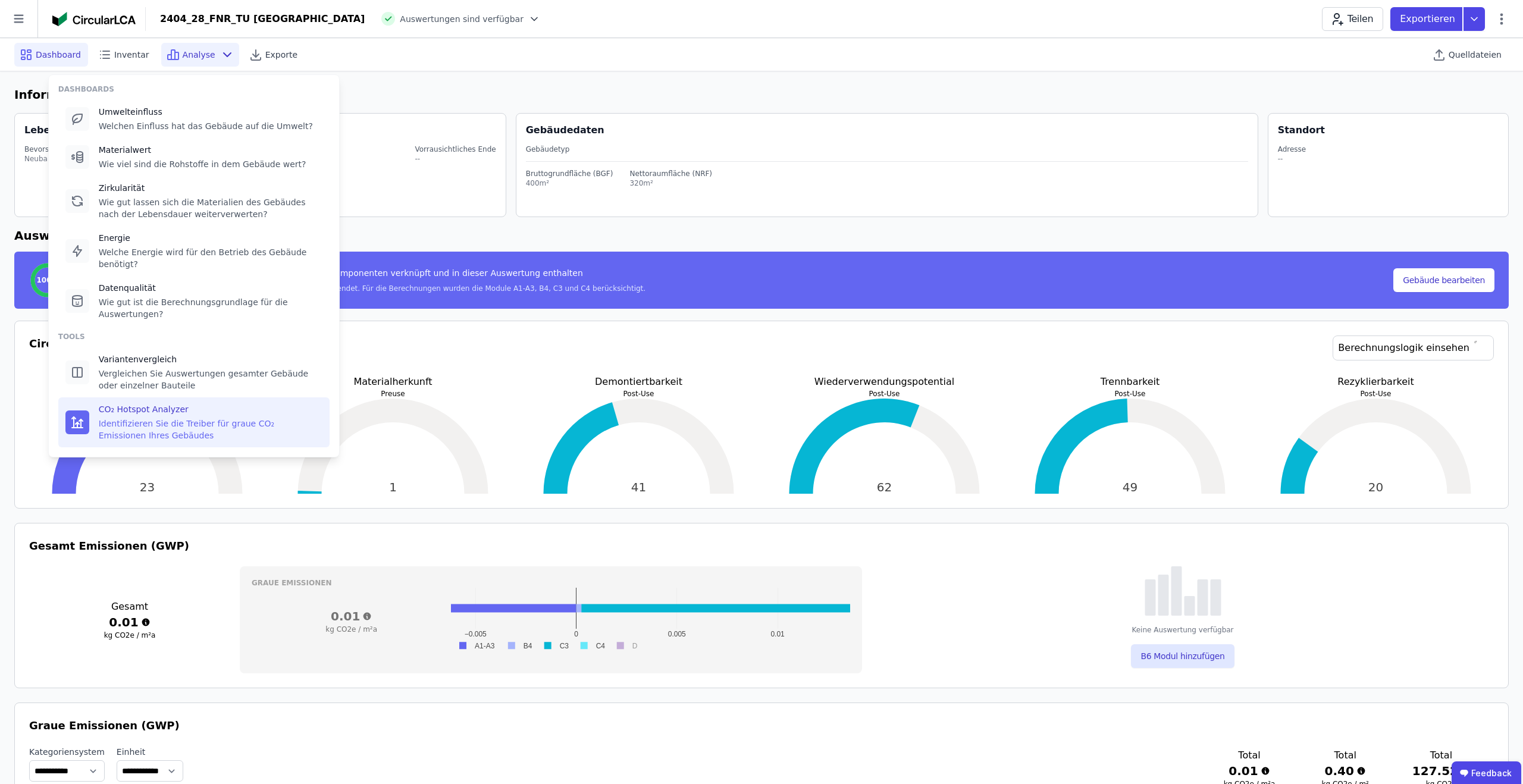
click at [150, 418] on div "Identifizieren Sie die Treiber für graue CO₂ Emissionen Ihres Gebäudes" at bounding box center [210, 429] width 224 height 24
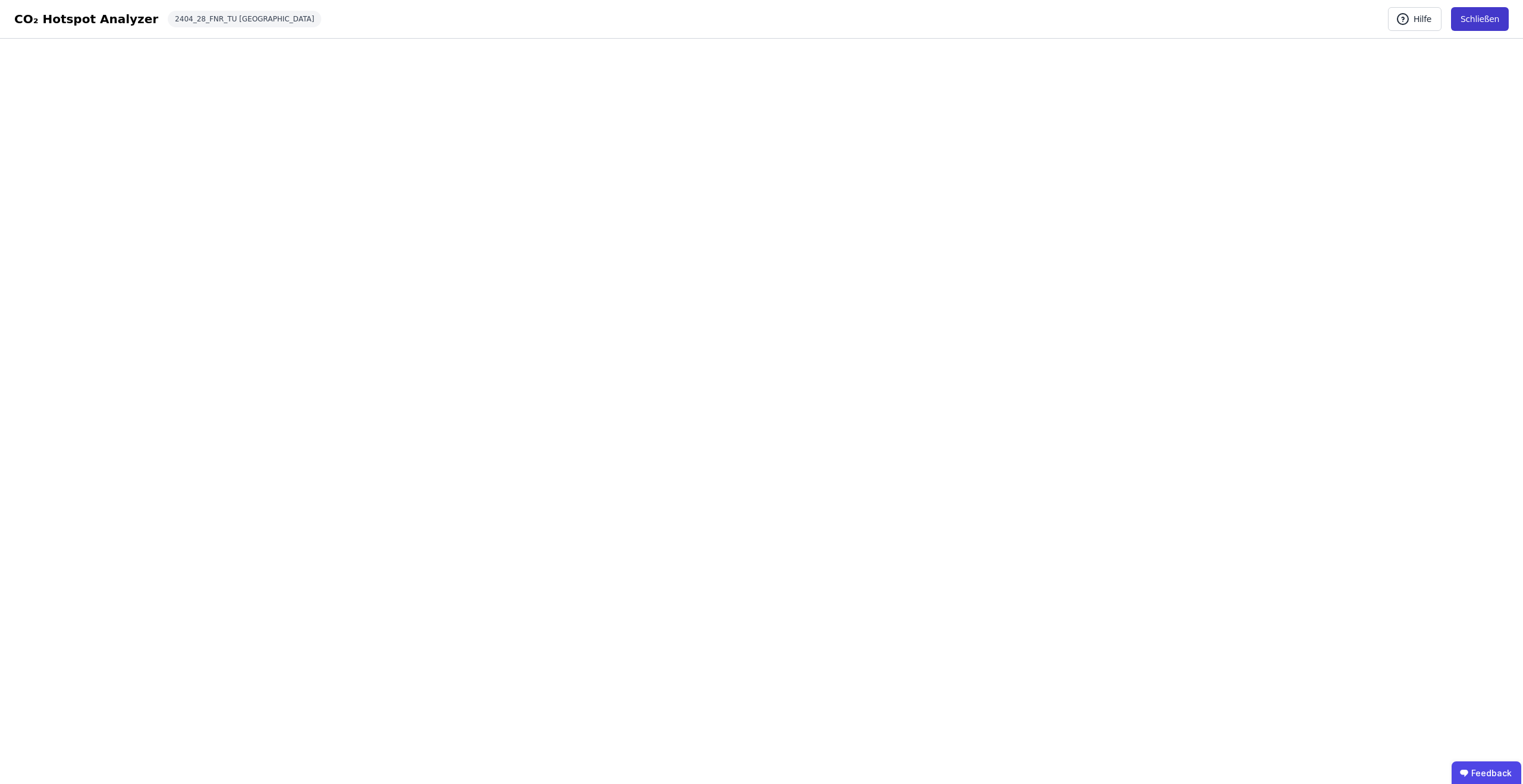
click at [1474, 19] on button "Schließen" at bounding box center [1480, 19] width 58 height 24
select select "*"
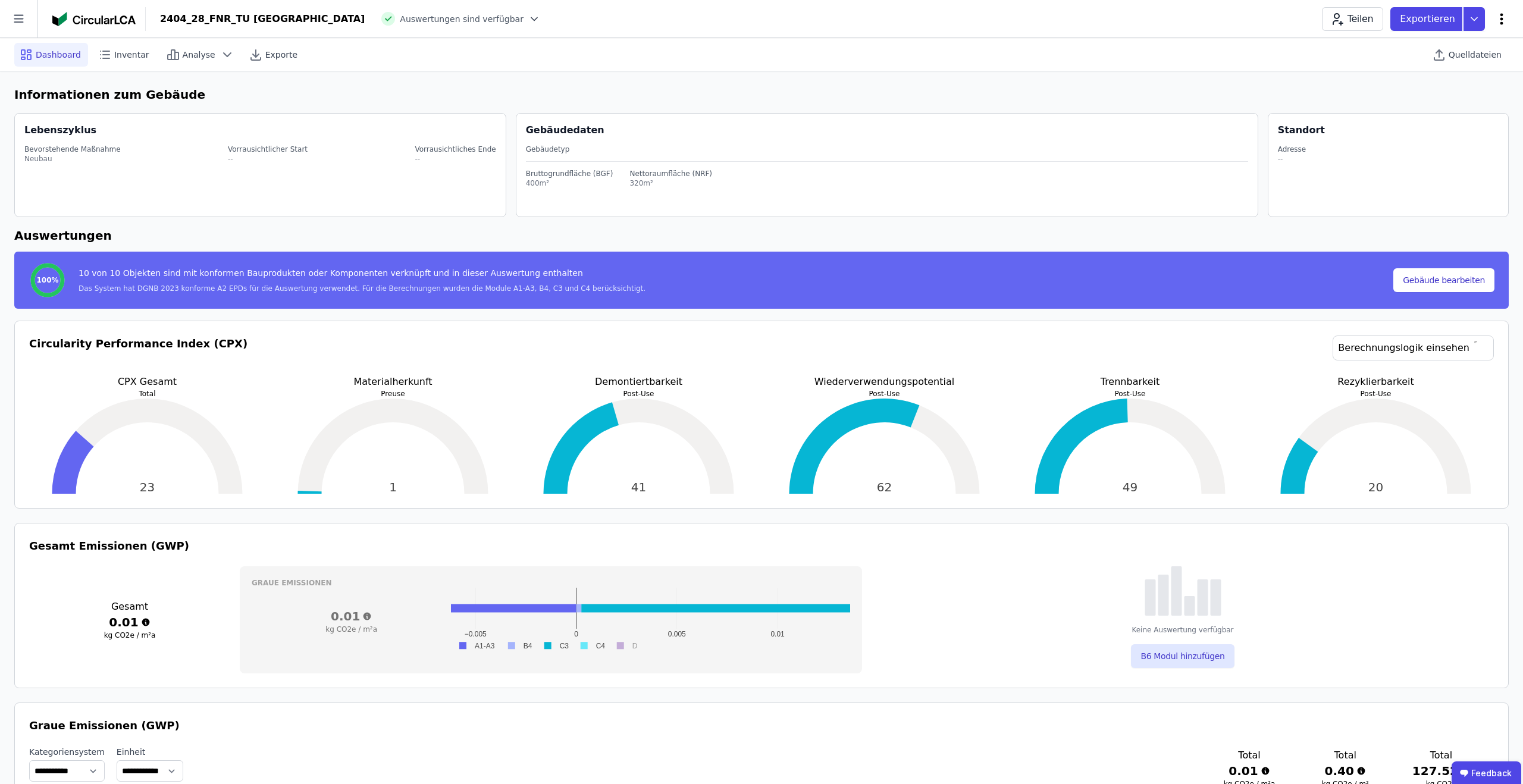
click at [1499, 17] on icon at bounding box center [1502, 19] width 14 height 14
click at [1428, 43] on span "Gebäude bearbeiten" at bounding box center [1446, 47] width 85 height 12
select select "*"
select select "**********"
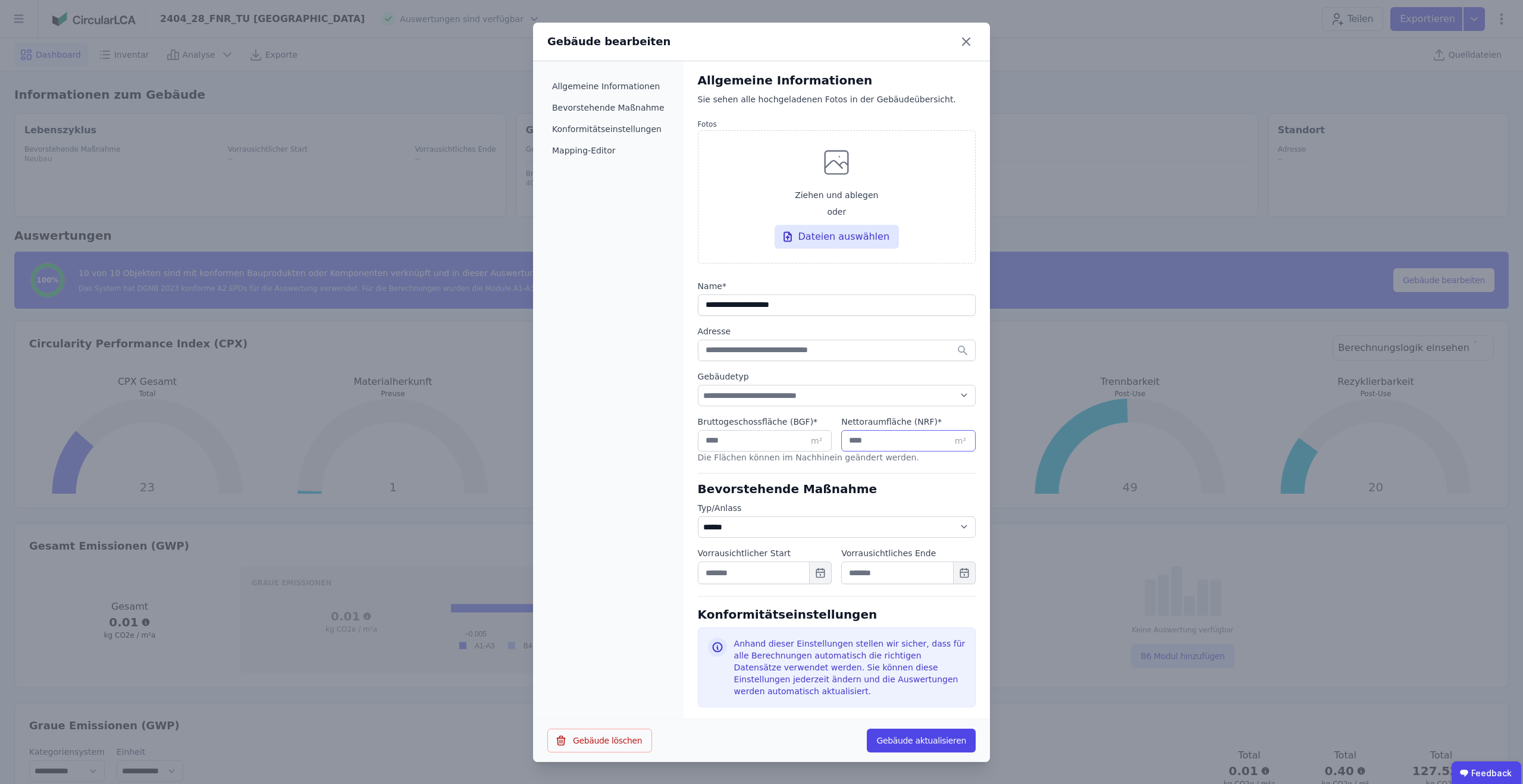
scroll to position [4, 0]
drag, startPoint x: 880, startPoint y: 443, endPoint x: 815, endPoint y: 442, distance: 65.0
click at [815, 442] on div "Bruttogeschossfläche (BGF) * *** m² Nettoraumfläche (NRF) * *** m²" at bounding box center [837, 438] width 278 height 45
type input "*"
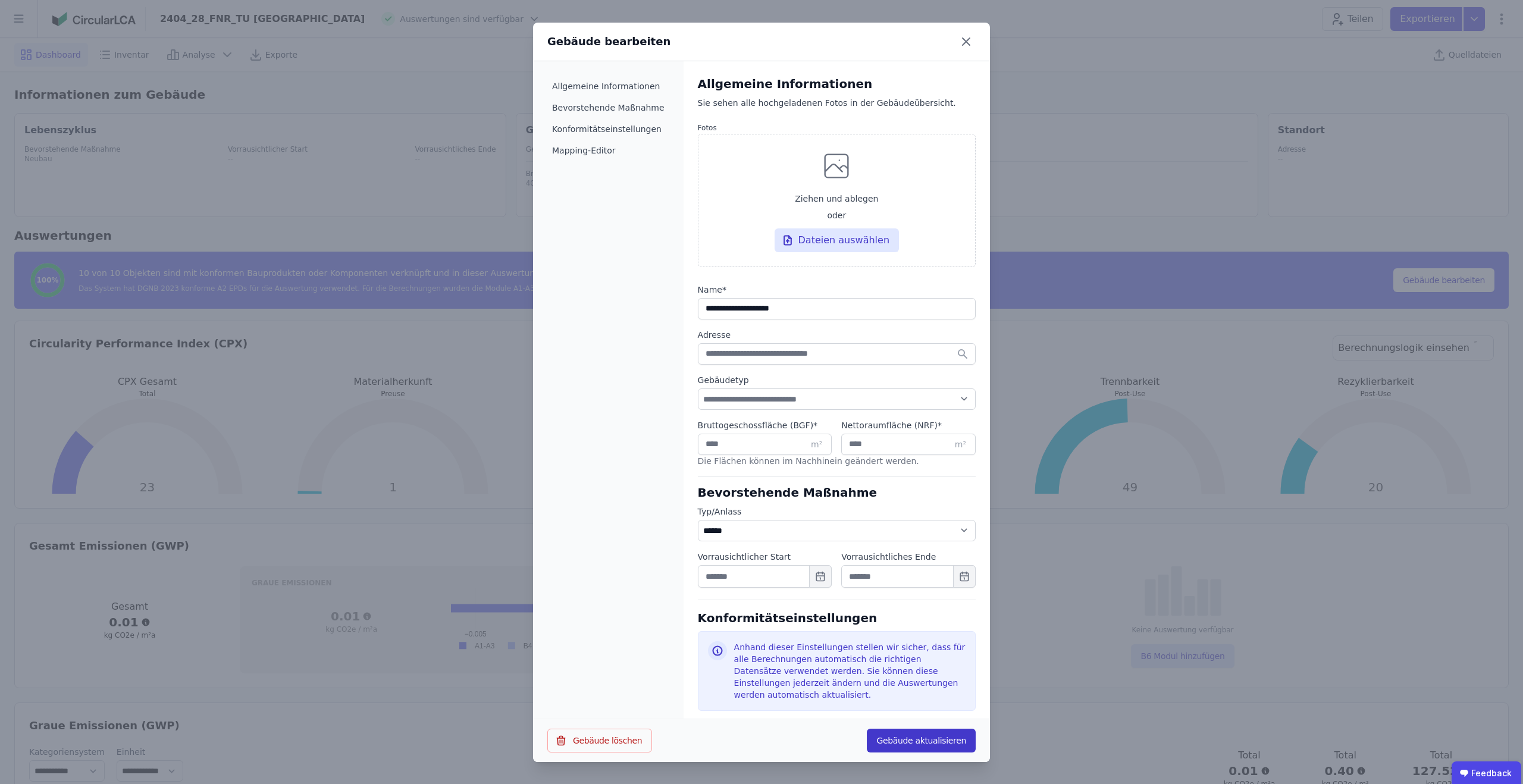
click at [946, 735] on button "Gebäude aktualisieren" at bounding box center [922, 740] width 109 height 24
select select "*"
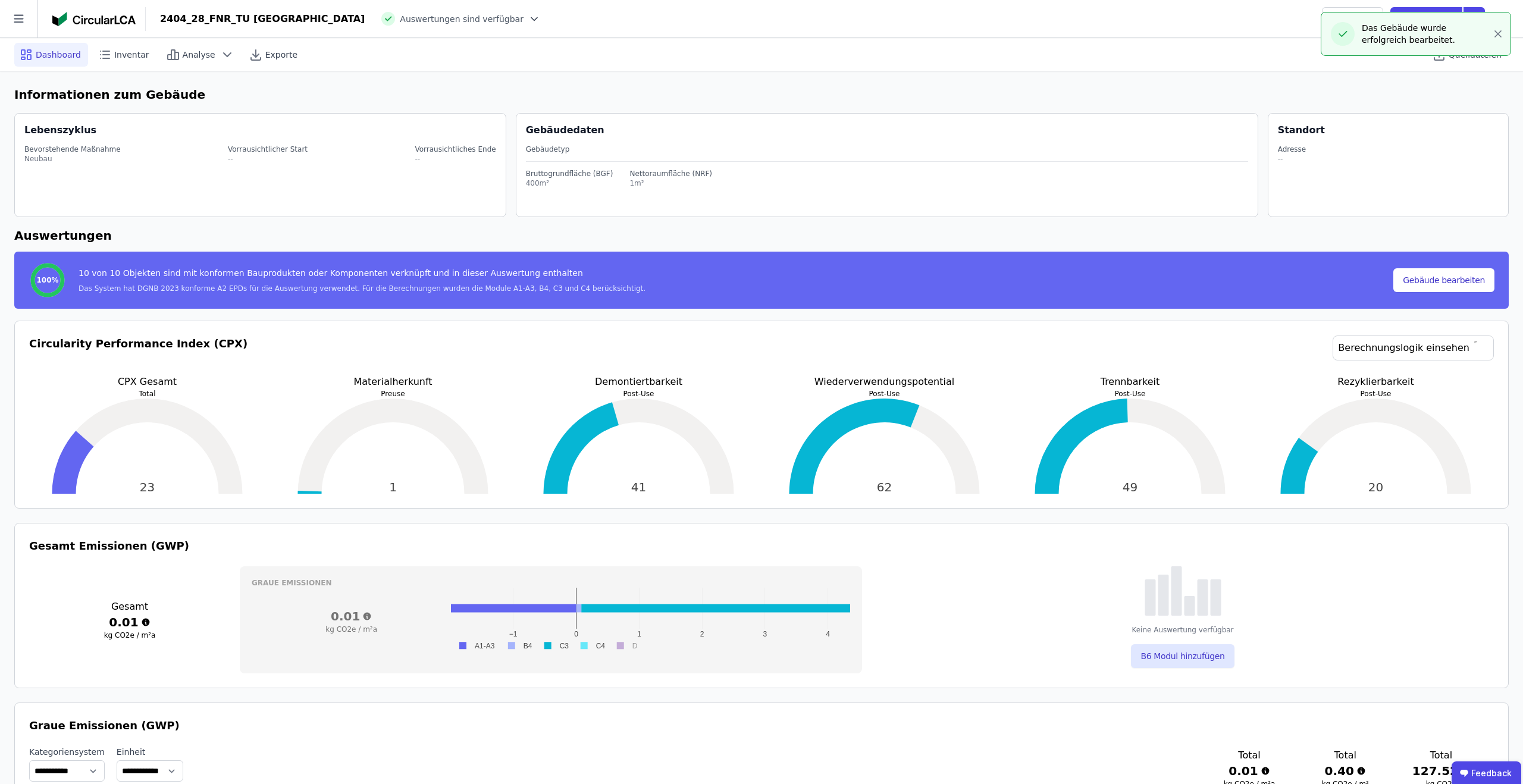
click at [960, 42] on div "Dashboard Inventar Analyse Exporte Quelldateien" at bounding box center [762, 54] width 1495 height 32
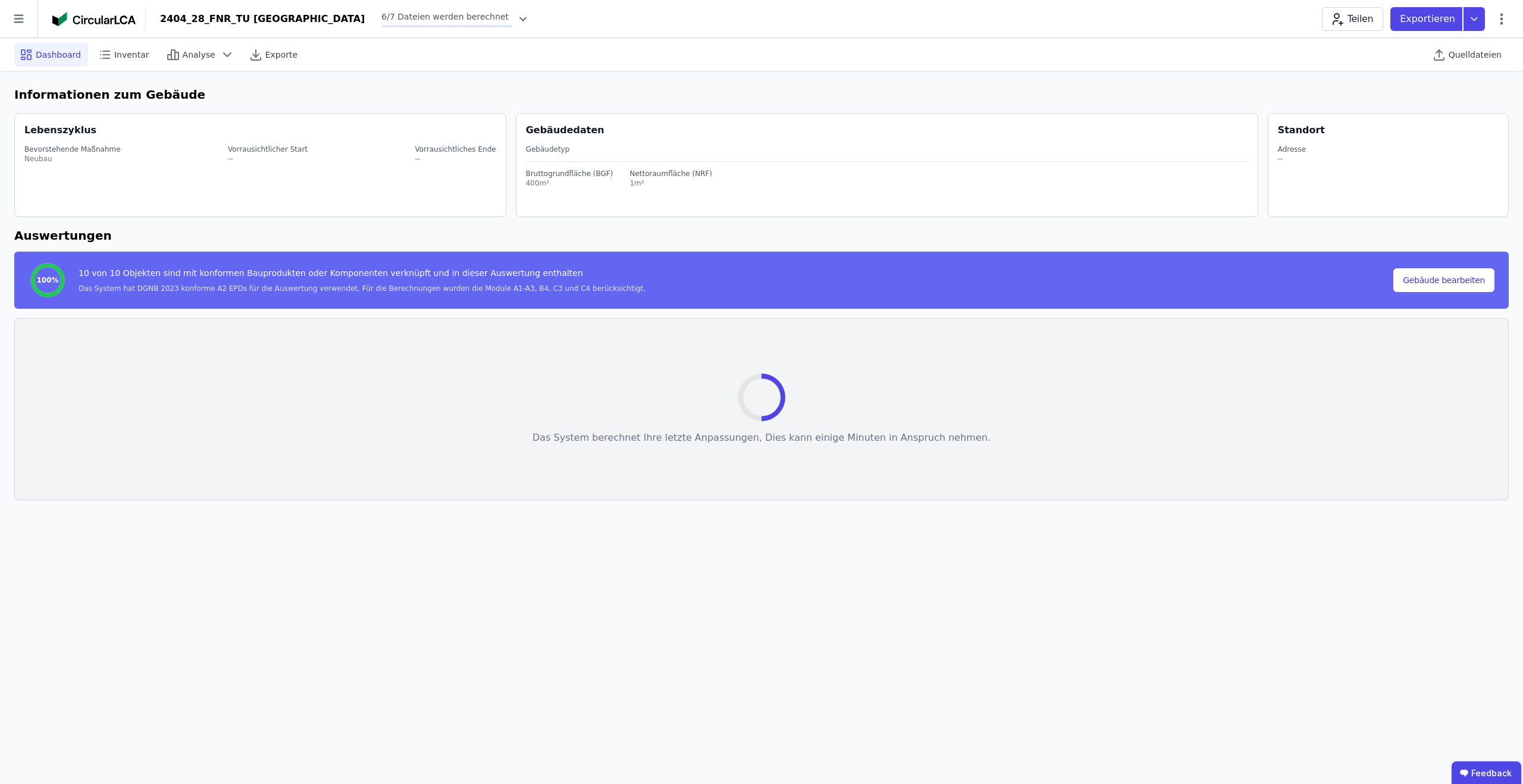
select select "*"
